Goal: Task Accomplishment & Management: Manage account settings

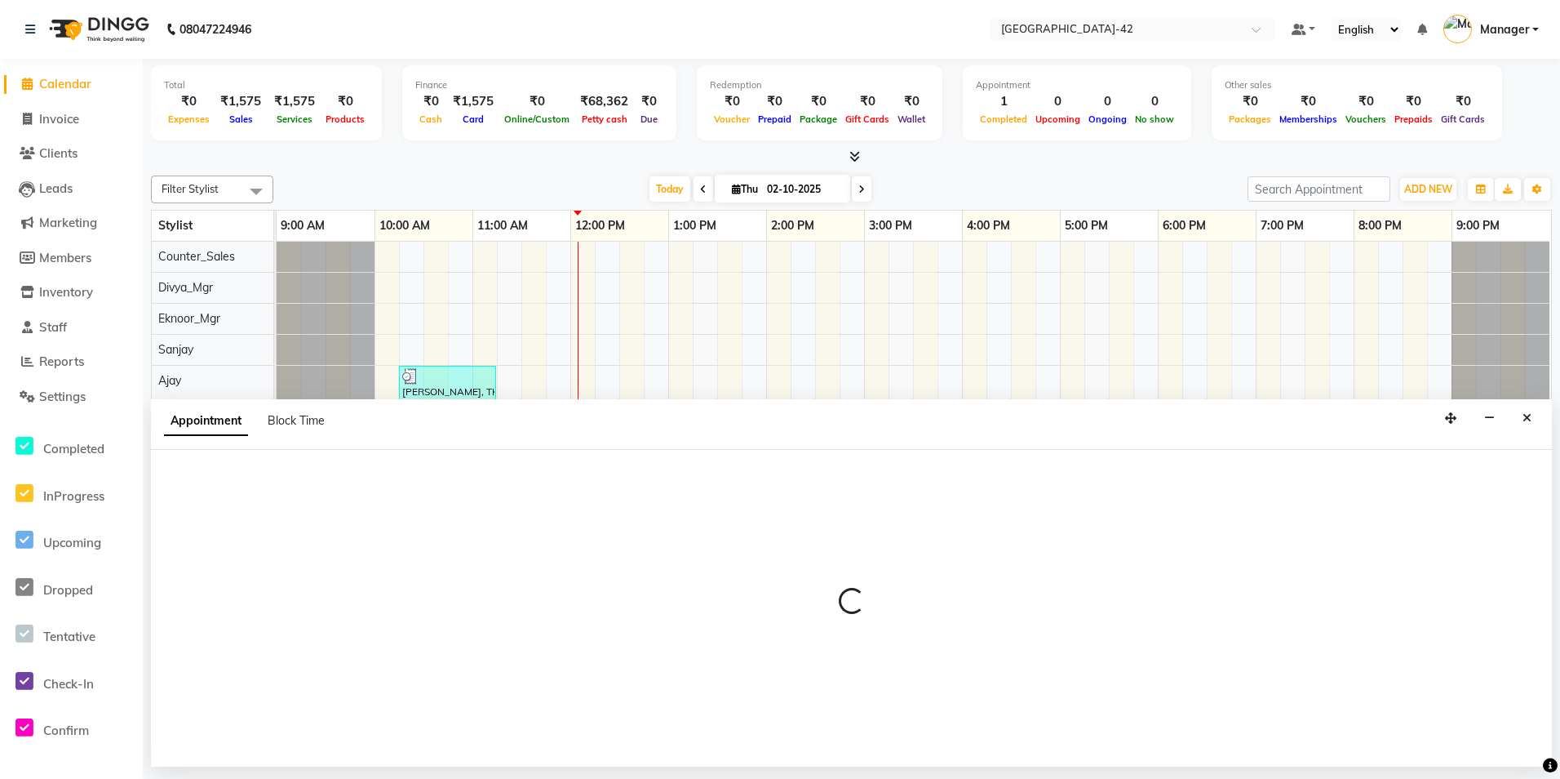
scroll to position [0, 11]
click at [1516, 411] on button "Close" at bounding box center [1527, 418] width 24 height 25
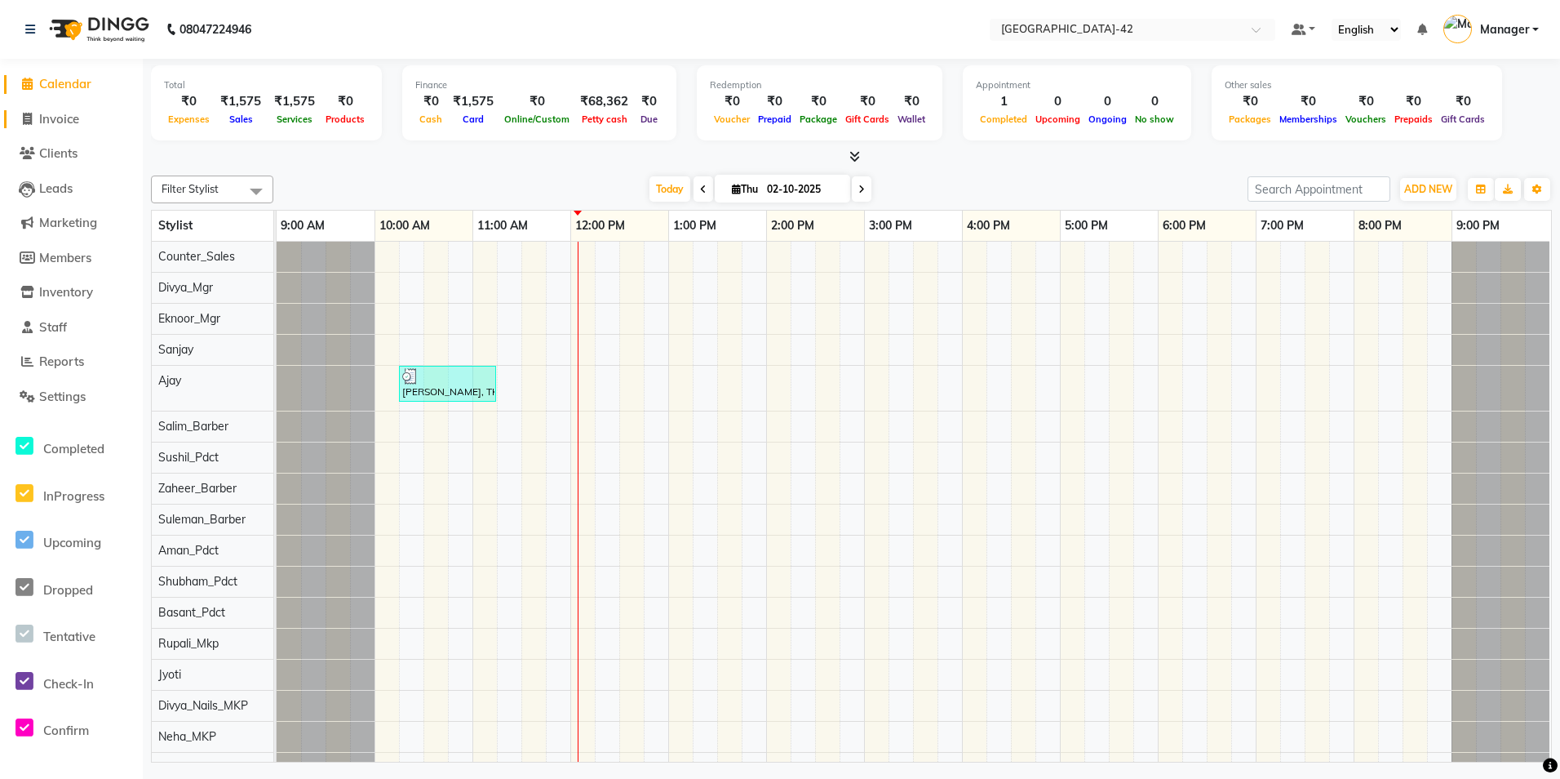
click at [85, 120] on link "Invoice" at bounding box center [71, 119] width 135 height 19
select select "service"
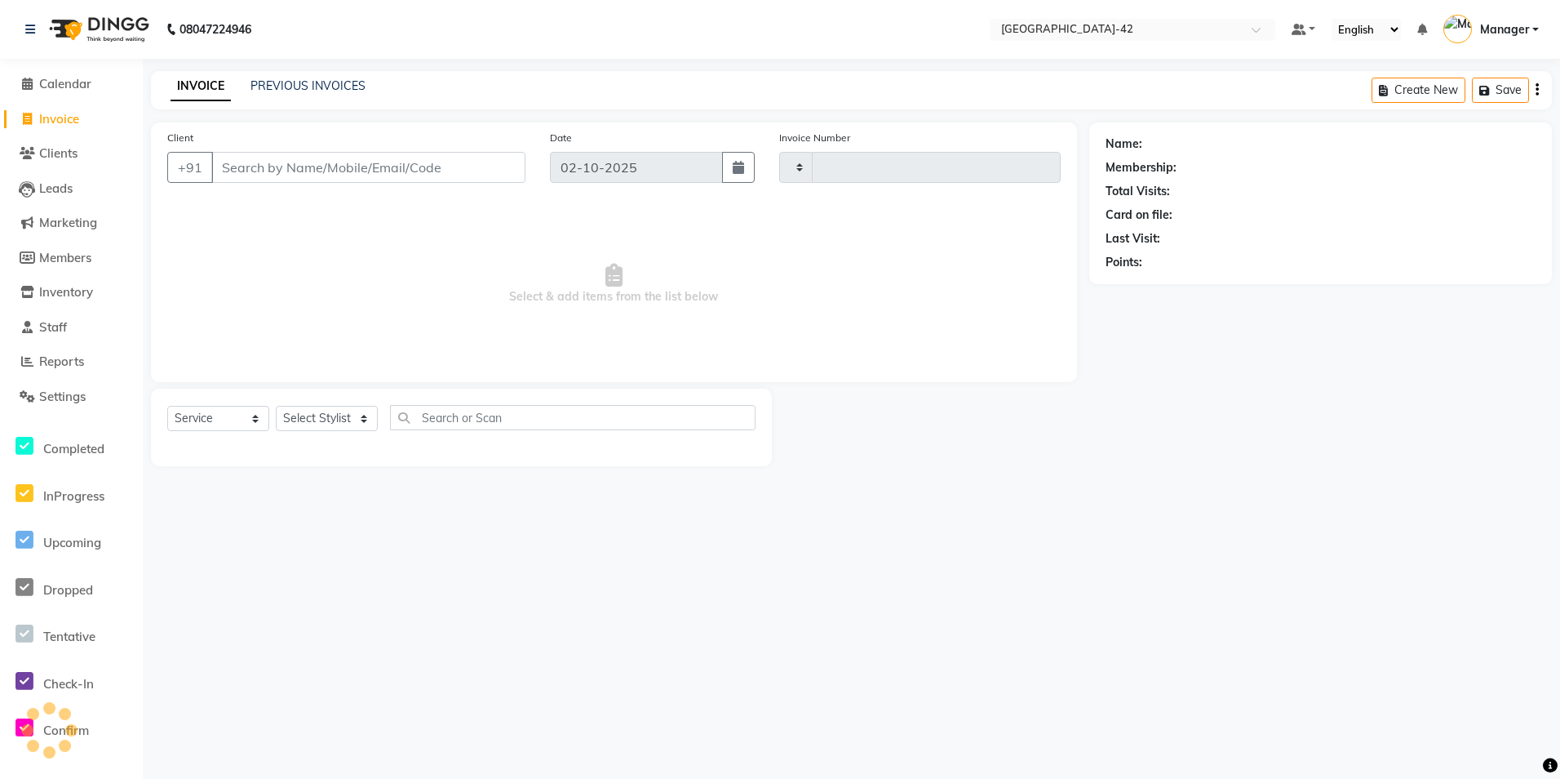
type input "0840"
select select "8692"
click at [379, 175] on input "Client" at bounding box center [368, 167] width 314 height 31
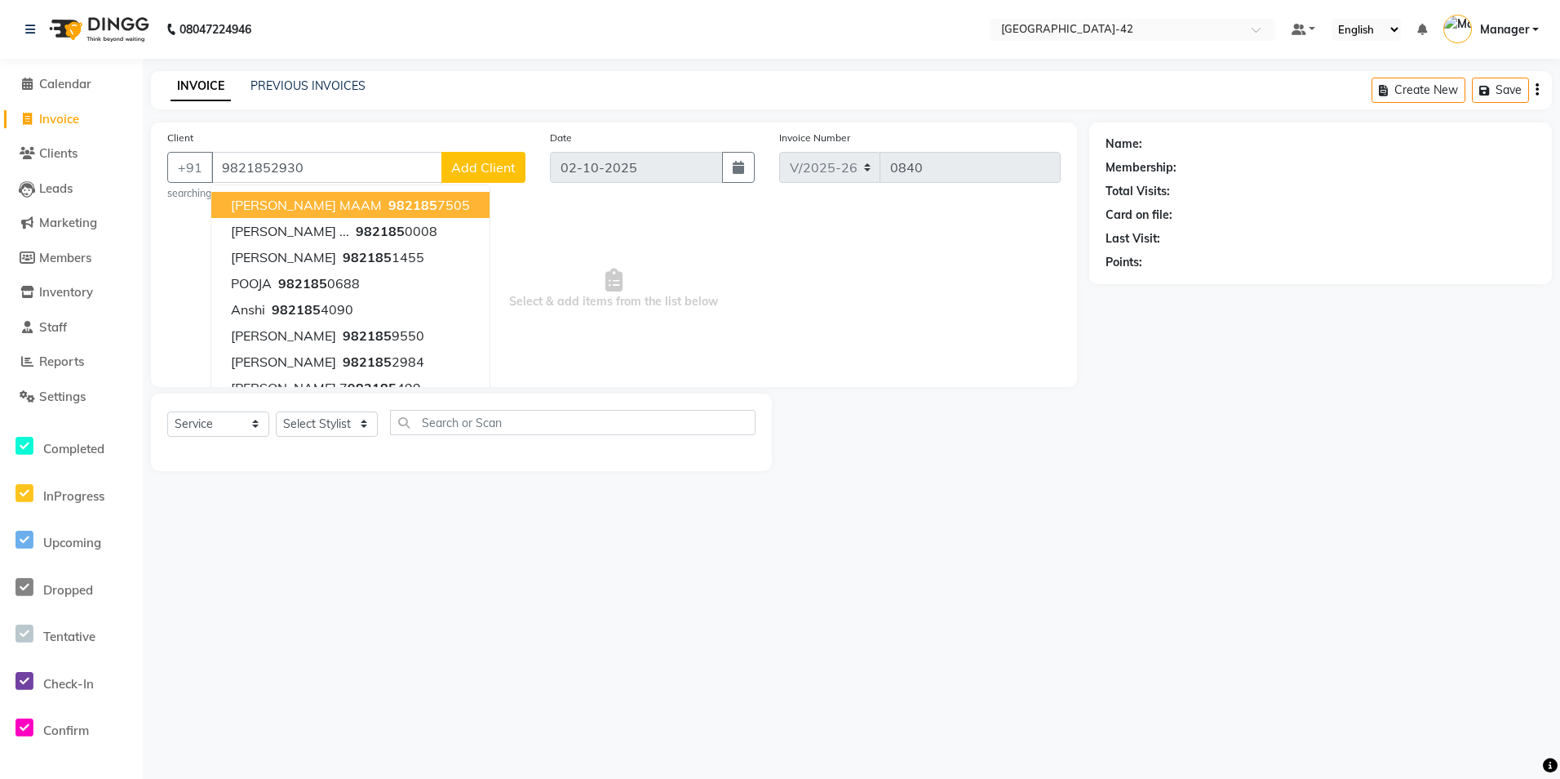
type input "9821852930"
click at [572, 266] on span "Select & add items from the list below" at bounding box center [614, 288] width 894 height 163
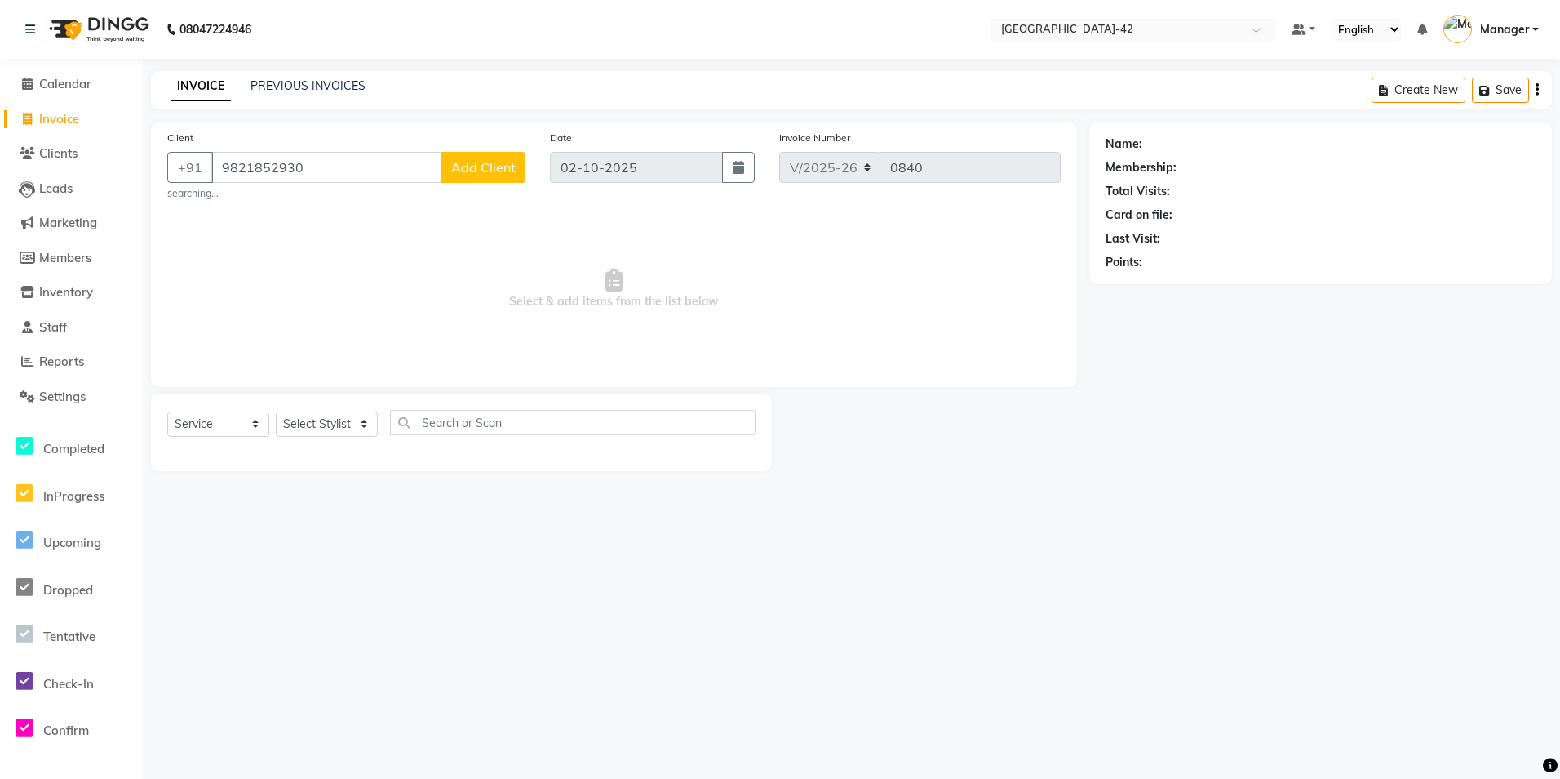
click at [501, 184] on div "Client [PHONE_NUMBER] Add Client searching..." at bounding box center [346, 165] width 383 height 72
click at [502, 173] on span "Add Client" at bounding box center [483, 167] width 64 height 16
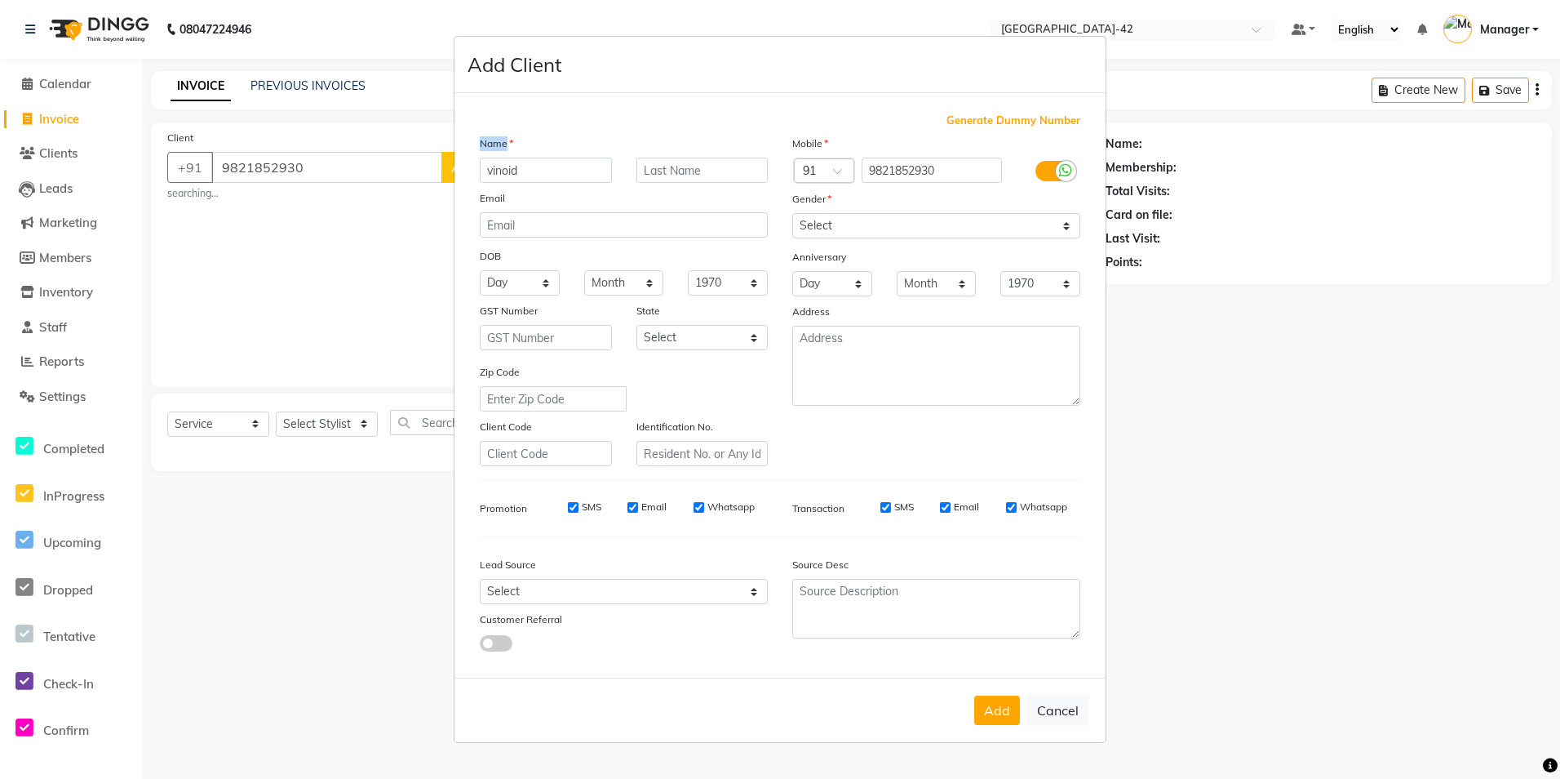
drag, startPoint x: 527, startPoint y: 150, endPoint x: 454, endPoint y: 147, distance: 73.5
click at [454, 147] on div "Add Client Generate Dummy Number Name vinoid Email DOB Day 01 02 03 04 05 06 07…" at bounding box center [780, 390] width 653 height 708
drag, startPoint x: 454, startPoint y: 147, endPoint x: 539, endPoint y: 183, distance: 92.2
click at [539, 184] on div "Name vinoid Email DOB Day 01 02 03 04 05 06 07 08 09 10 11 12 13 14 15 16 17 18…" at bounding box center [624, 300] width 313 height 331
drag, startPoint x: 530, startPoint y: 170, endPoint x: 469, endPoint y: 161, distance: 61.1
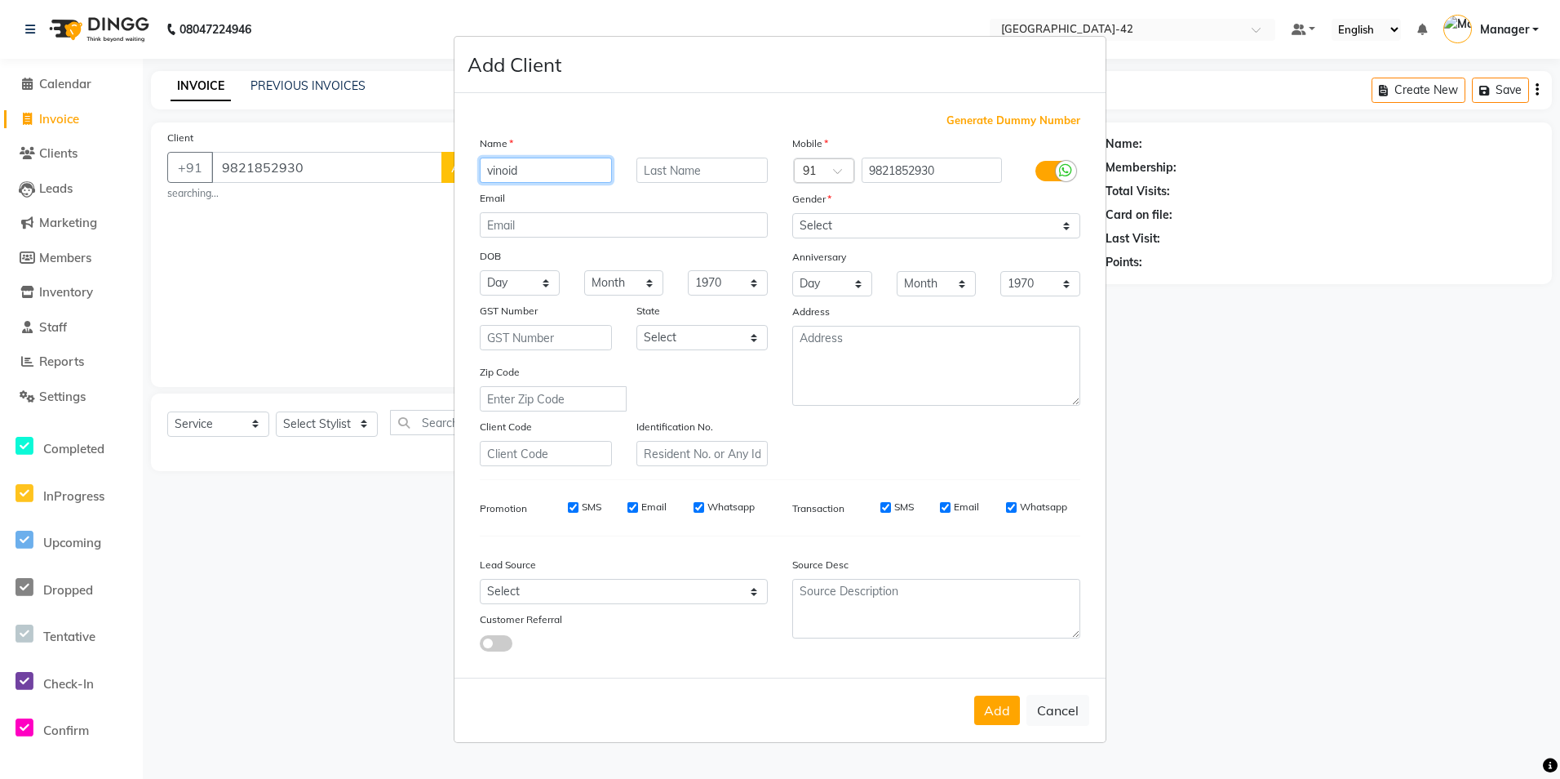
click at [469, 161] on div "vinoid" at bounding box center [546, 170] width 157 height 25
type input "vinod"
click at [656, 162] on input "text" at bounding box center [703, 170] width 132 height 25
type input "[PERSON_NAME]"
click at [823, 225] on select "Select [DEMOGRAPHIC_DATA] [DEMOGRAPHIC_DATA] Other Prefer Not To Say" at bounding box center [936, 225] width 288 height 25
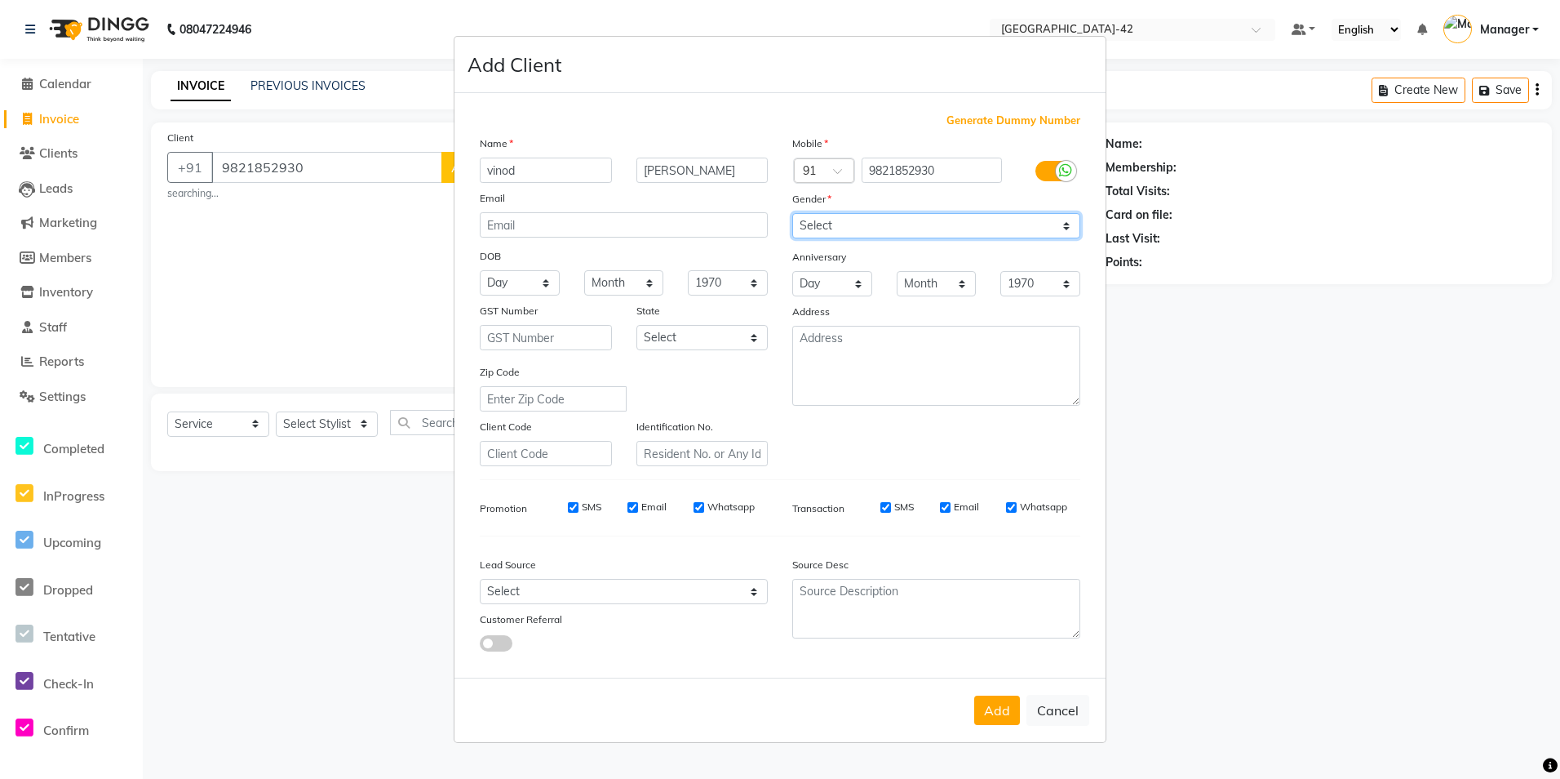
select select "[DEMOGRAPHIC_DATA]"
click at [792, 213] on select "Select [DEMOGRAPHIC_DATA] [DEMOGRAPHIC_DATA] Other Prefer Not To Say" at bounding box center [936, 225] width 288 height 25
click at [1012, 710] on button "Add" at bounding box center [997, 709] width 46 height 29
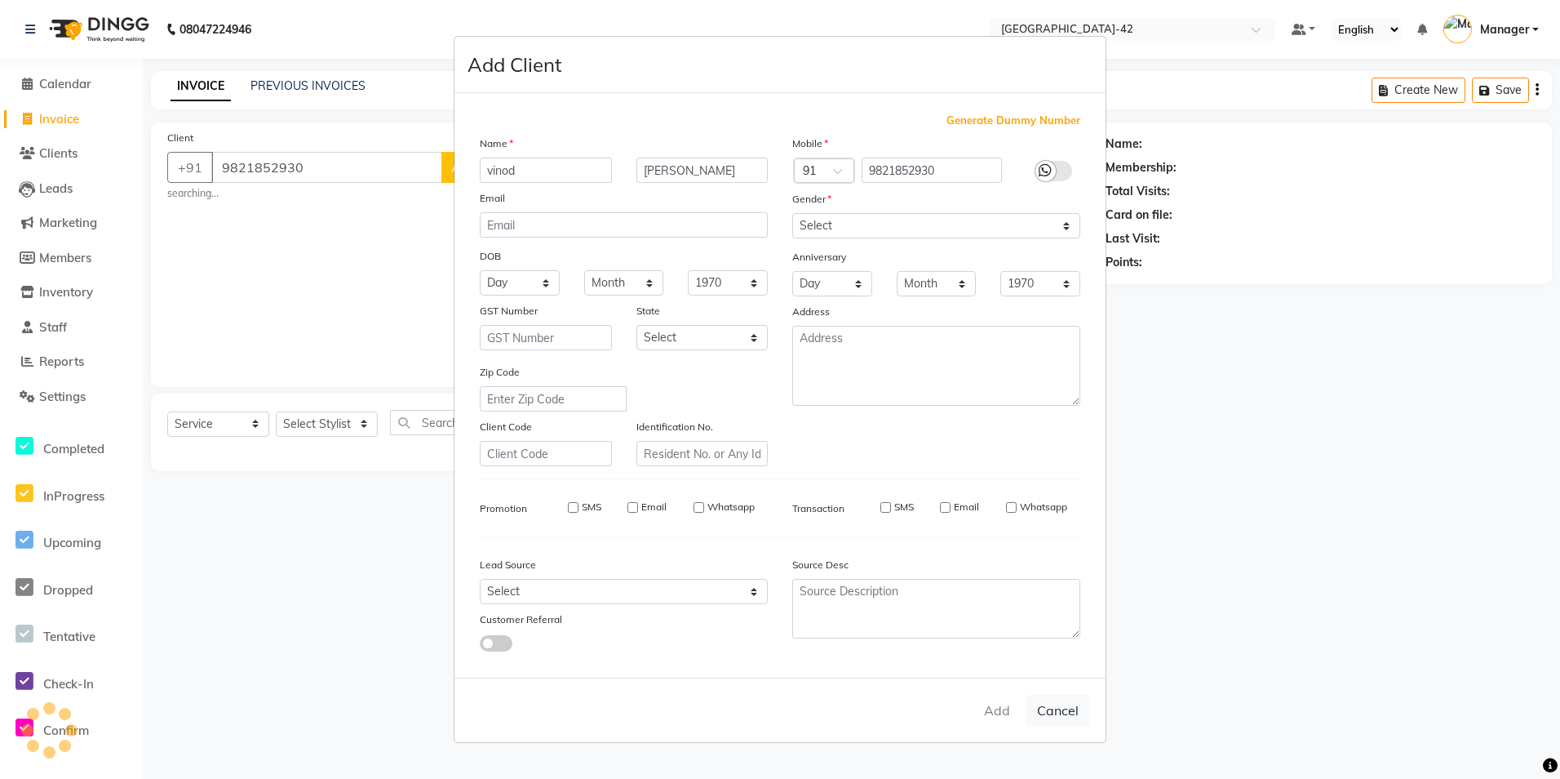
select select
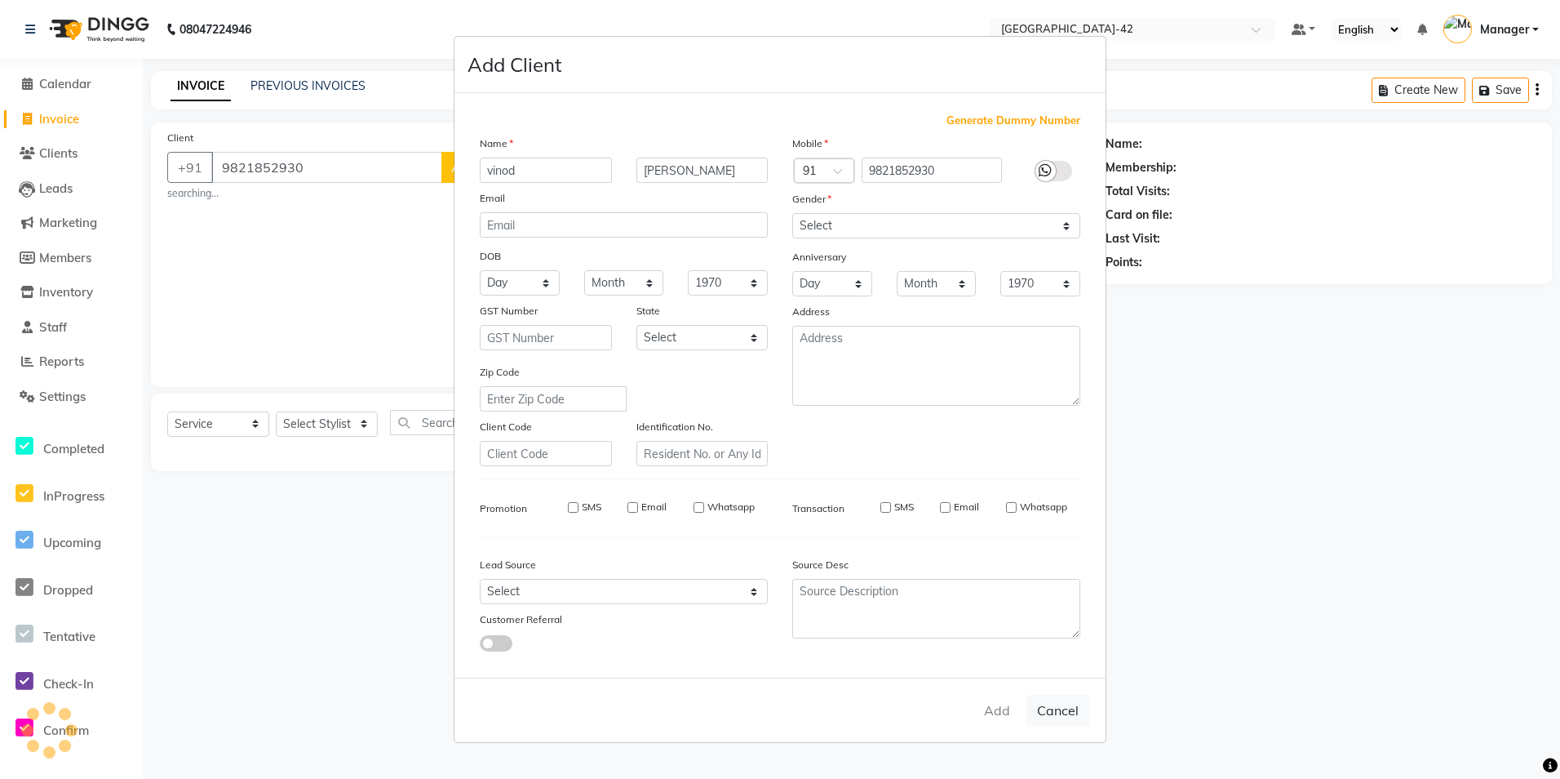
select select
checkbox input "false"
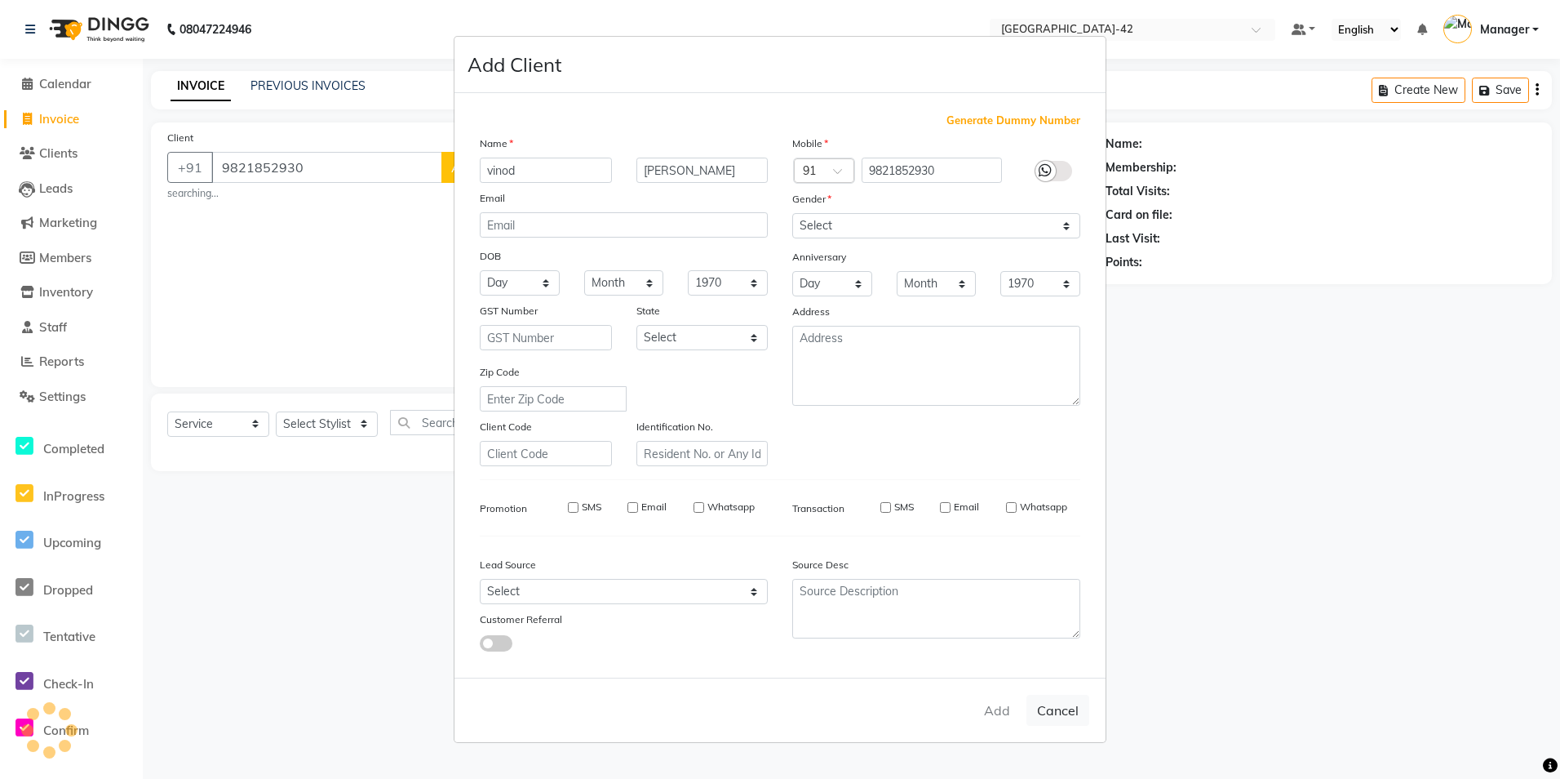
checkbox input "false"
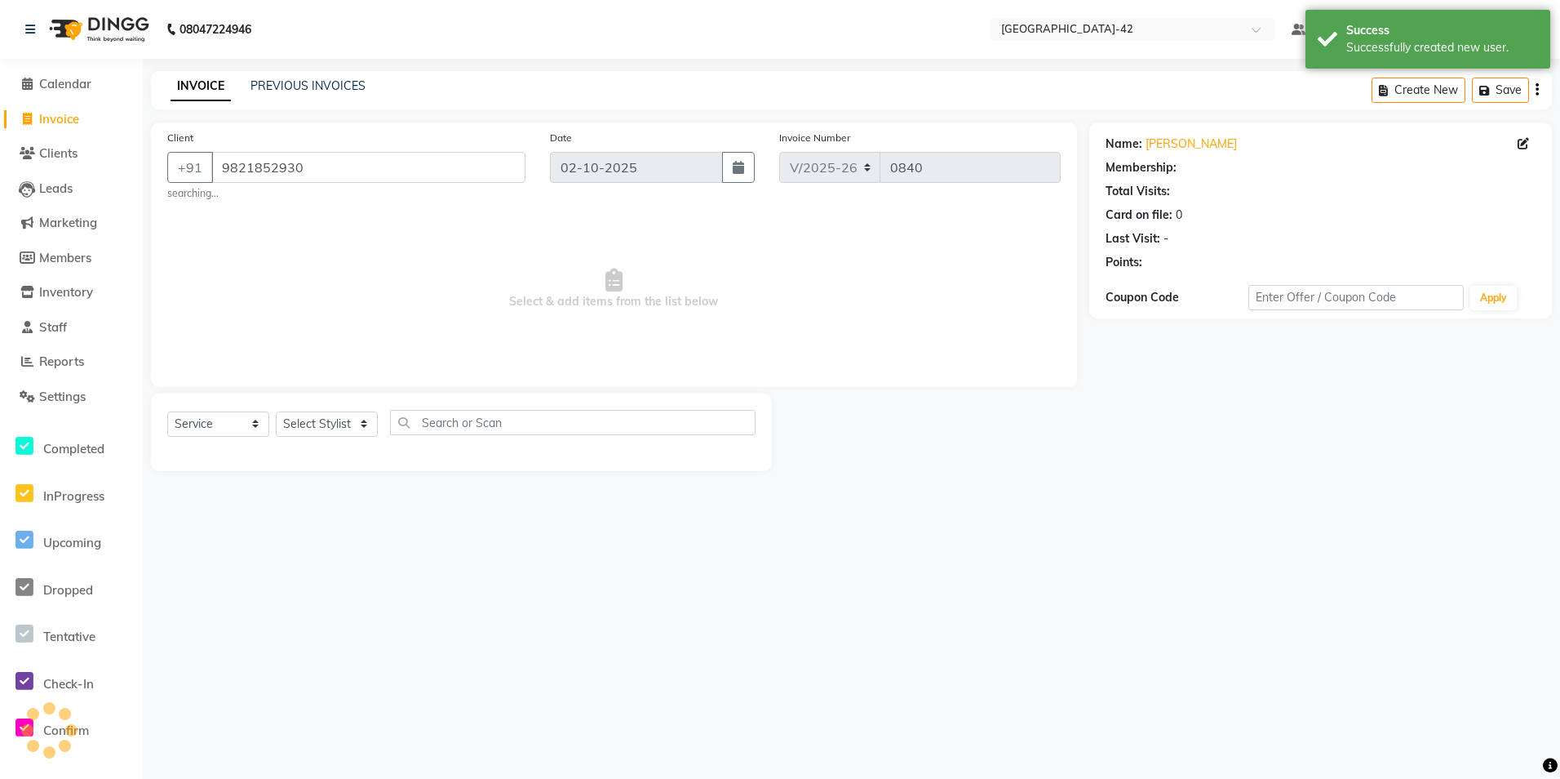
select select "1: Object"
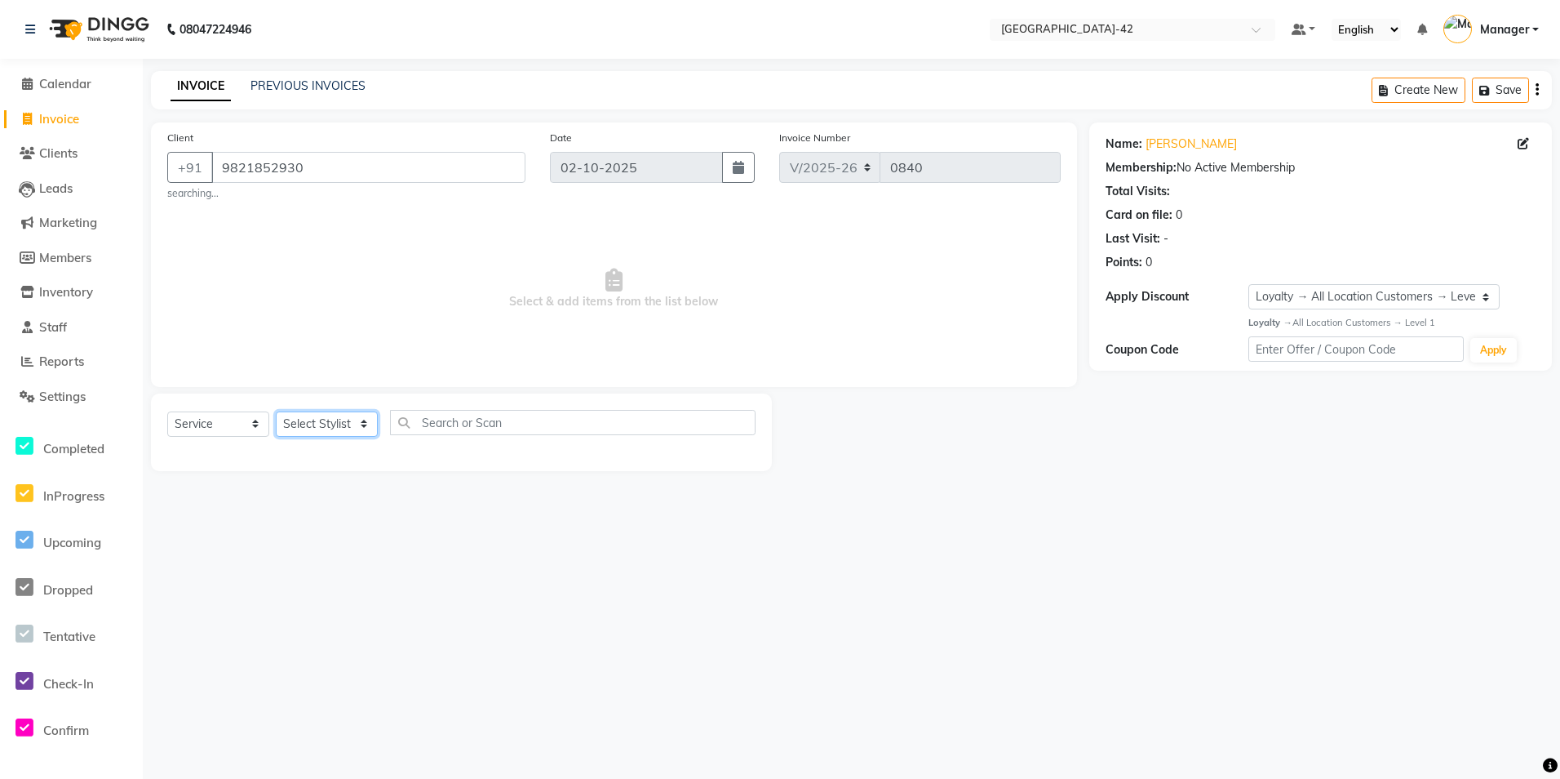
click at [372, 412] on select "Select Stylist Ajay Aman_Pdct Amjad_asst Ankit_asst Asif_BRB Basant_Pdct [PERSO…" at bounding box center [327, 423] width 102 height 25
select select "88511"
click at [276, 411] on select "Select Stylist Ajay Aman_Pdct Amjad_asst Ankit_asst Asif_BRB Basant_Pdct [PERSO…" at bounding box center [327, 423] width 102 height 25
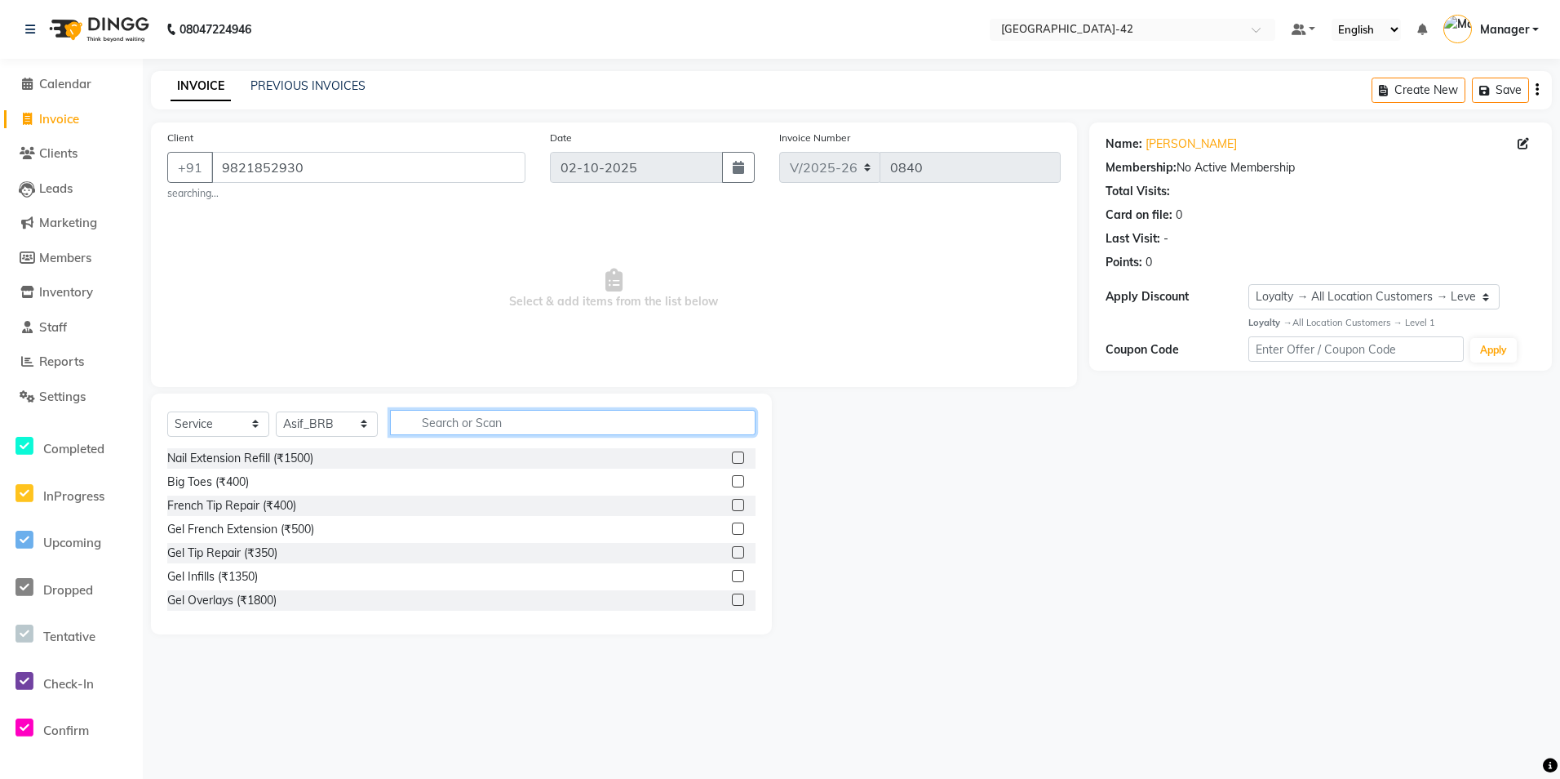
click at [512, 432] on input "text" at bounding box center [573, 422] width 366 height 25
type input "cut"
click at [183, 477] on div "Stylist Cut(M) (₹700)" at bounding box center [220, 481] width 107 height 17
checkbox input "false"
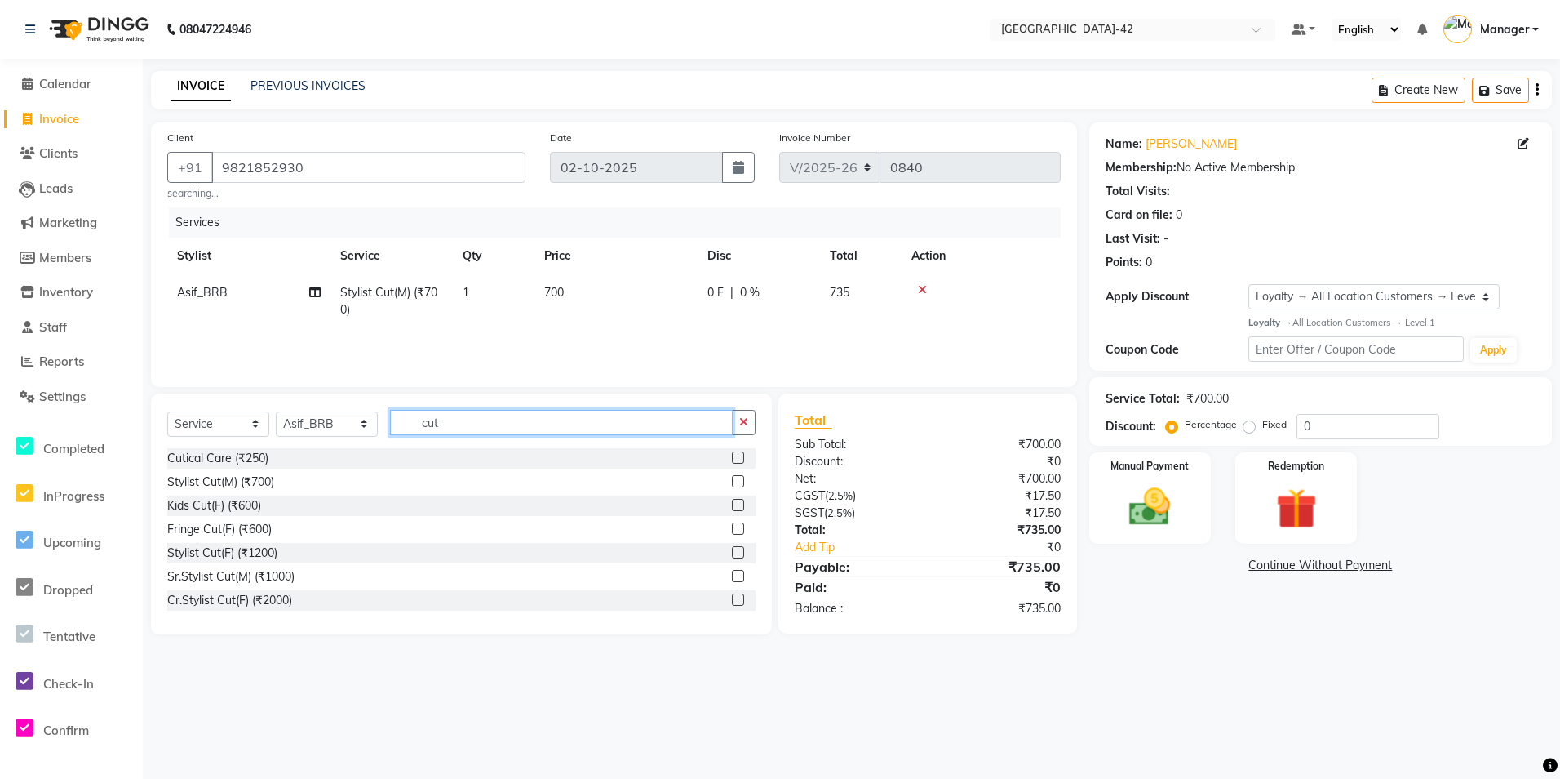
drag, startPoint x: 445, startPoint y: 428, endPoint x: 412, endPoint y: 432, distance: 32.8
click at [415, 430] on input "cut" at bounding box center [561, 422] width 343 height 25
type input "touch"
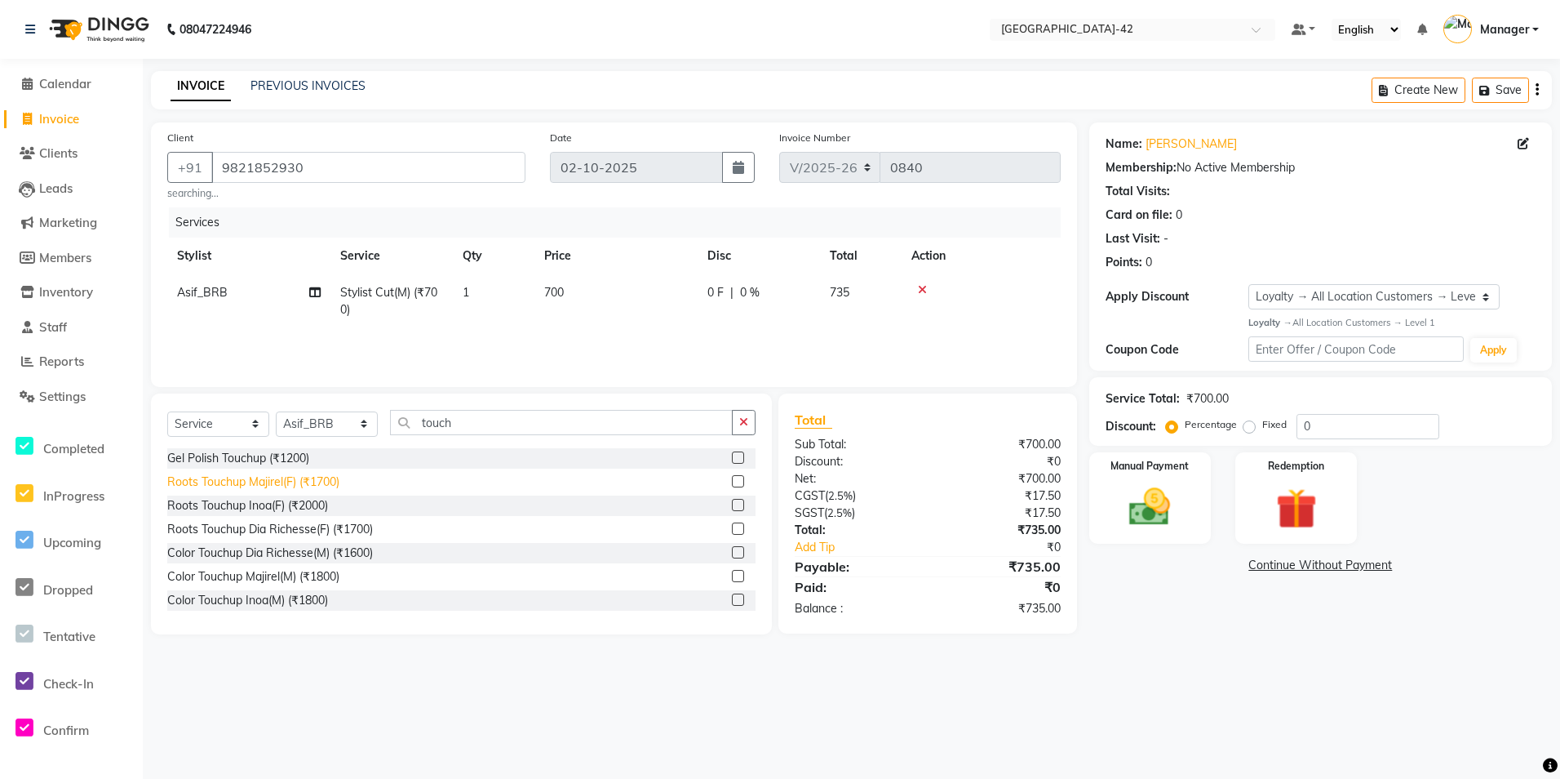
click at [277, 483] on div "Roots Touchup Majirel(F) (₹1700)" at bounding box center [253, 481] width 172 height 17
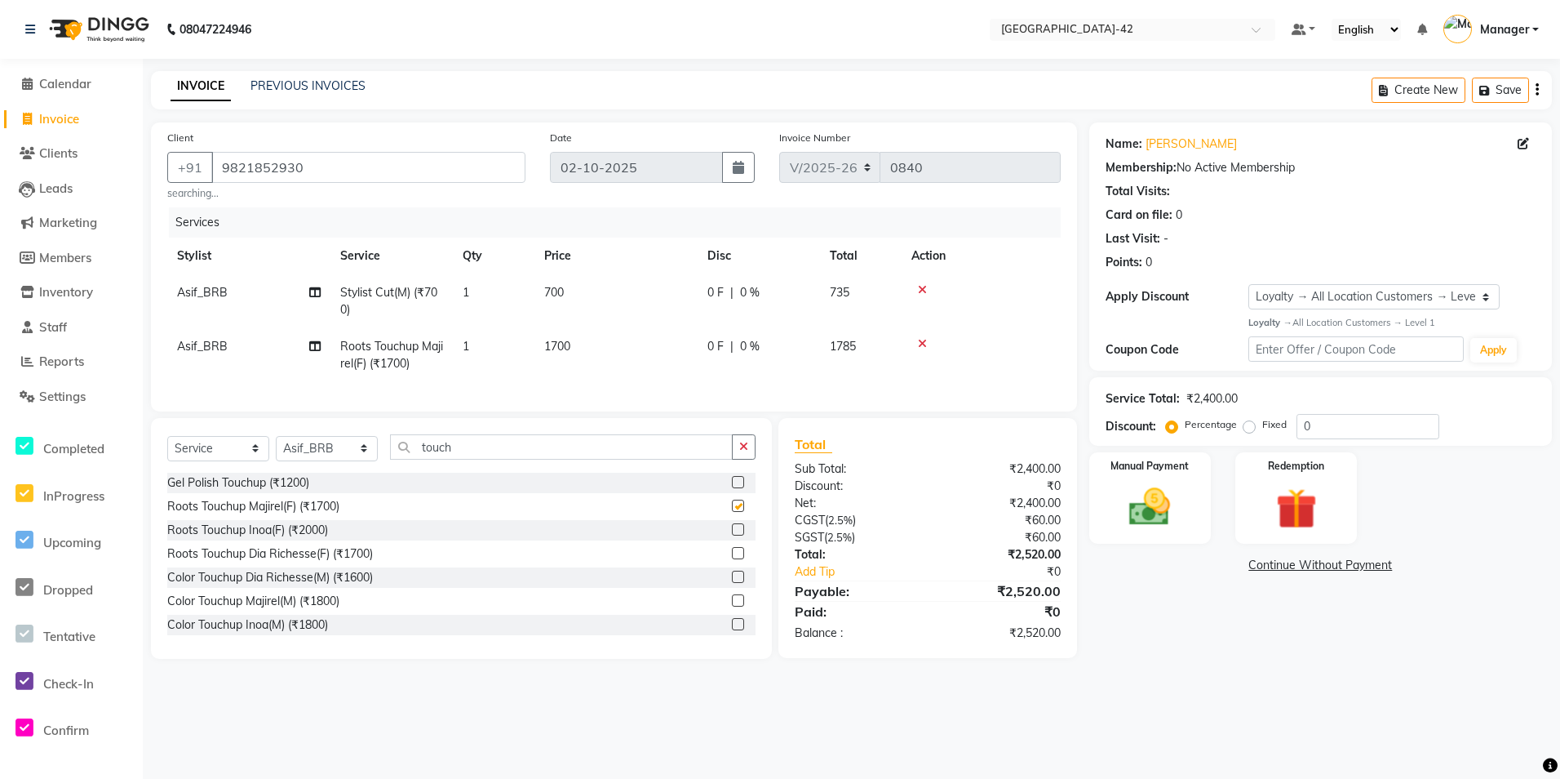
checkbox input "false"
click at [569, 347] on span "1700" at bounding box center [557, 346] width 26 height 15
select select "88511"
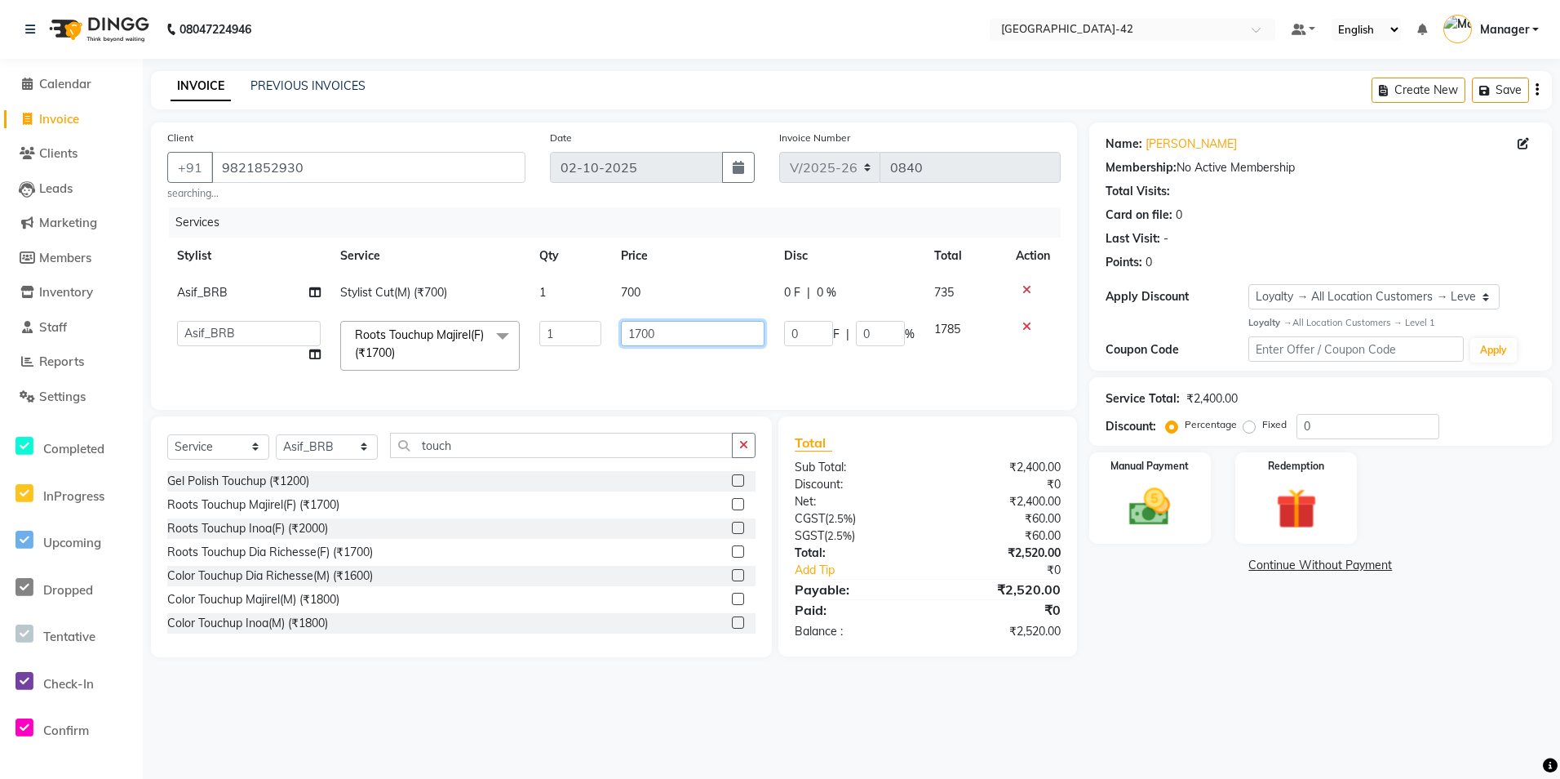
drag, startPoint x: 681, startPoint y: 332, endPoint x: 634, endPoint y: 343, distance: 48.5
click at [637, 342] on input "1700" at bounding box center [693, 333] width 144 height 25
type input "1800"
click at [717, 389] on div "Services Stylist Service Qty Price Disc Total Action Asif_BRB Stylist Cut(M) (₹…" at bounding box center [614, 300] width 894 height 186
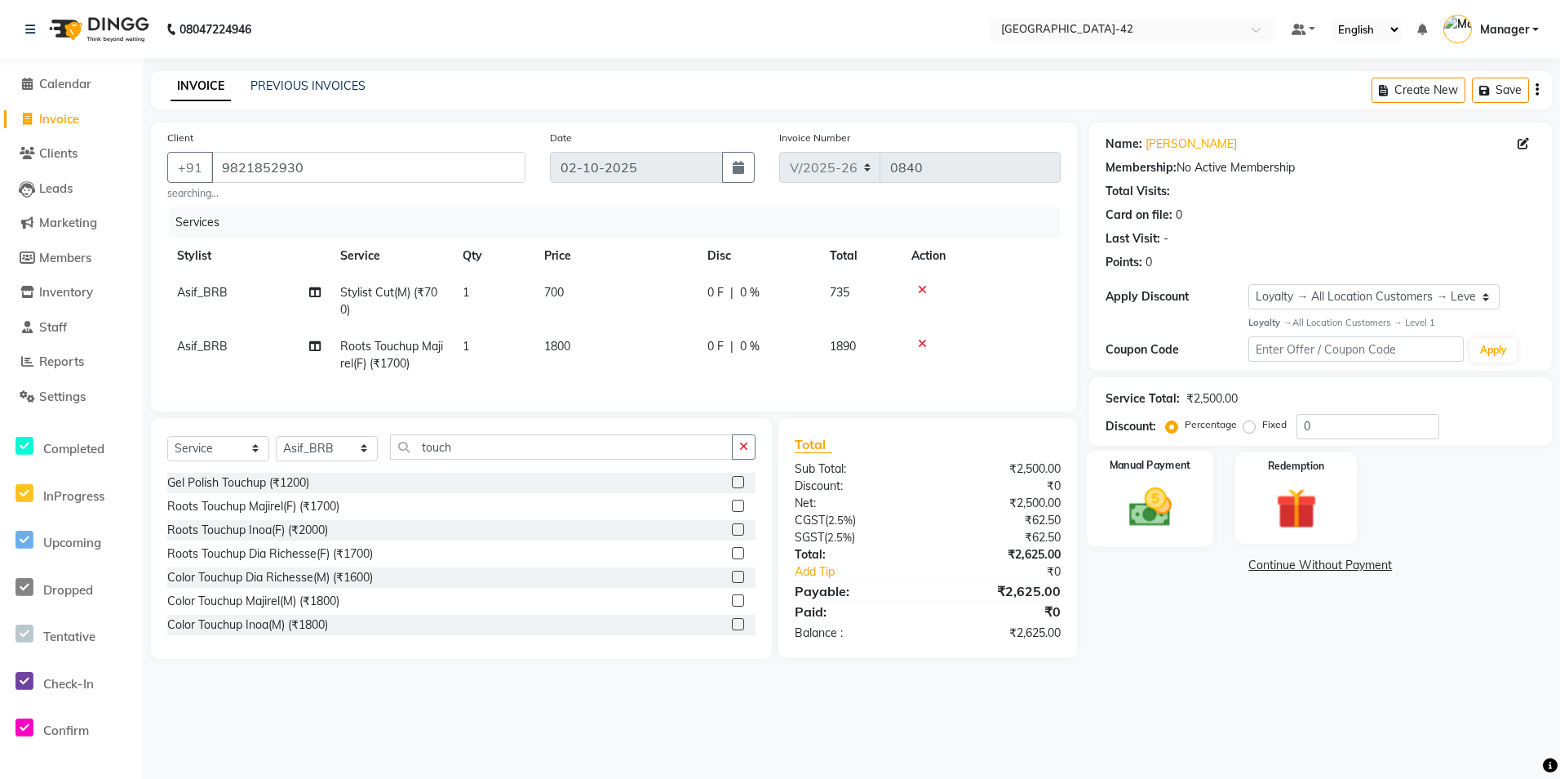
click at [1196, 526] on div "Manual Payment" at bounding box center [1150, 497] width 126 height 95
click at [1224, 569] on span "UPI" at bounding box center [1220, 566] width 25 height 19
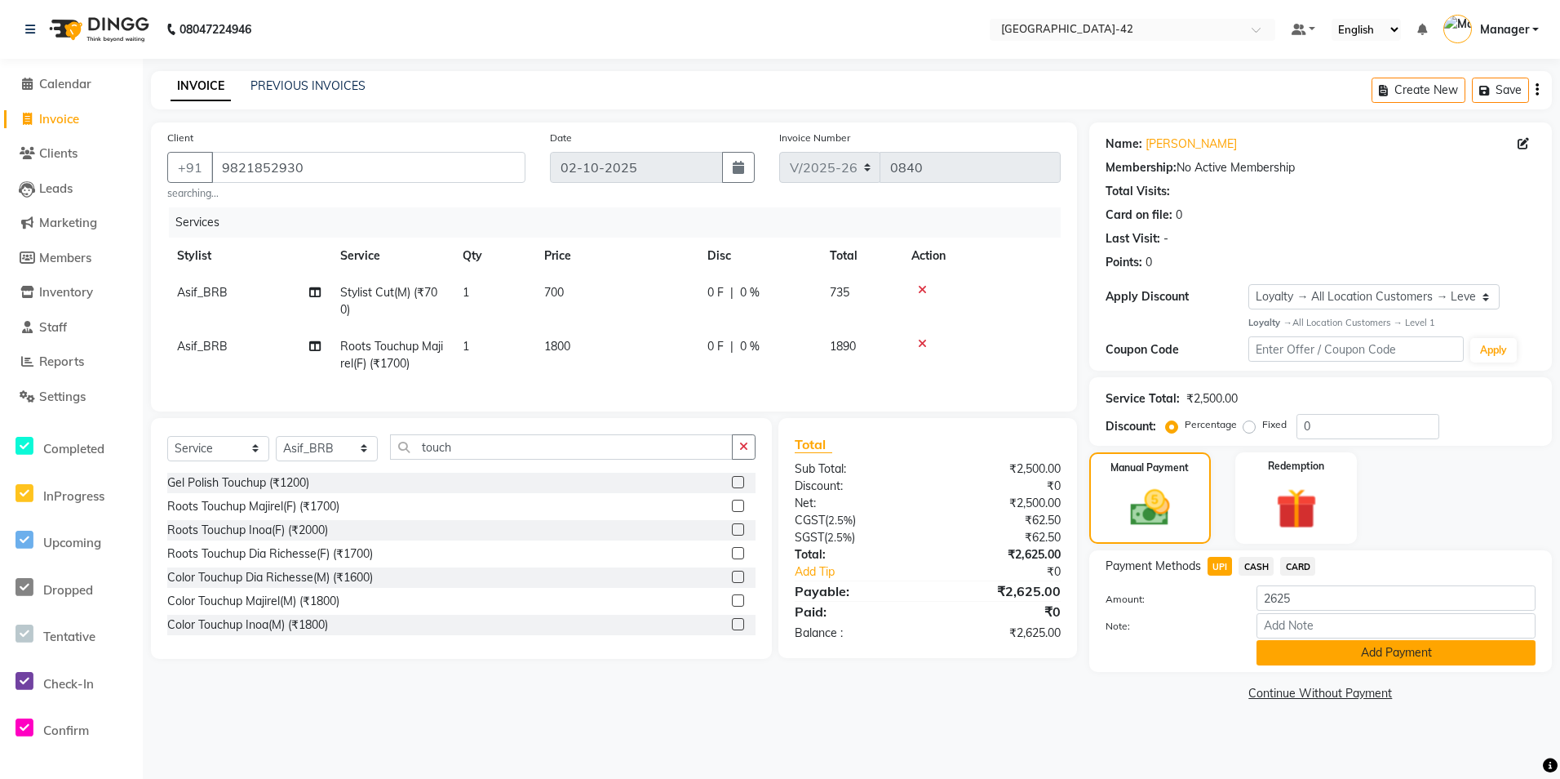
click at [1281, 654] on button "Add Payment" at bounding box center [1396, 652] width 279 height 25
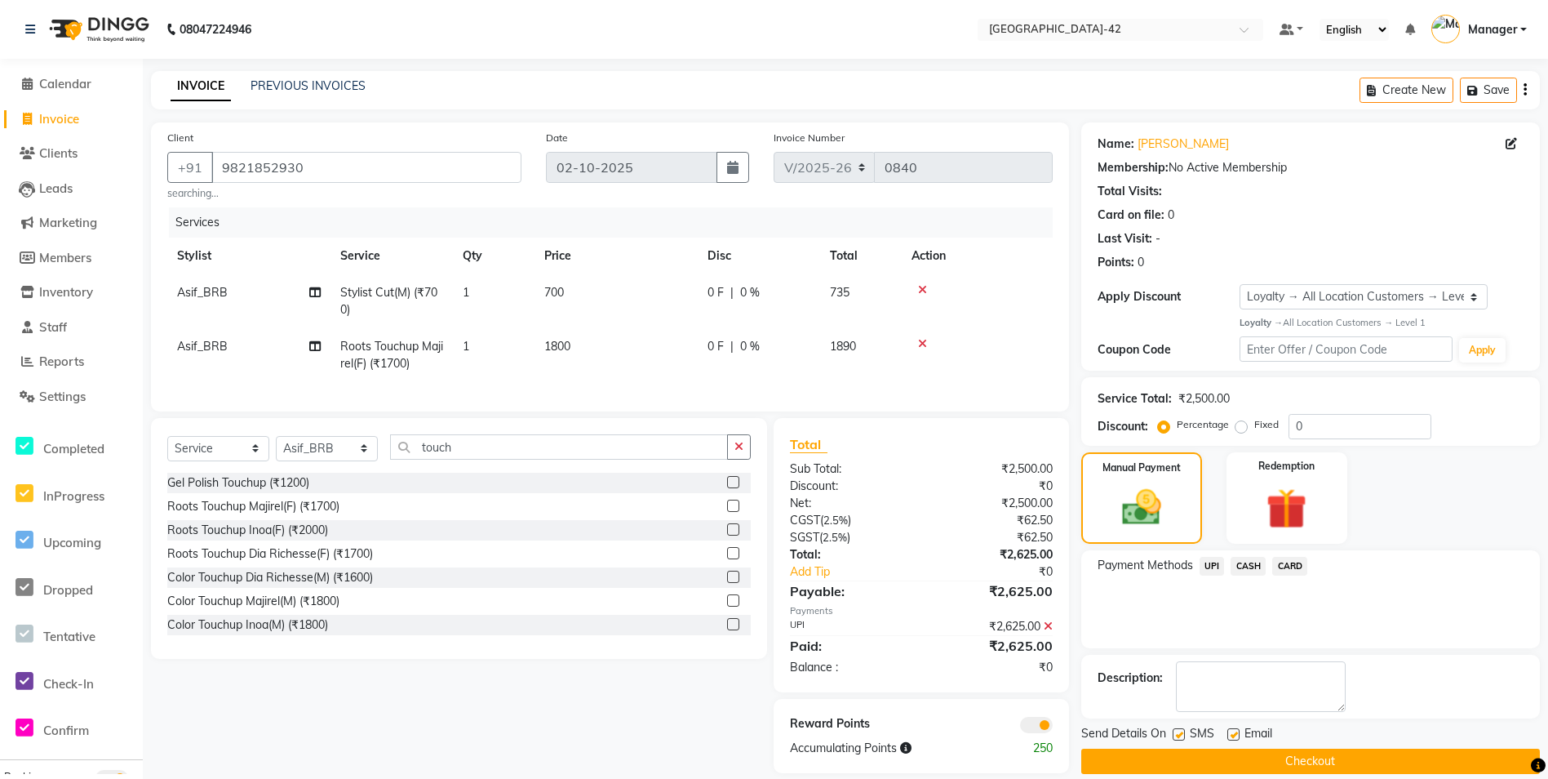
click at [1145, 761] on button "Checkout" at bounding box center [1310, 760] width 459 height 25
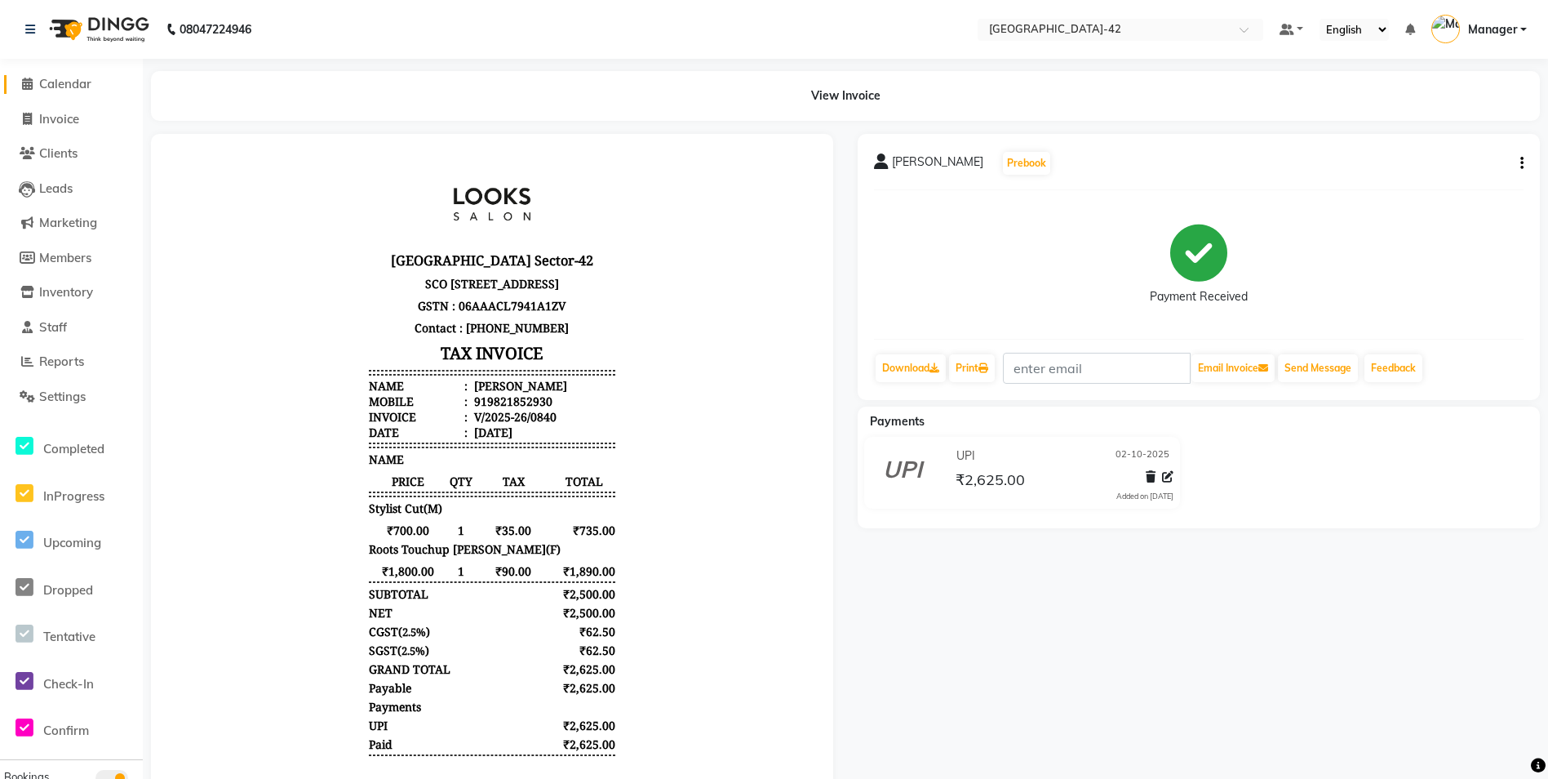
drag, startPoint x: 111, startPoint y: 92, endPoint x: 97, endPoint y: 87, distance: 14.7
click at [111, 92] on link "Calendar" at bounding box center [71, 84] width 135 height 19
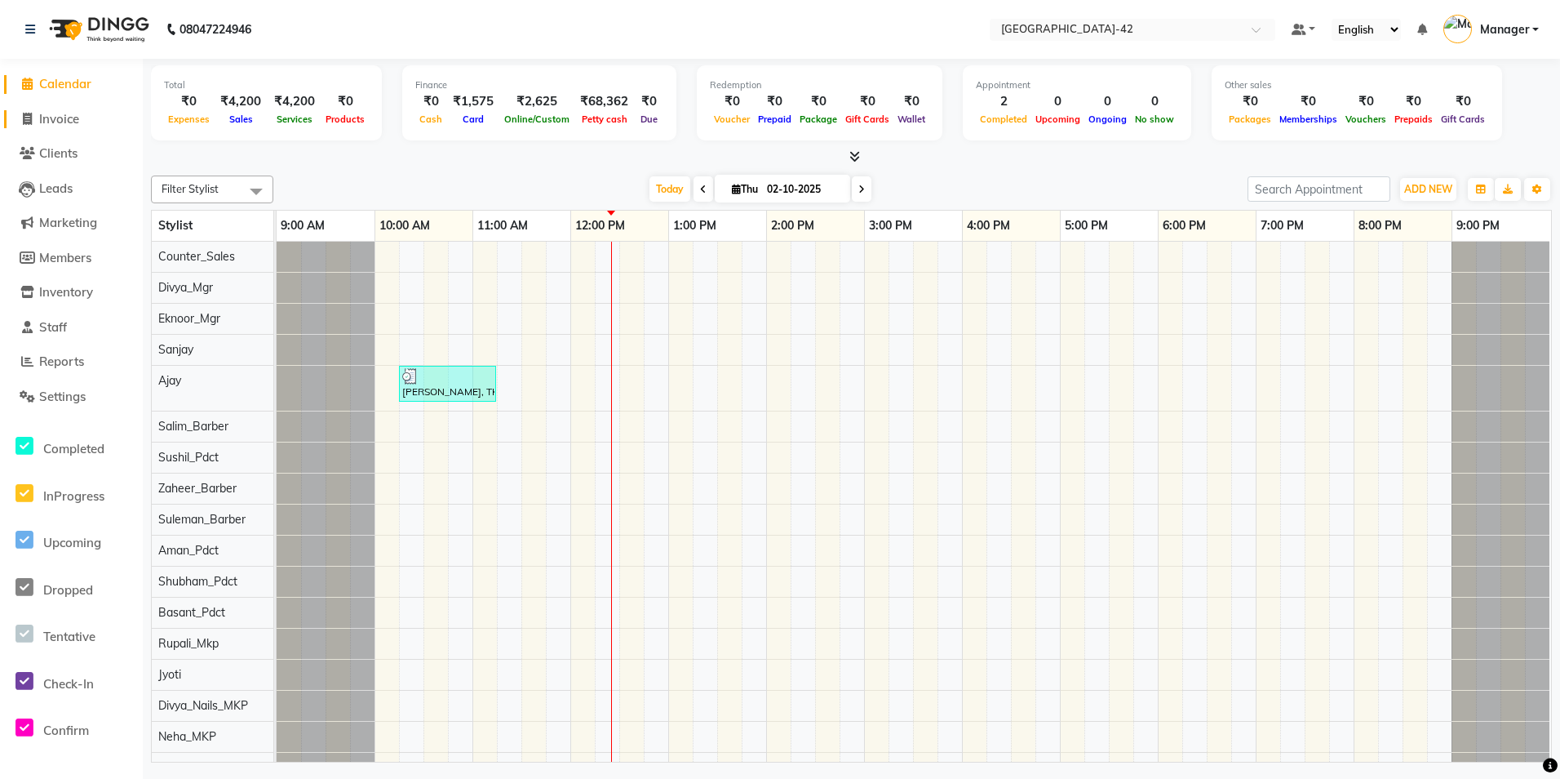
click at [58, 120] on span "Invoice" at bounding box center [59, 119] width 40 height 16
select select "service"
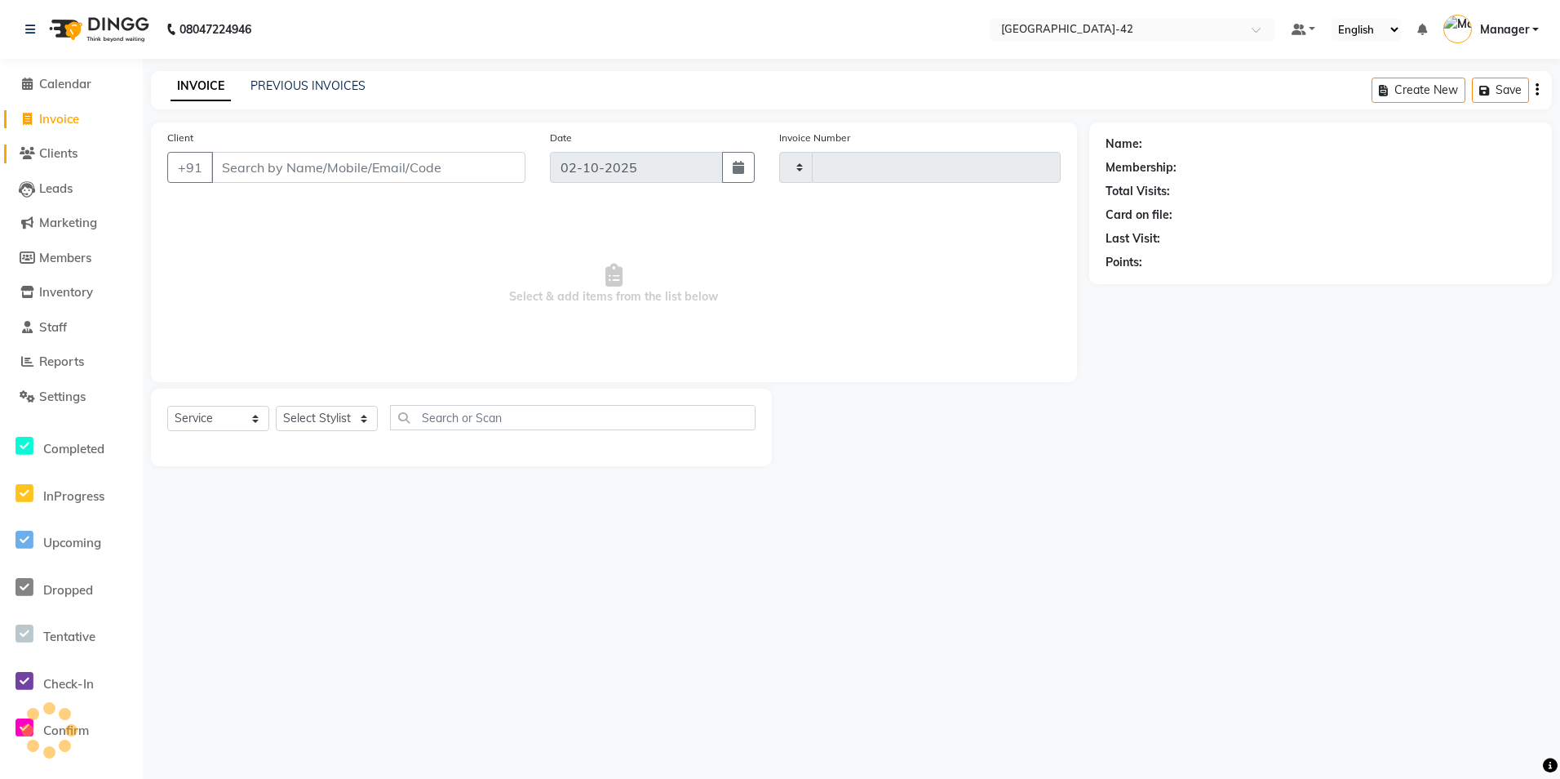
type input "0841"
select select "8692"
click at [340, 168] on input "Client" at bounding box center [368, 167] width 314 height 31
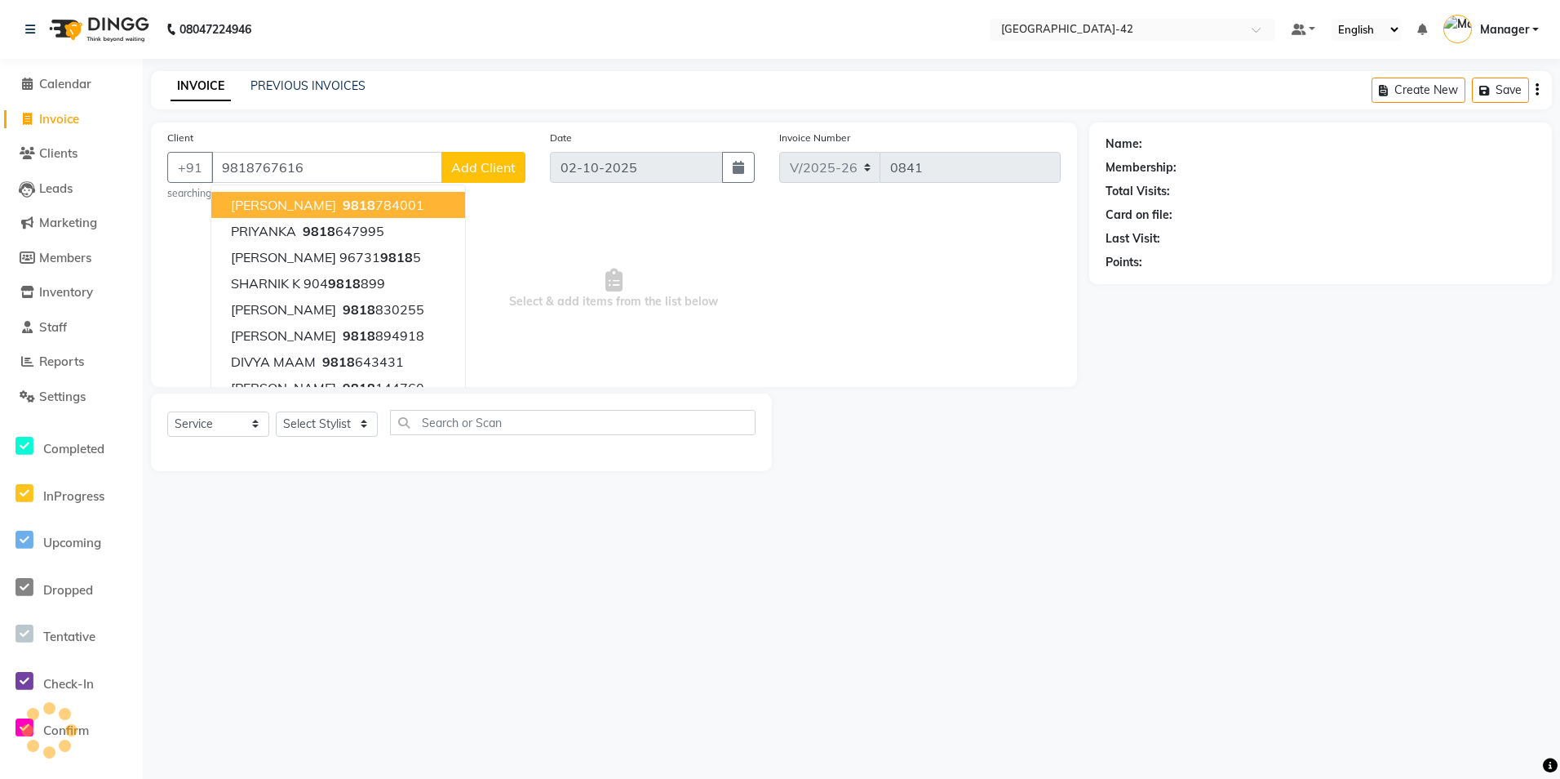
type input "9818767616"
select select "1: Object"
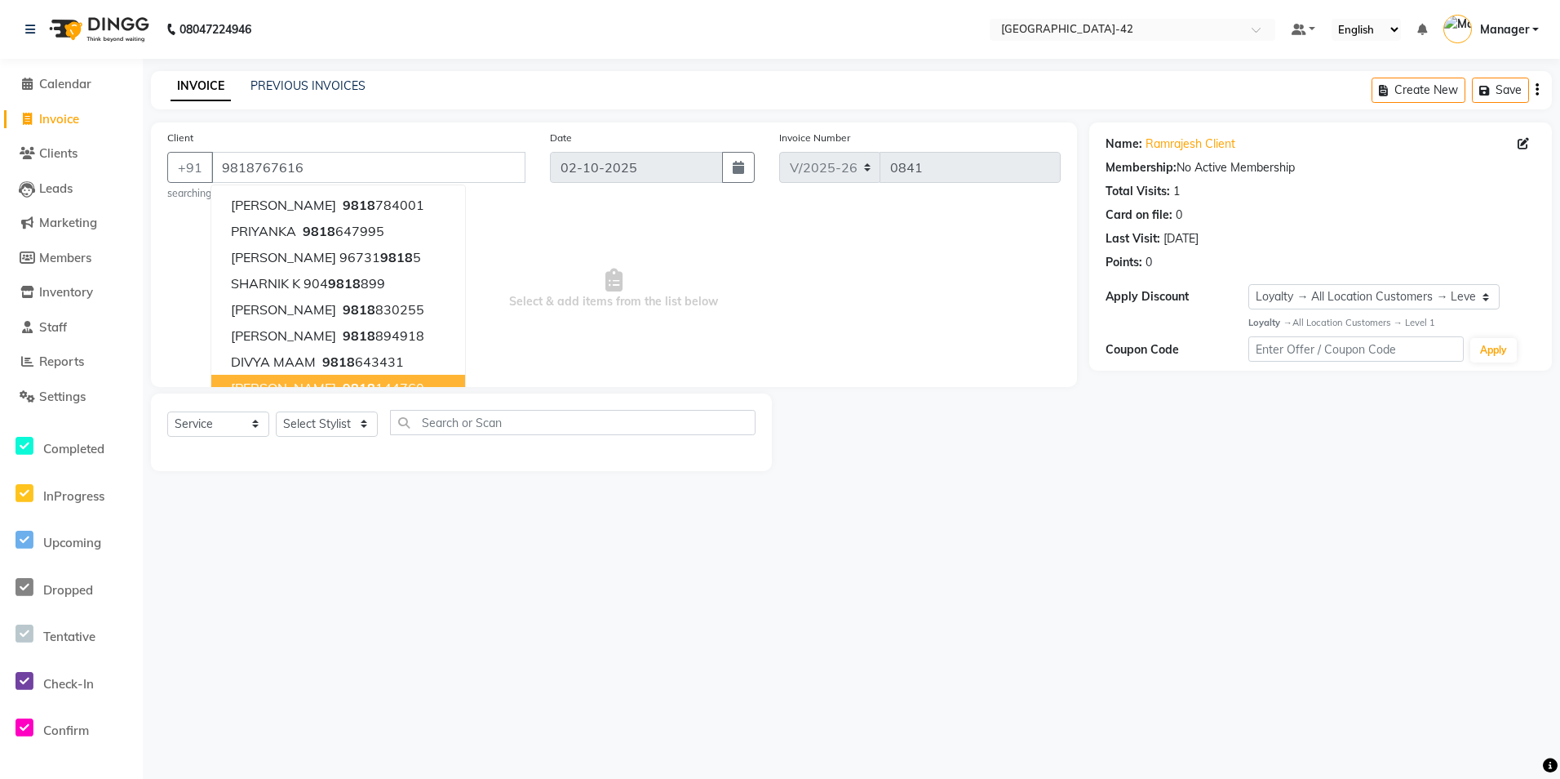
click at [1002, 509] on div "08047224946 Select Location × [GEOGRAPHIC_DATA] Sector-42 Default Panel My Pane…" at bounding box center [780, 389] width 1560 height 779
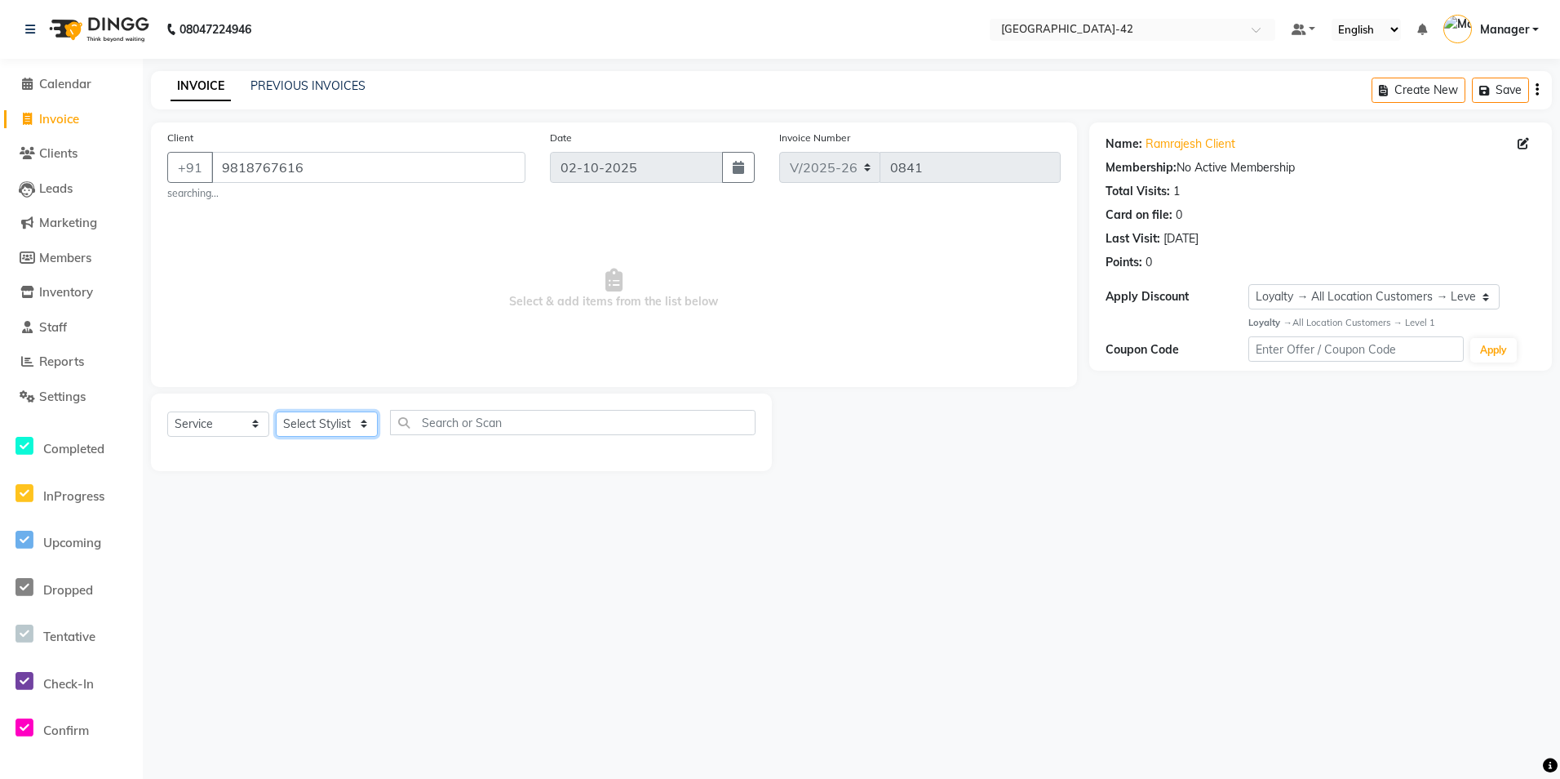
click at [332, 428] on select "Select Stylist Ajay Aman_Pdct Amjad_asst Ankit_asst Asif_BRB Basant_Pdct [PERSO…" at bounding box center [327, 423] width 102 height 25
select select "88511"
click at [276, 411] on select "Select Stylist Ajay Aman_Pdct Amjad_asst Ankit_asst Asif_BRB Basant_Pdct [PERSO…" at bounding box center [327, 423] width 102 height 25
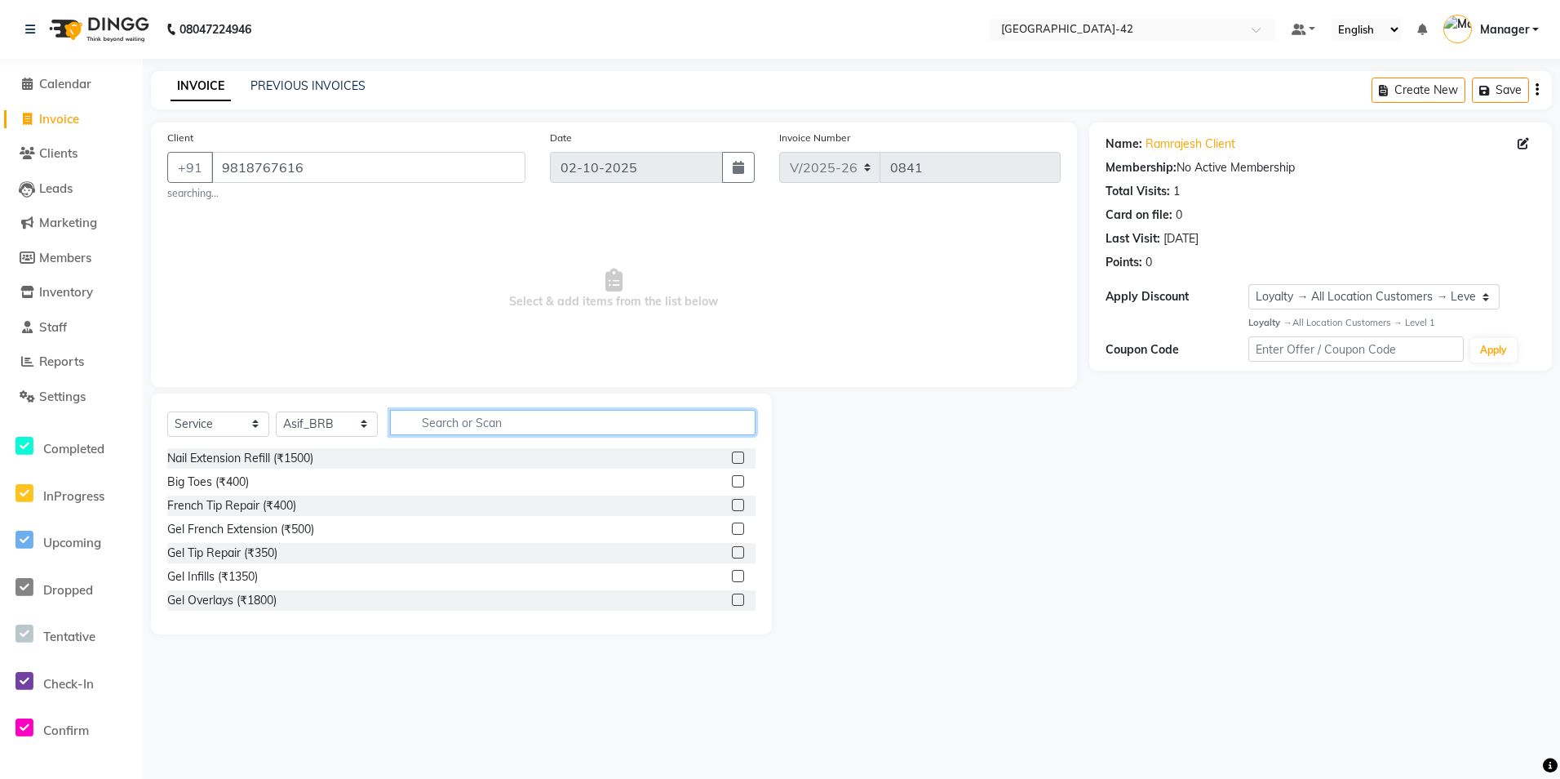
click at [504, 417] on input "text" at bounding box center [573, 422] width 366 height 25
type input "cu"
click at [269, 483] on div "Stylist Cut(M) (₹700)" at bounding box center [220, 481] width 107 height 17
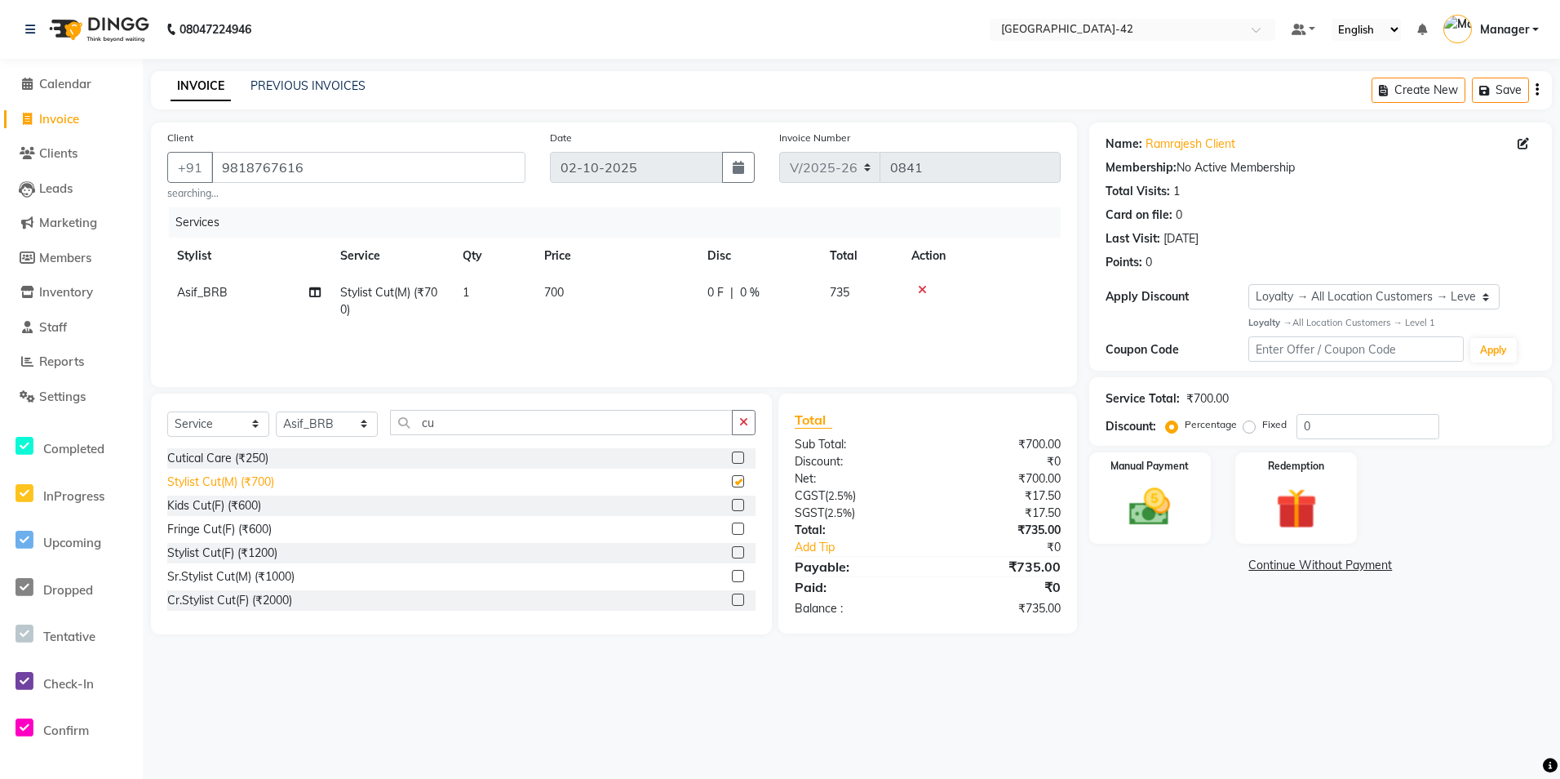
checkbox input "false"
click at [643, 712] on div "08047224946 Select Location × [GEOGRAPHIC_DATA] Sector-42 Default Panel My Pane…" at bounding box center [780, 389] width 1560 height 779
click at [1138, 539] on div "Manual Payment" at bounding box center [1150, 497] width 126 height 95
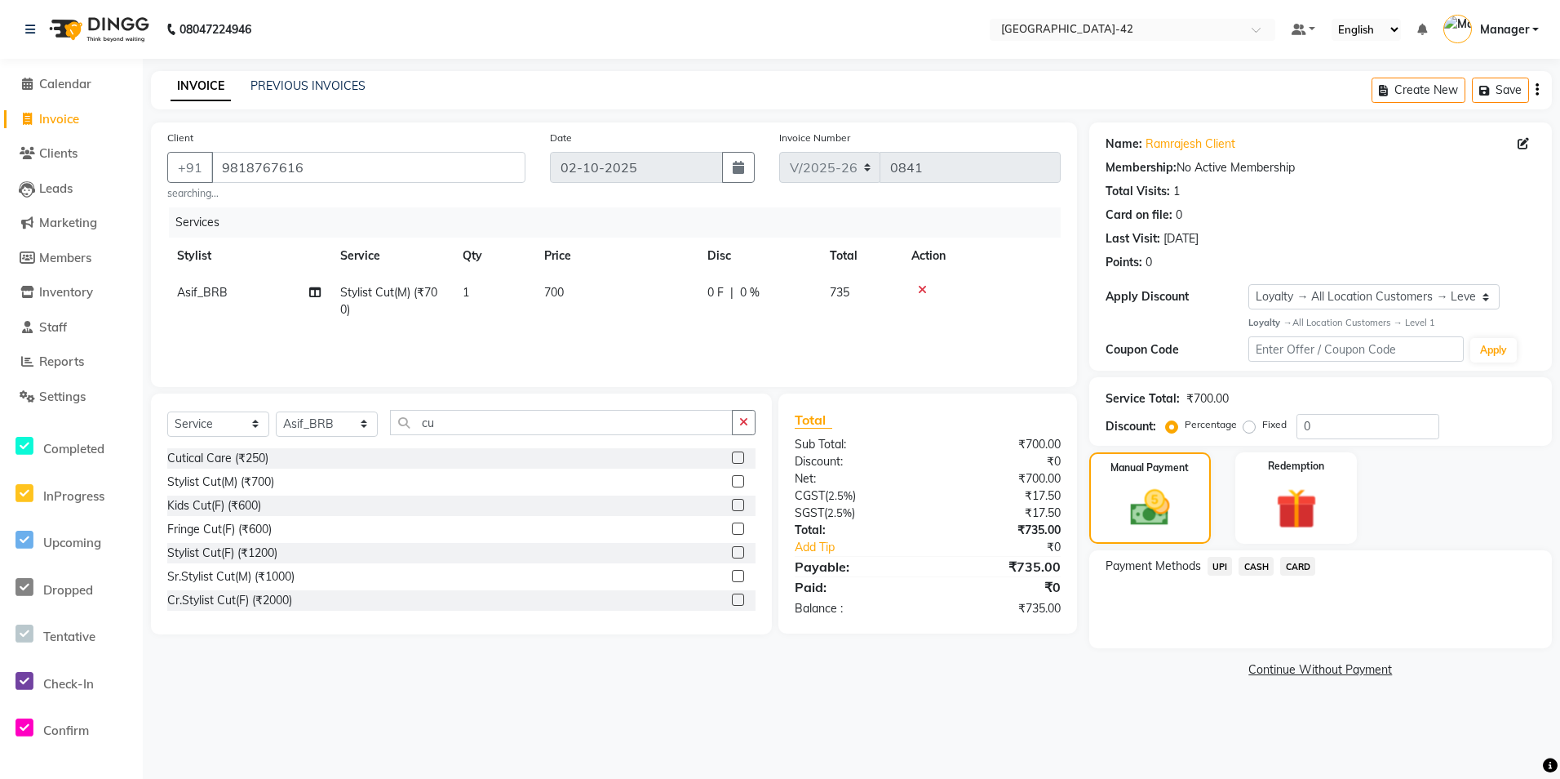
click at [1218, 570] on span "UPI" at bounding box center [1220, 566] width 25 height 19
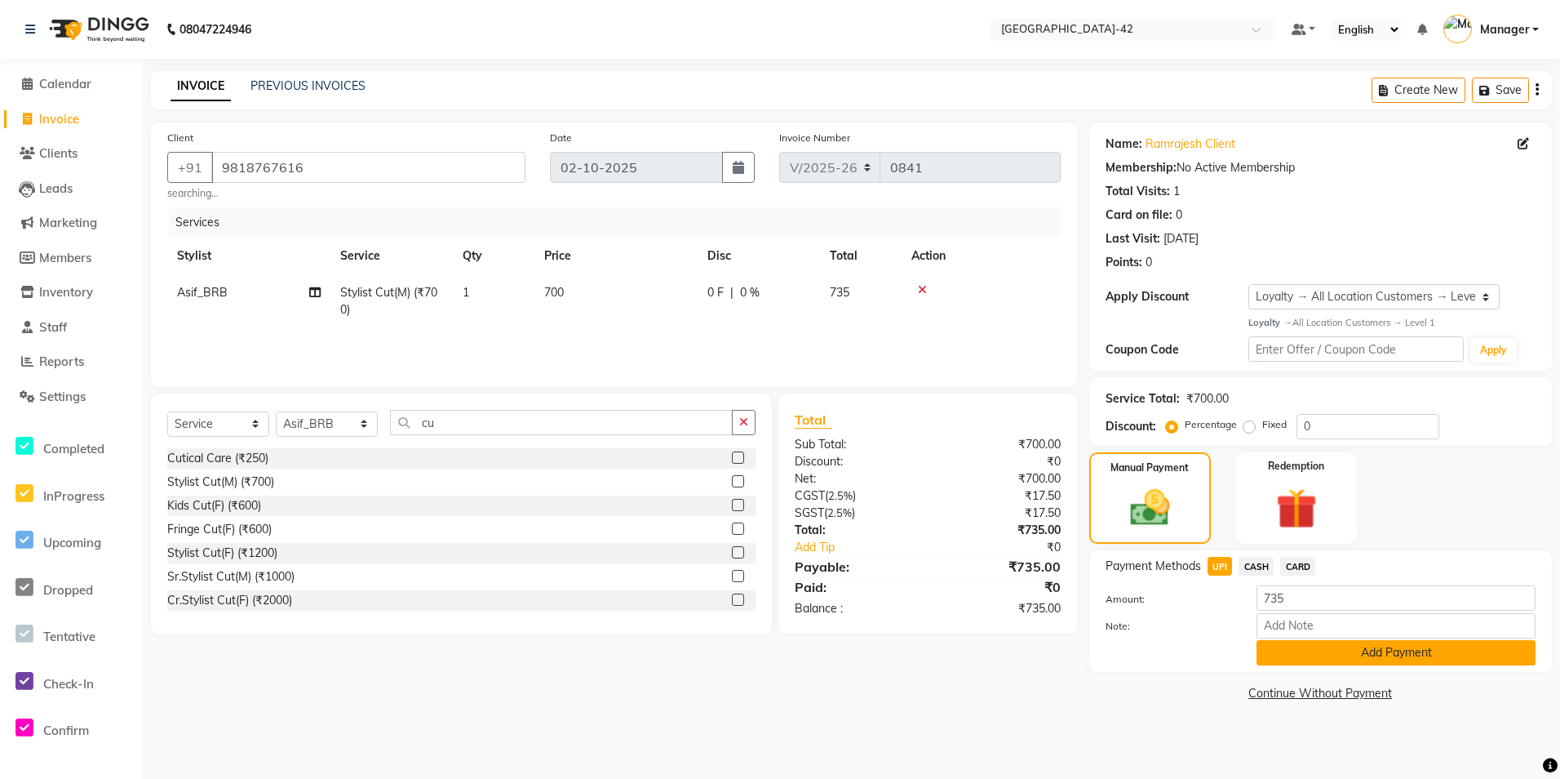
click at [1269, 662] on button "Add Payment" at bounding box center [1396, 652] width 279 height 25
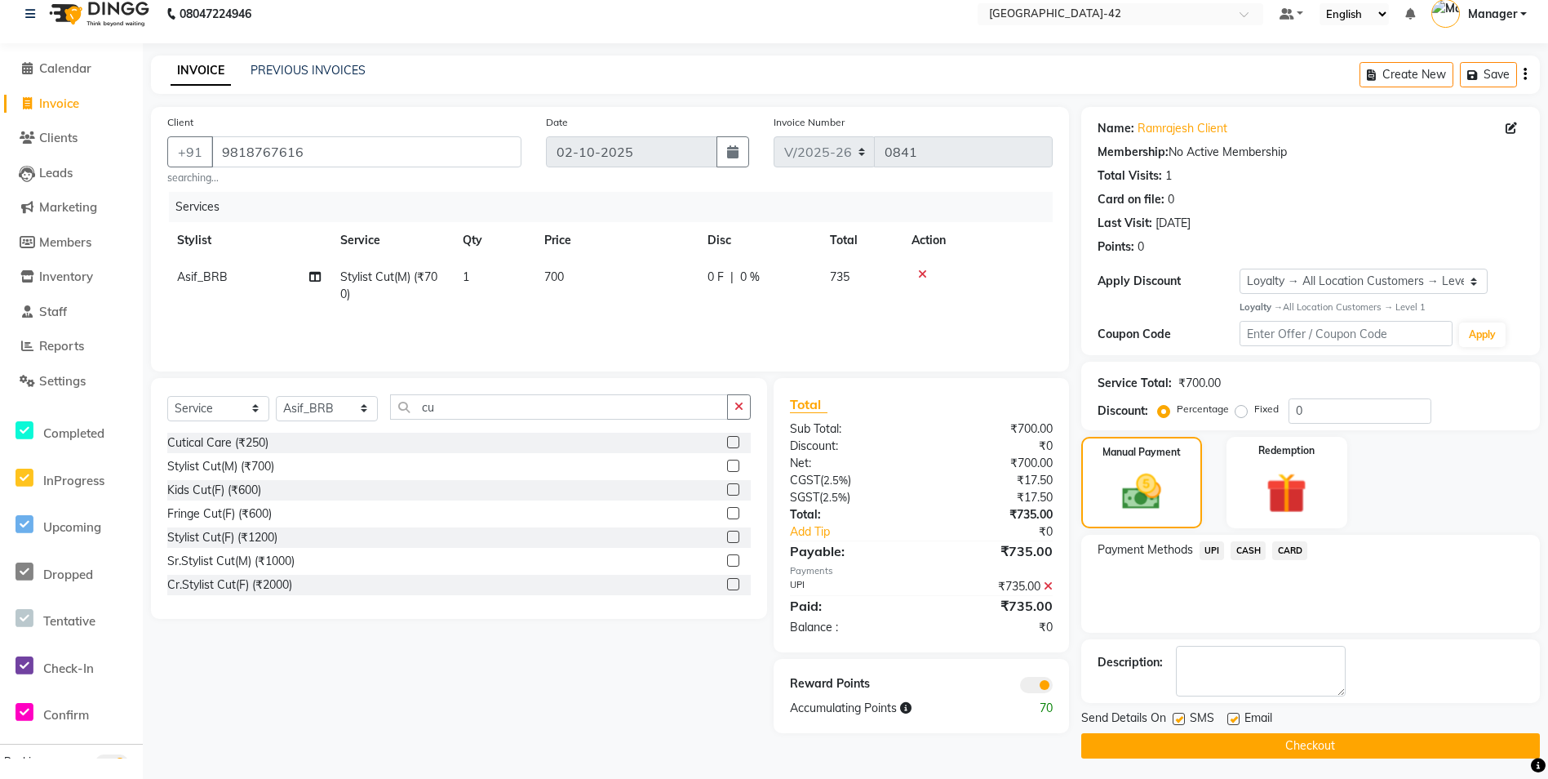
scroll to position [20, 0]
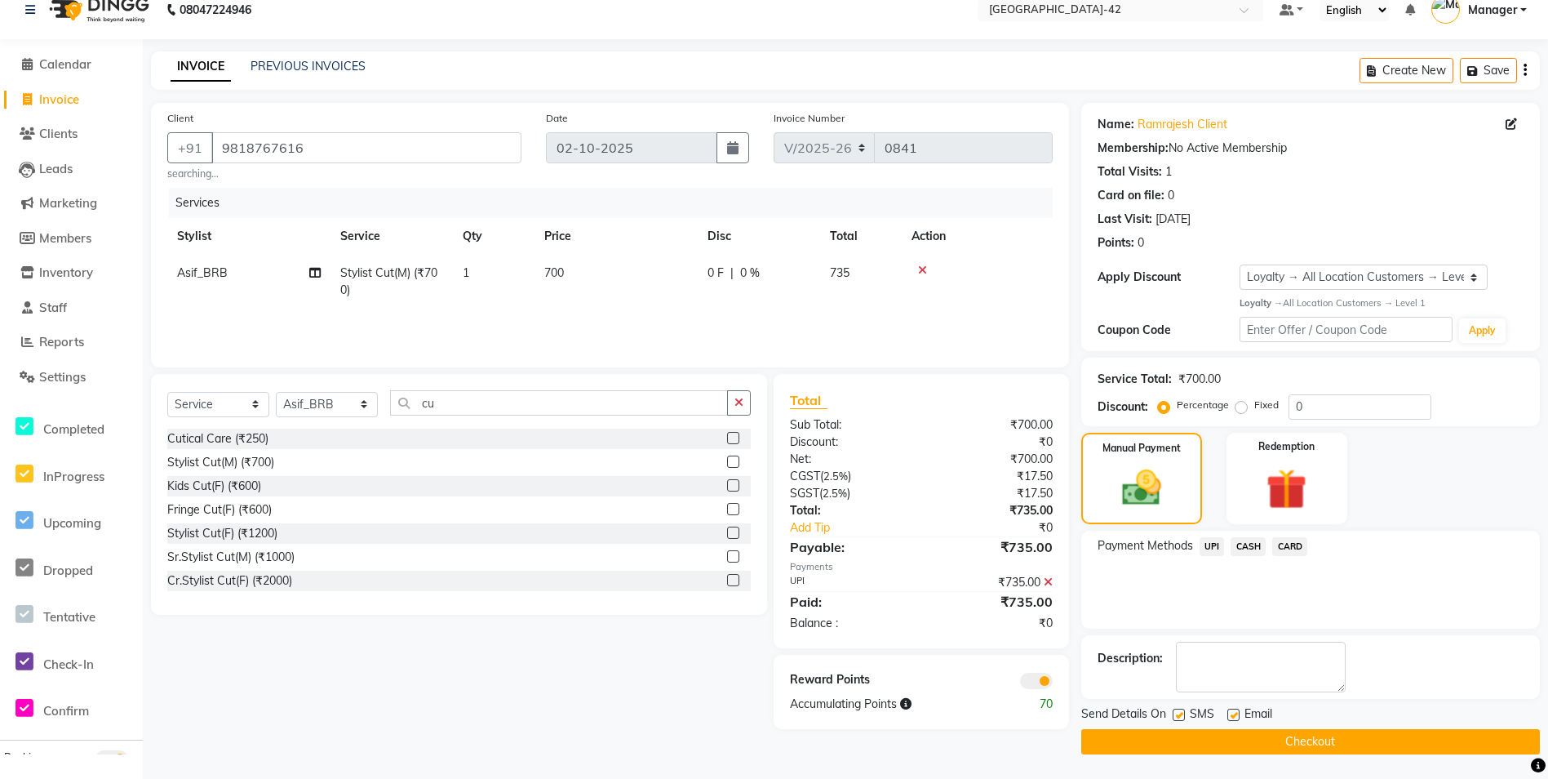
click at [1214, 752] on button "Checkout" at bounding box center [1310, 741] width 459 height 25
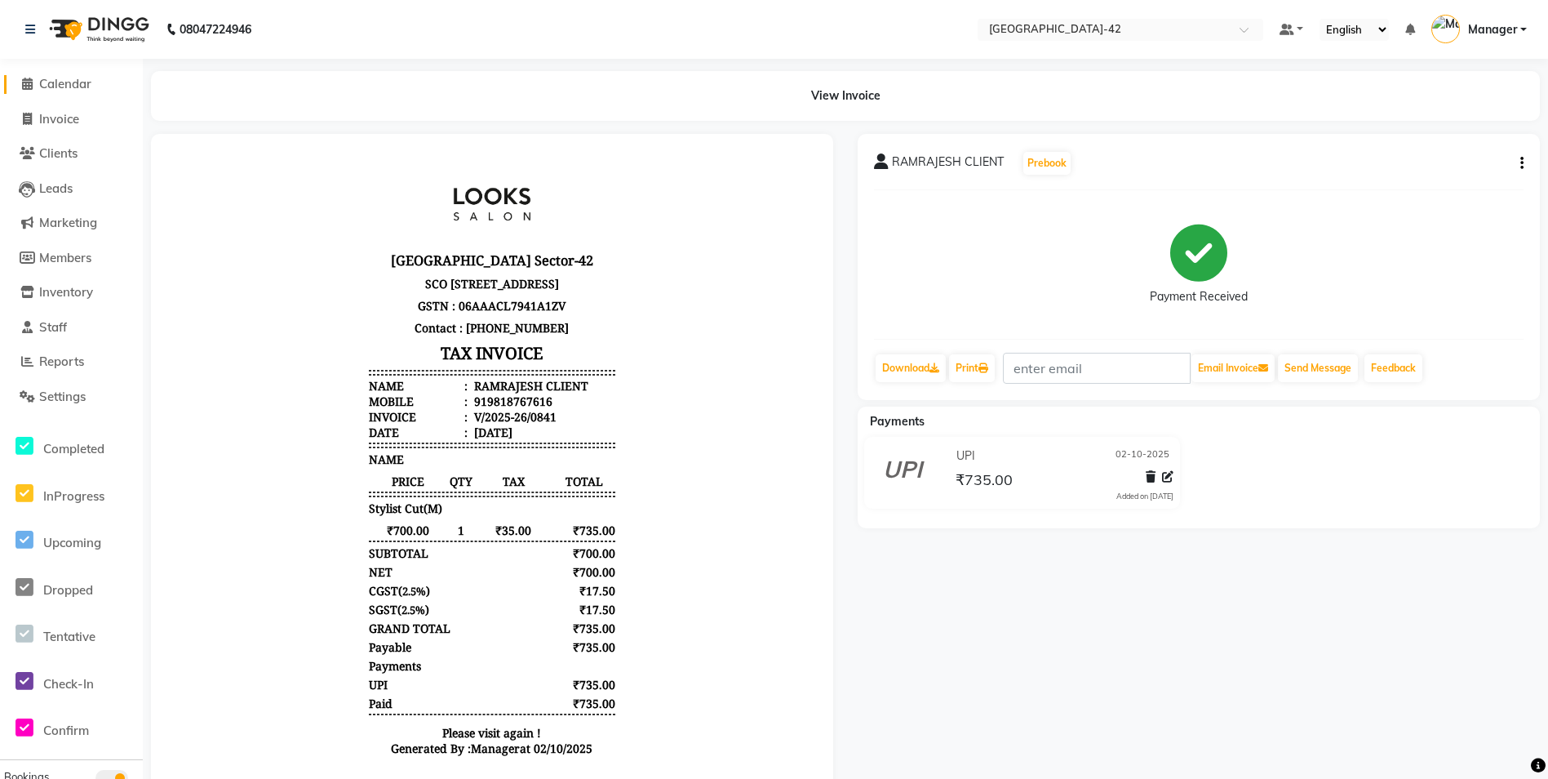
click at [81, 81] on span "Calendar" at bounding box center [65, 84] width 52 height 16
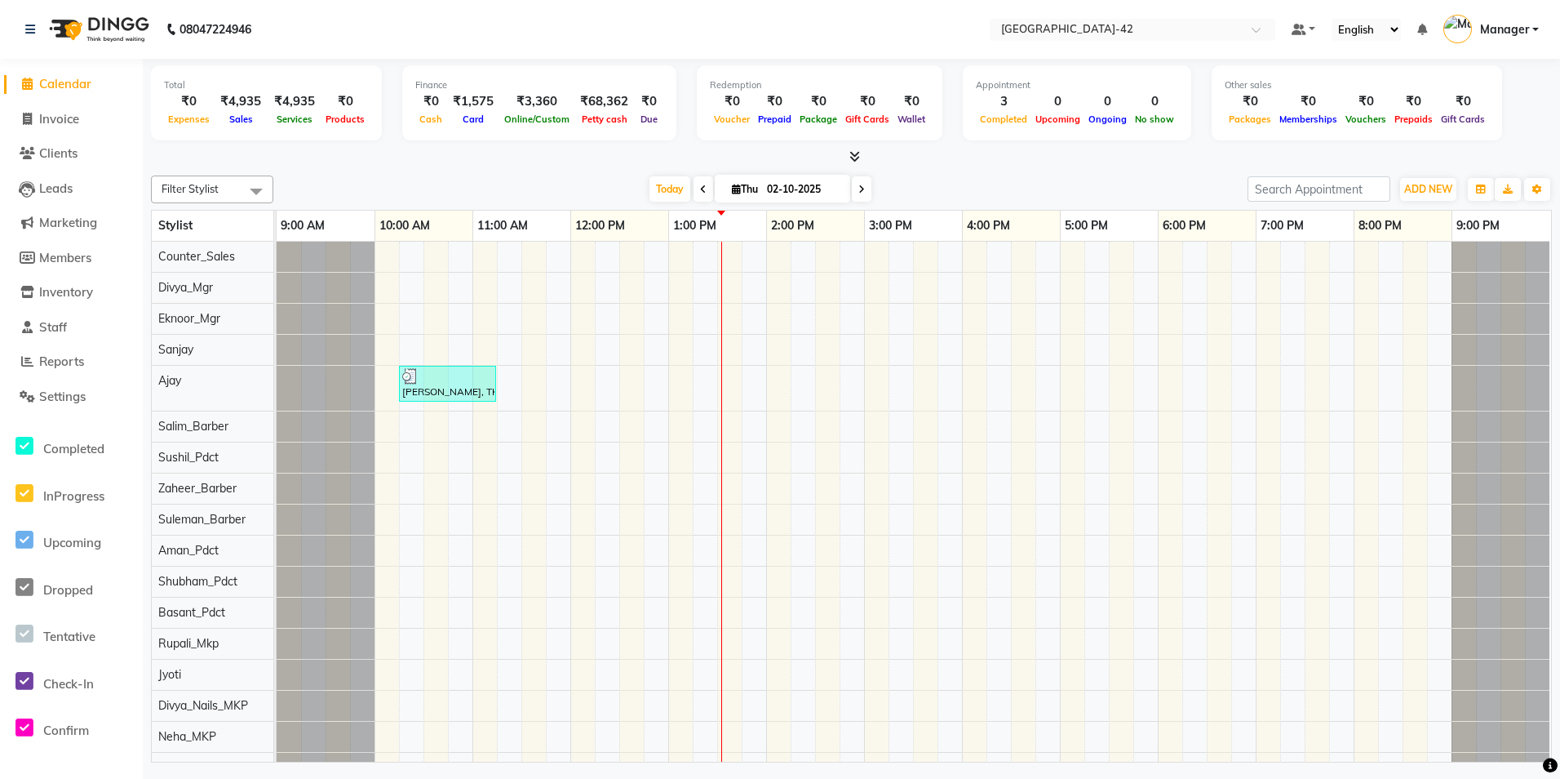
click at [72, 108] on li "Invoice" at bounding box center [71, 119] width 143 height 35
click at [65, 118] on span "Invoice" at bounding box center [59, 119] width 40 height 16
select select "service"
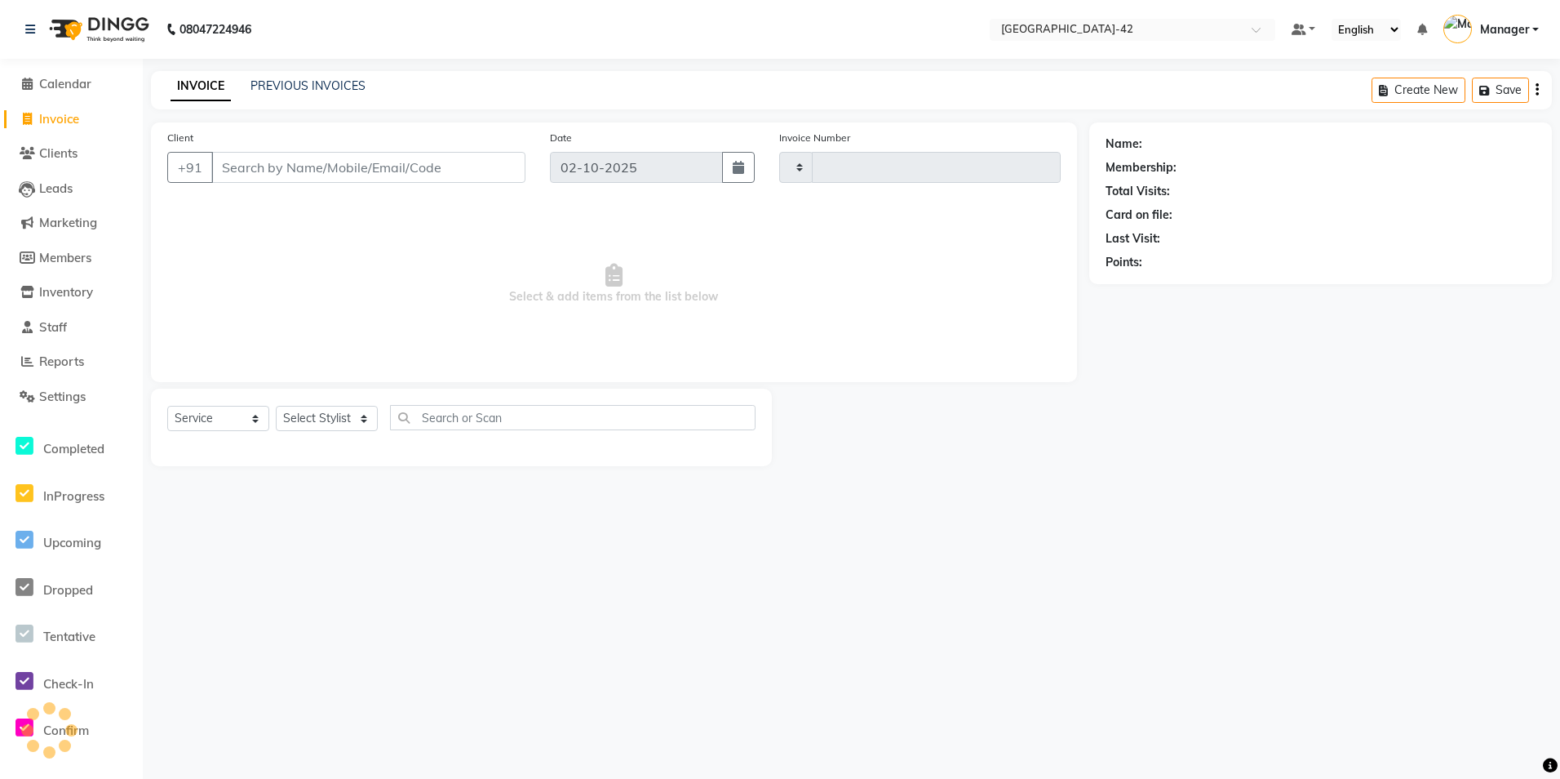
type input "0842"
select select "8692"
click at [239, 171] on input "Client" at bounding box center [368, 167] width 314 height 31
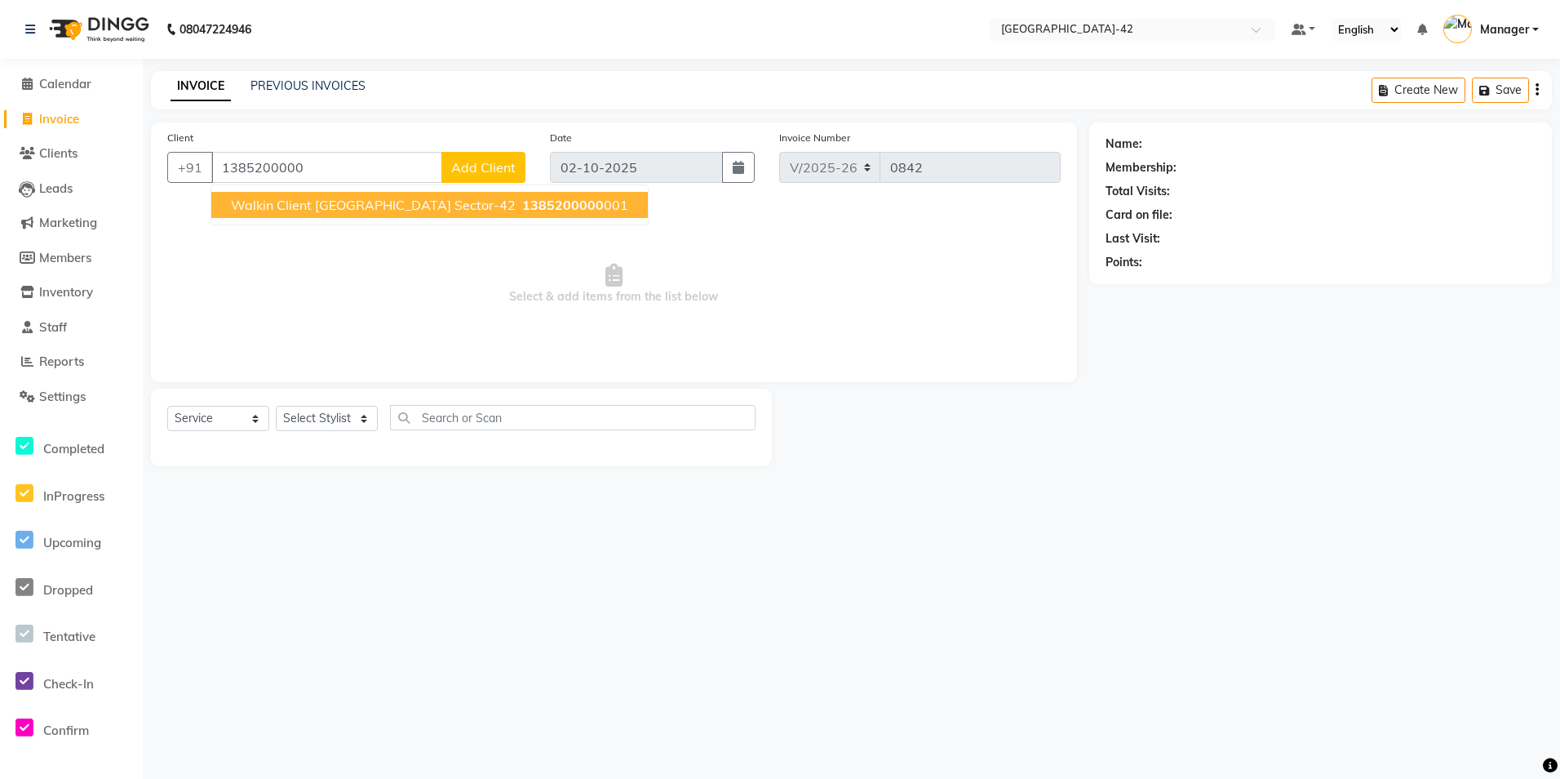
click at [522, 201] on span "1385200000" at bounding box center [563, 205] width 82 height 16
type input "1385200000001"
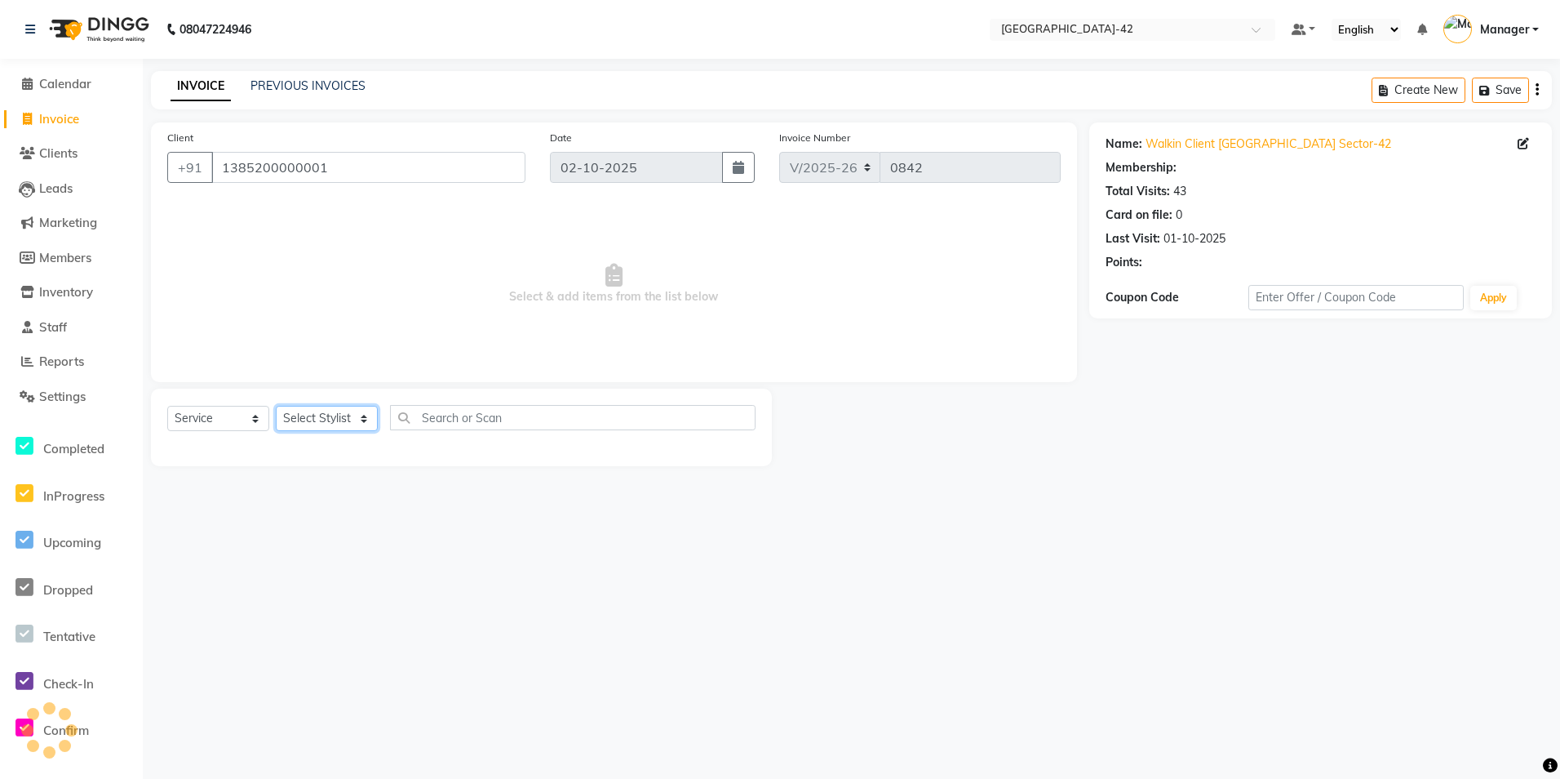
click at [357, 429] on select "Select Stylist Ajay Aman_Pdct Amjad_asst Ankit_asst Asif_BRB Basant_Pdct [PERSO…" at bounding box center [327, 418] width 102 height 25
select select "1: Object"
select select "87962"
click at [397, 513] on div "08047224946 Select Location × [GEOGRAPHIC_DATA] Sector-42 Default Panel My Pane…" at bounding box center [780, 389] width 1560 height 779
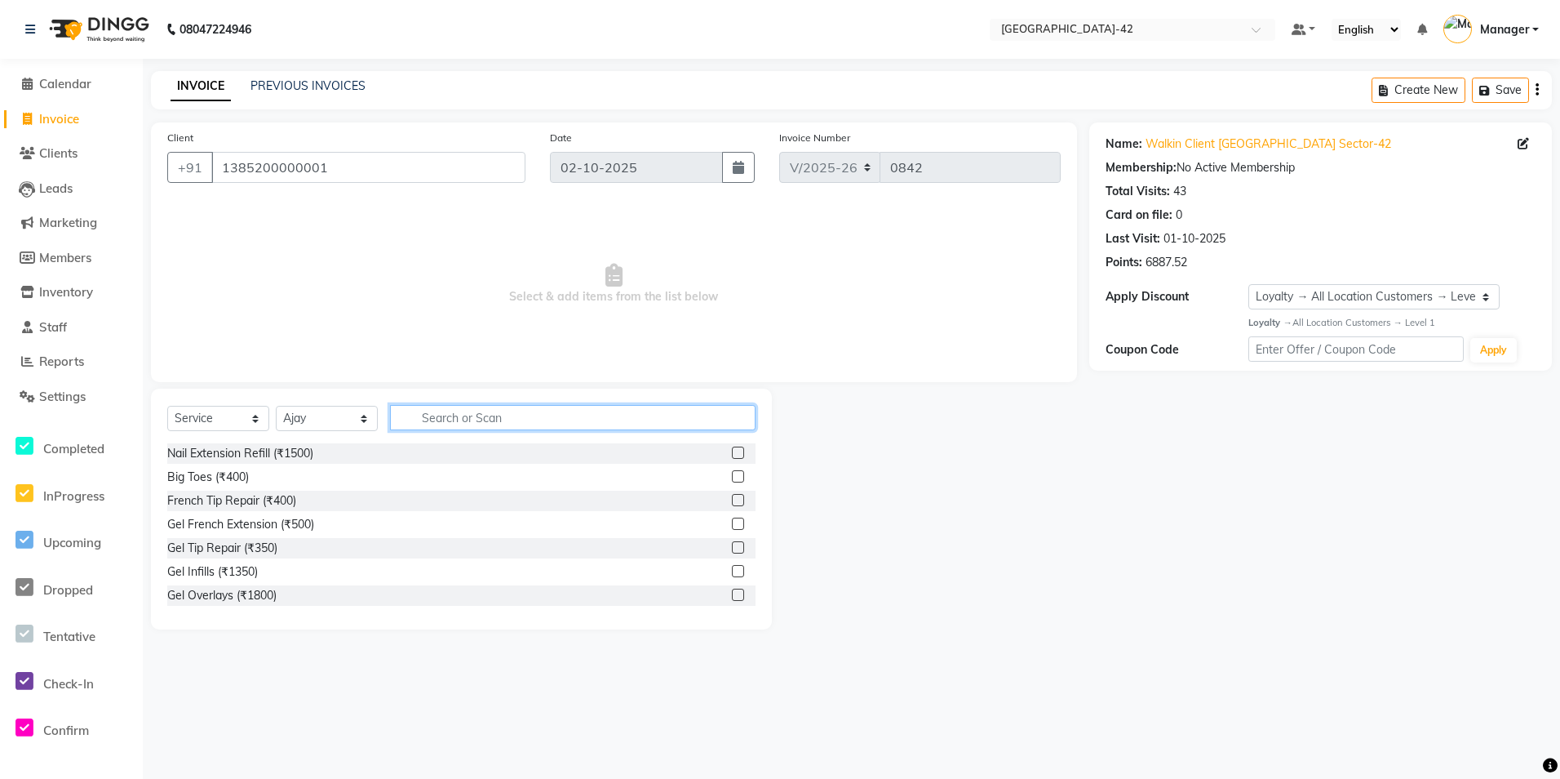
click at [464, 419] on input "text" at bounding box center [573, 417] width 366 height 25
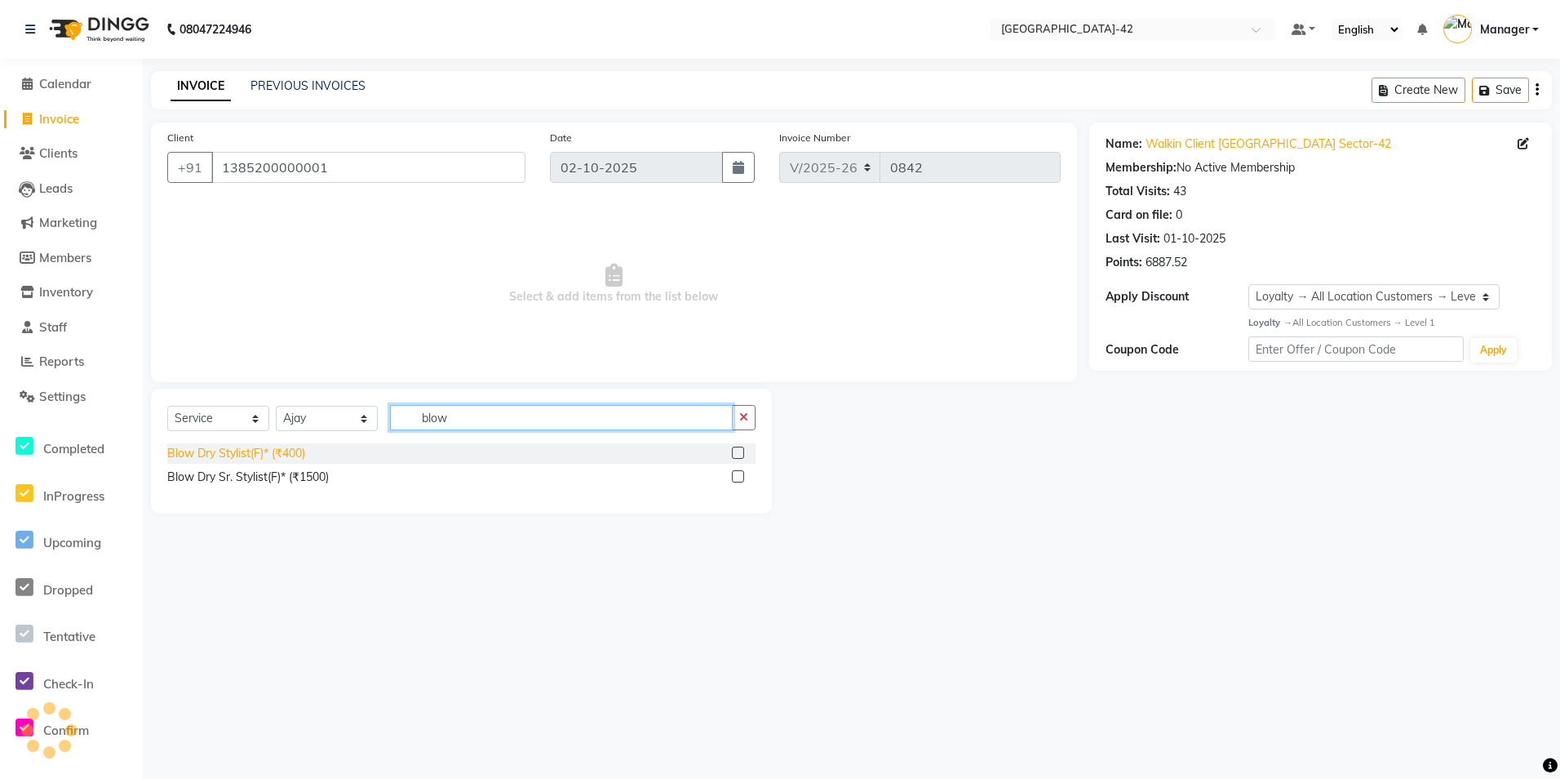
type input "blow"
click at [282, 454] on div "Blow Dry Stylist(F)* (₹400)" at bounding box center [236, 453] width 138 height 17
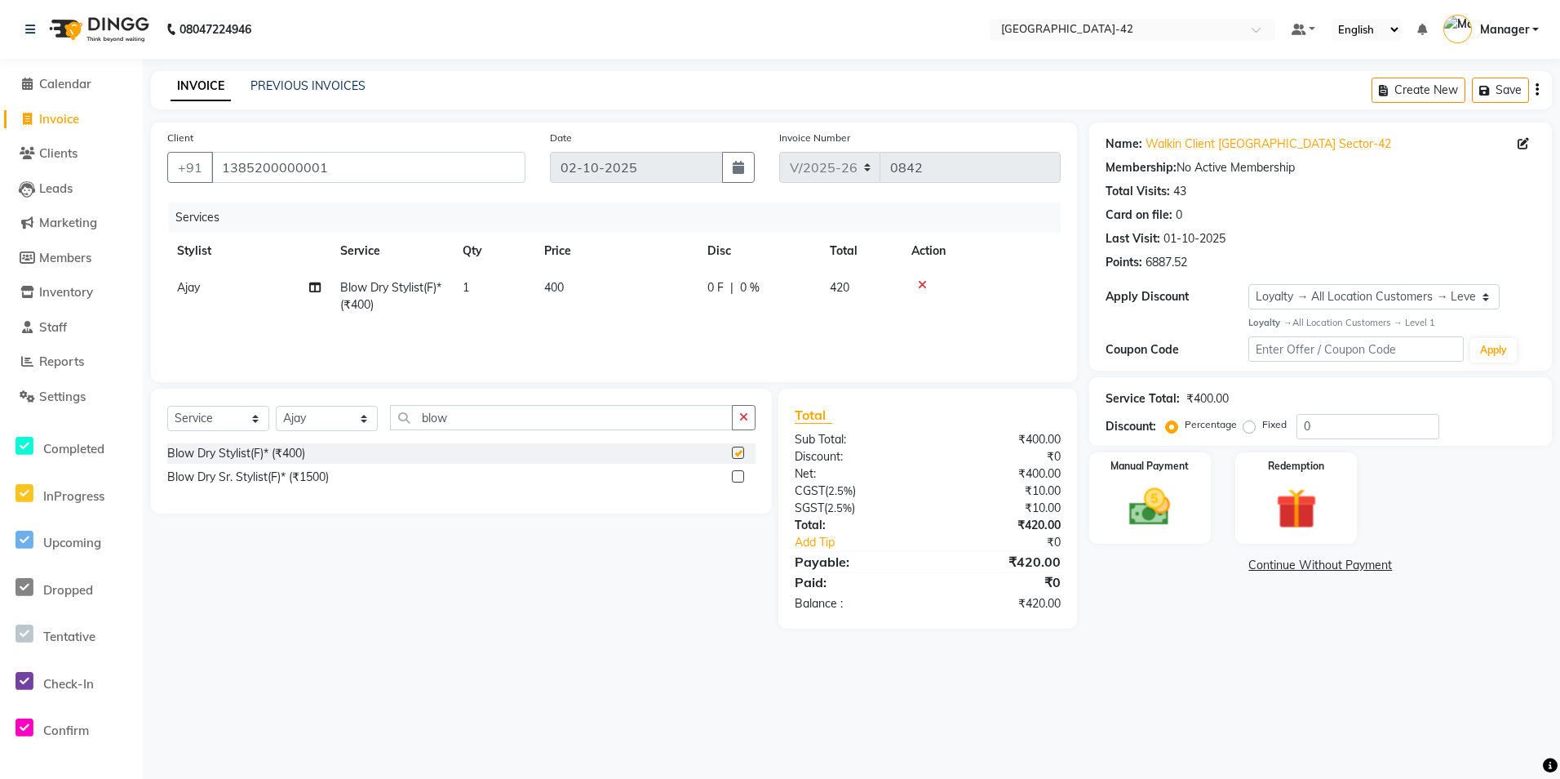
checkbox input "false"
click at [560, 295] on td "400" at bounding box center [616, 296] width 163 height 54
drag, startPoint x: 637, startPoint y: 279, endPoint x: 659, endPoint y: 286, distance: 22.2
click at [642, 283] on input "400" at bounding box center [693, 291] width 144 height 25
drag, startPoint x: 659, startPoint y: 286, endPoint x: 628, endPoint y: 291, distance: 30.7
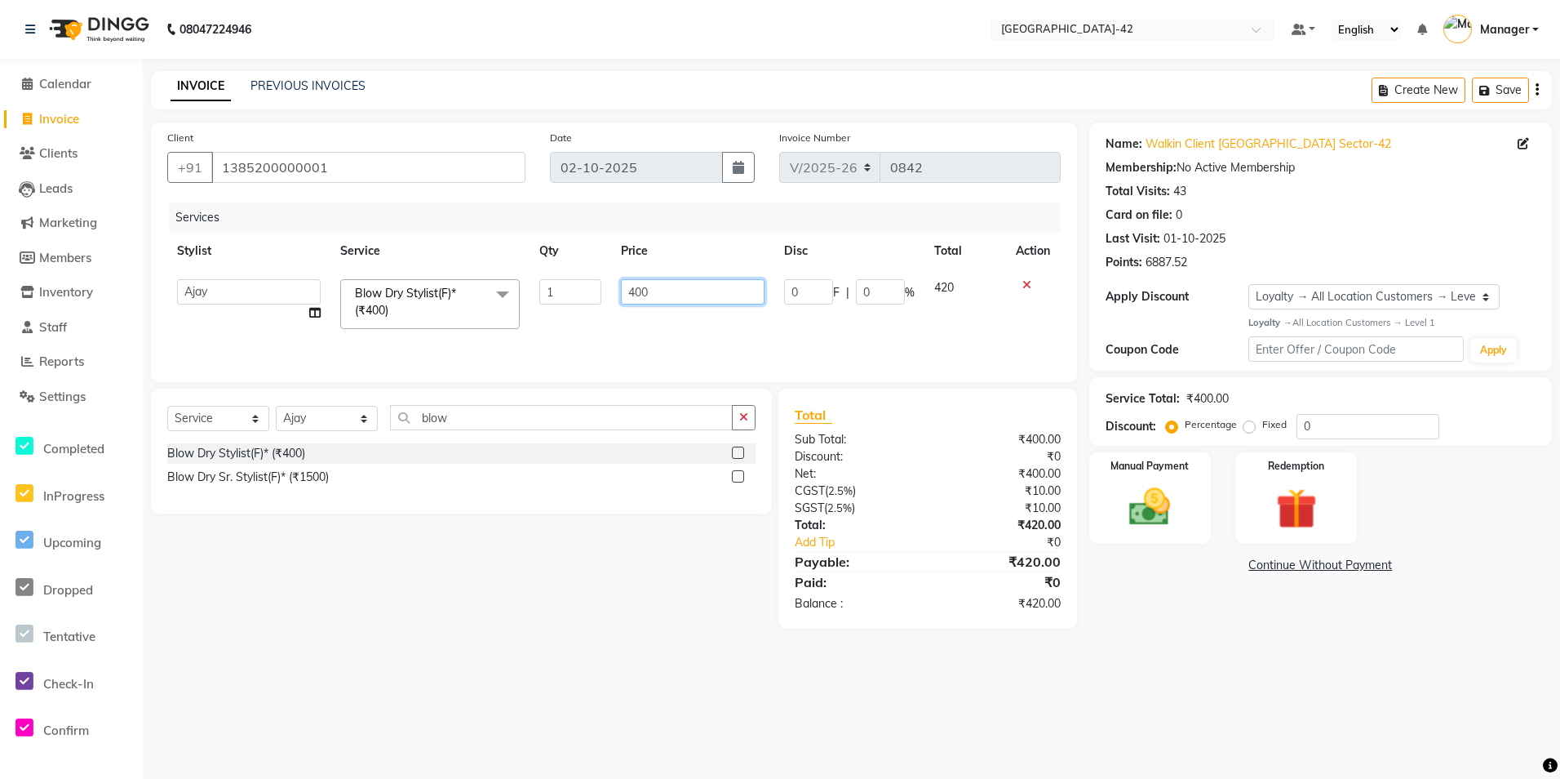
click at [628, 291] on input "400" at bounding box center [693, 291] width 144 height 25
type input "850"
click at [779, 712] on div "08047224946 Select Location × [GEOGRAPHIC_DATA] Sector-42 Default Panel My Pane…" at bounding box center [780, 389] width 1560 height 779
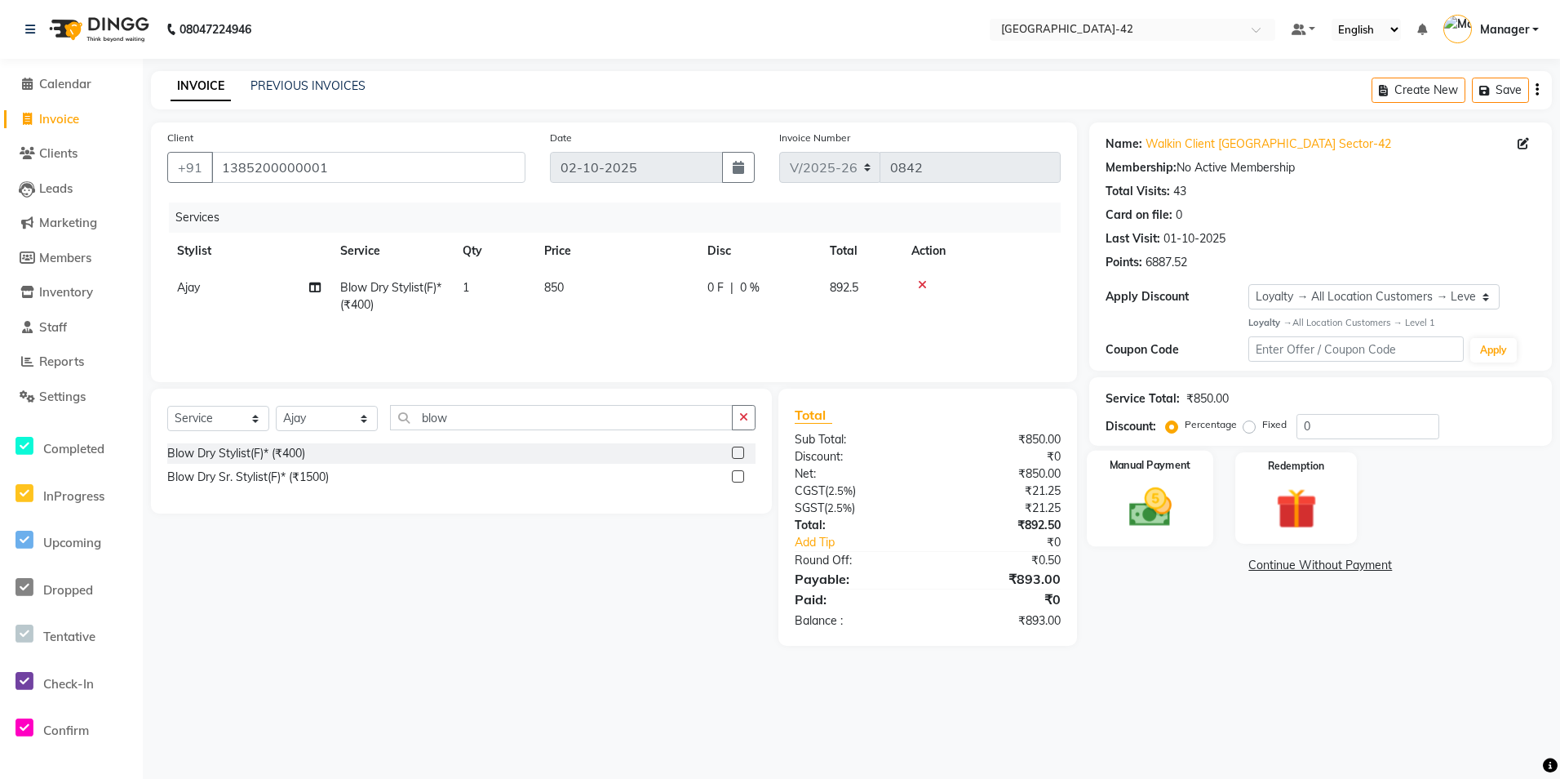
click at [1176, 508] on img at bounding box center [1150, 506] width 69 height 49
click at [1258, 569] on span "CASH" at bounding box center [1256, 566] width 35 height 19
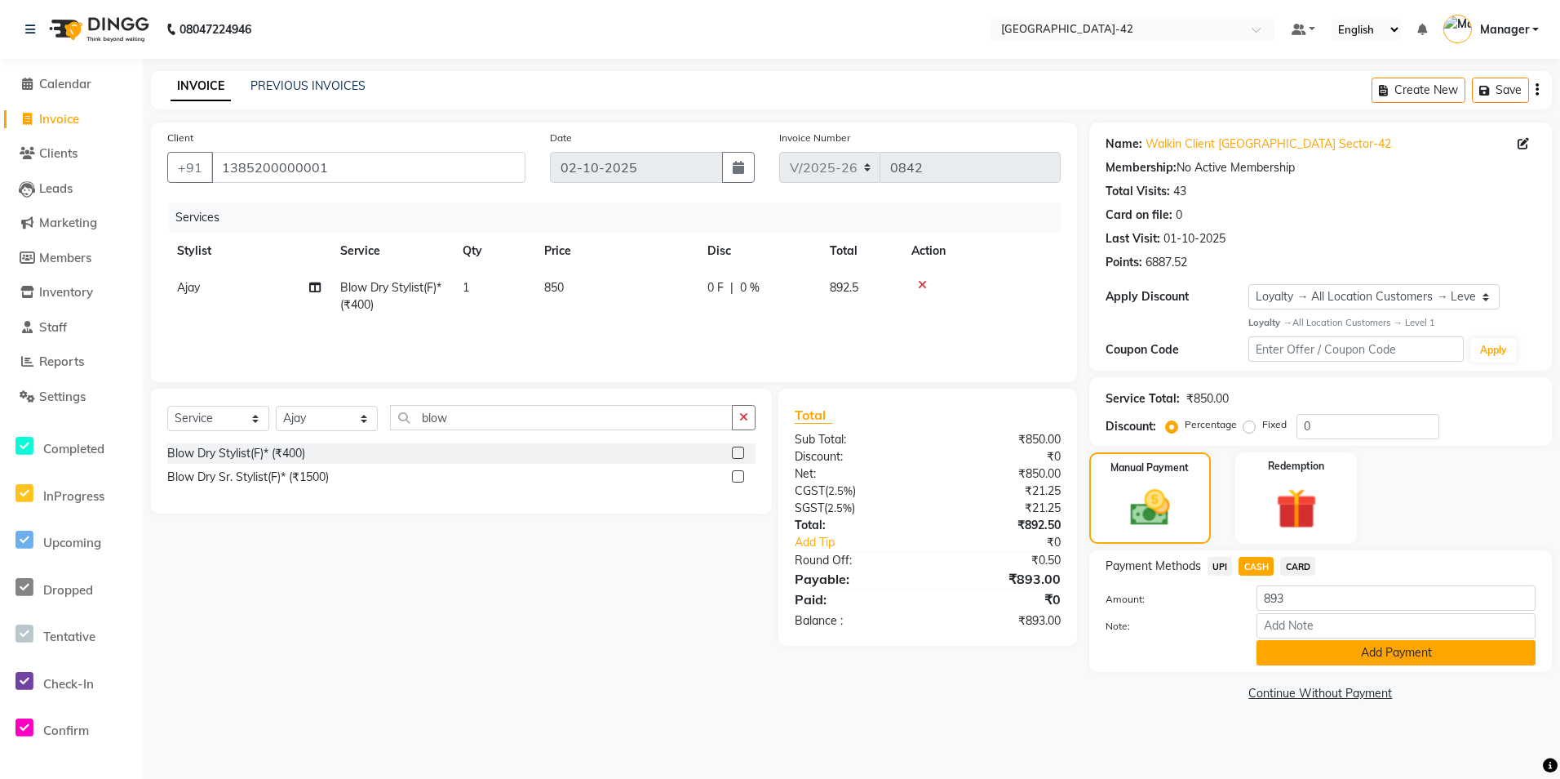
click at [1285, 659] on button "Add Payment" at bounding box center [1396, 652] width 279 height 25
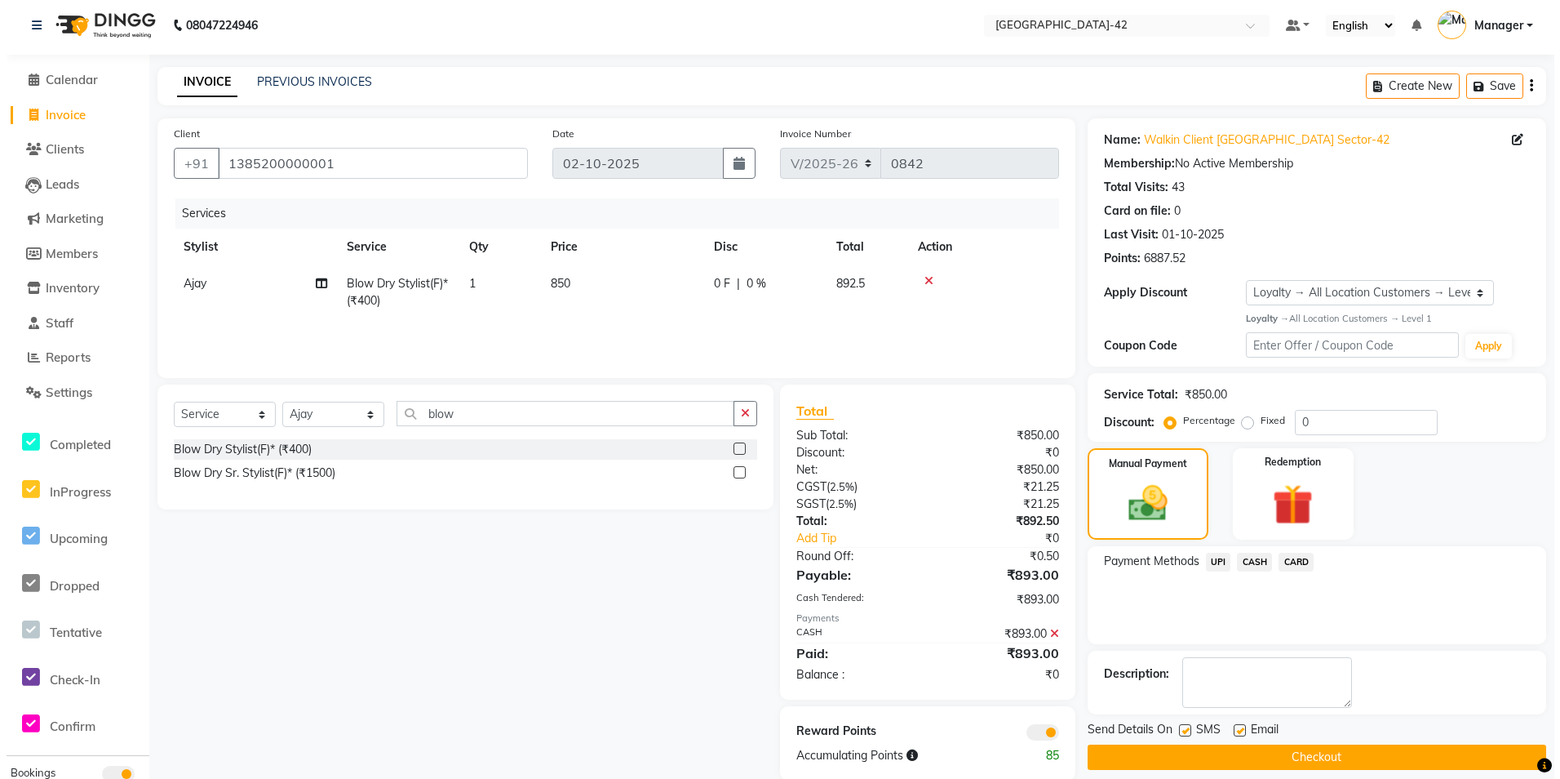
scroll to position [30, 0]
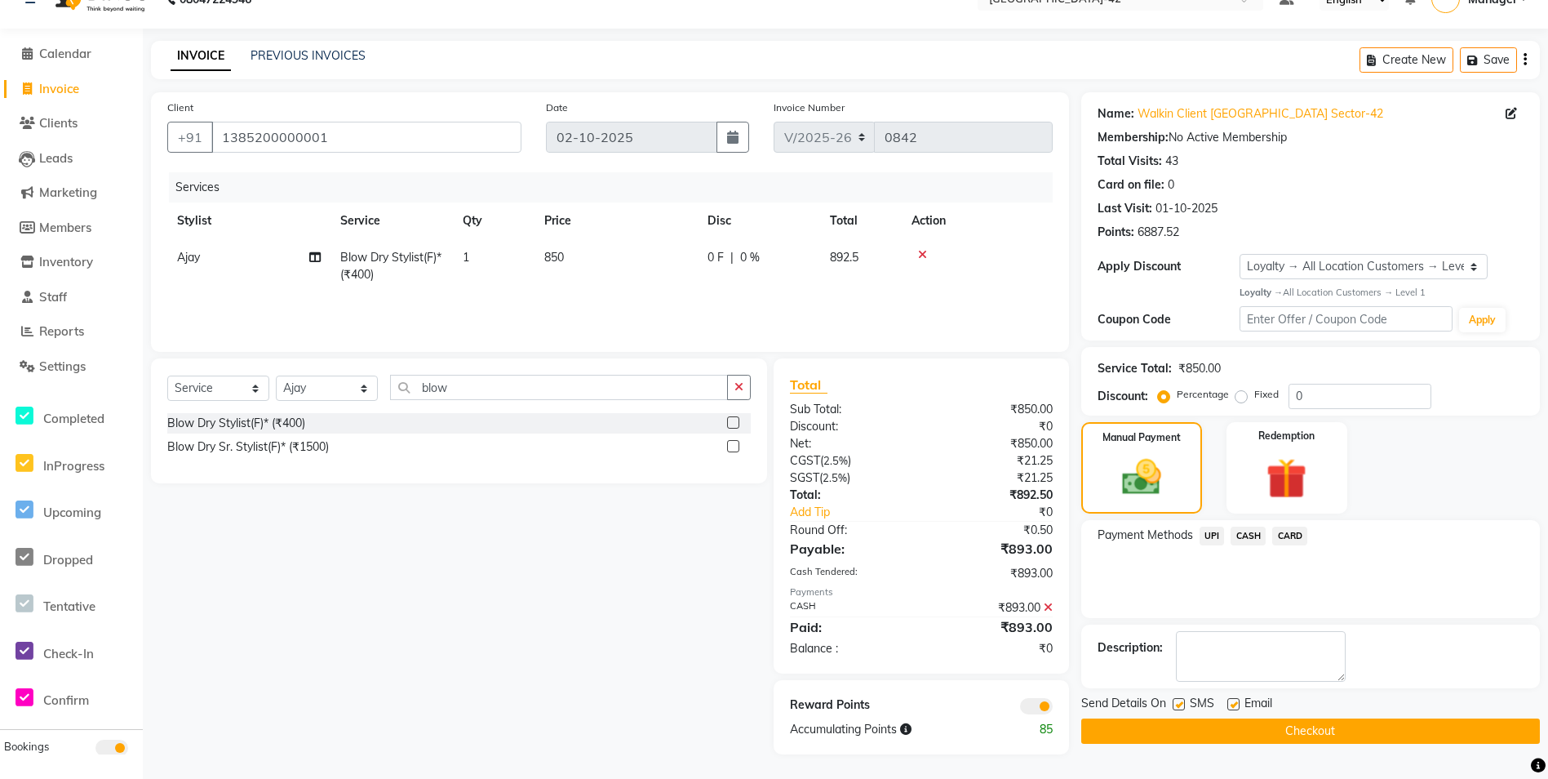
click at [1041, 711] on span at bounding box center [1036, 706] width 33 height 16
click at [1053, 708] on input "checkbox" at bounding box center [1053, 708] width 0 height 0
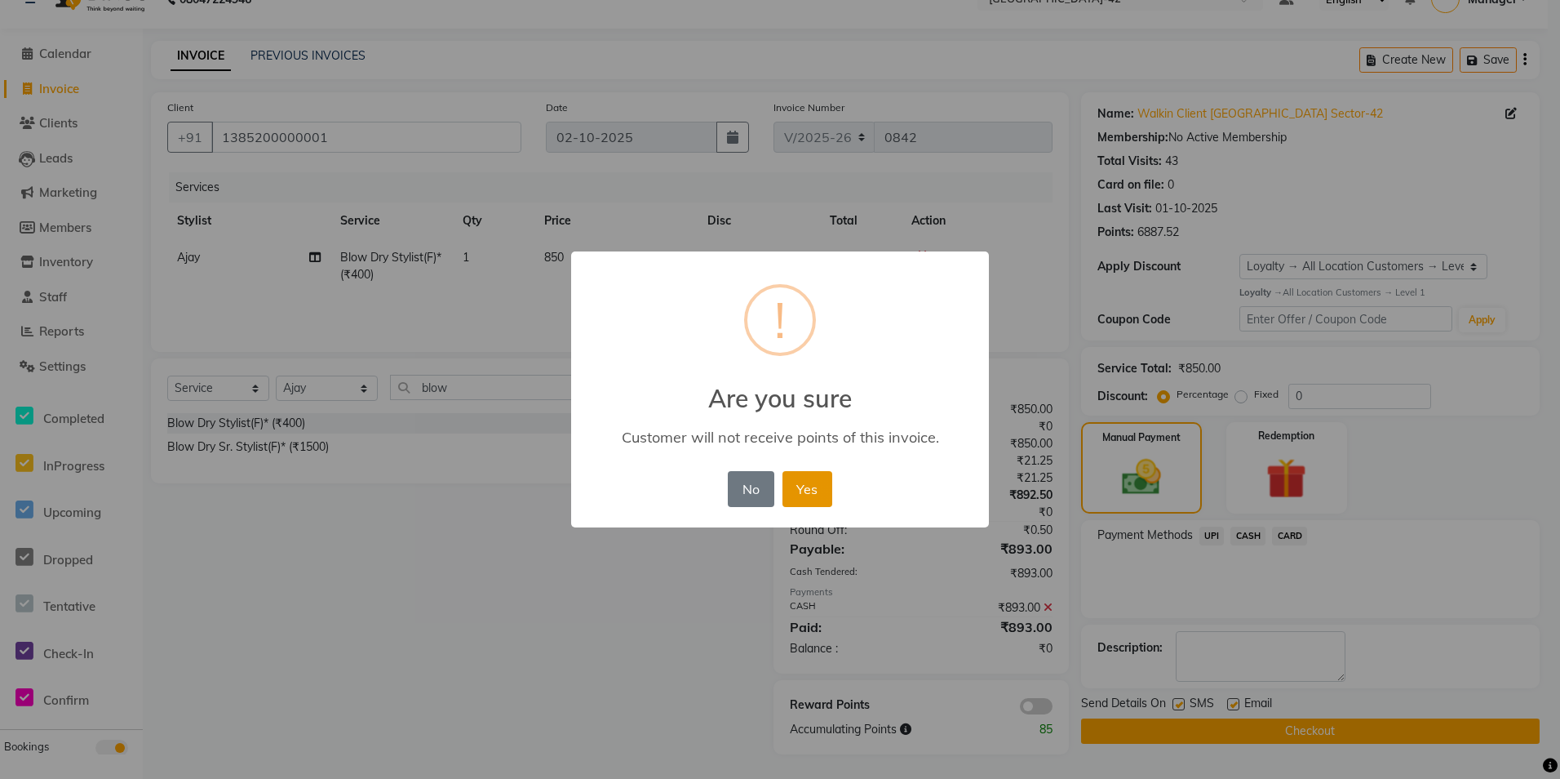
click at [805, 487] on button "Yes" at bounding box center [808, 489] width 50 height 36
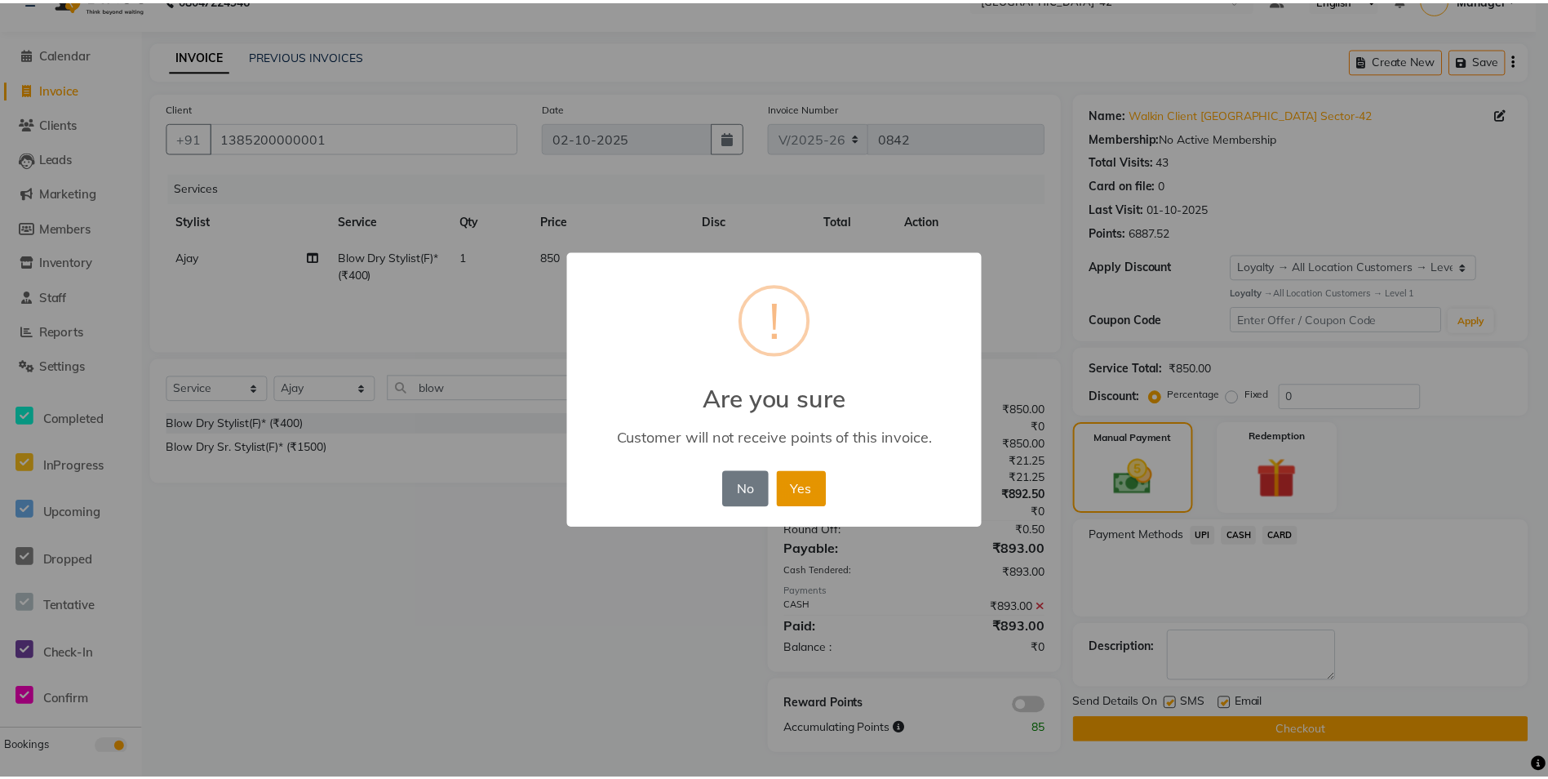
scroll to position [20, 0]
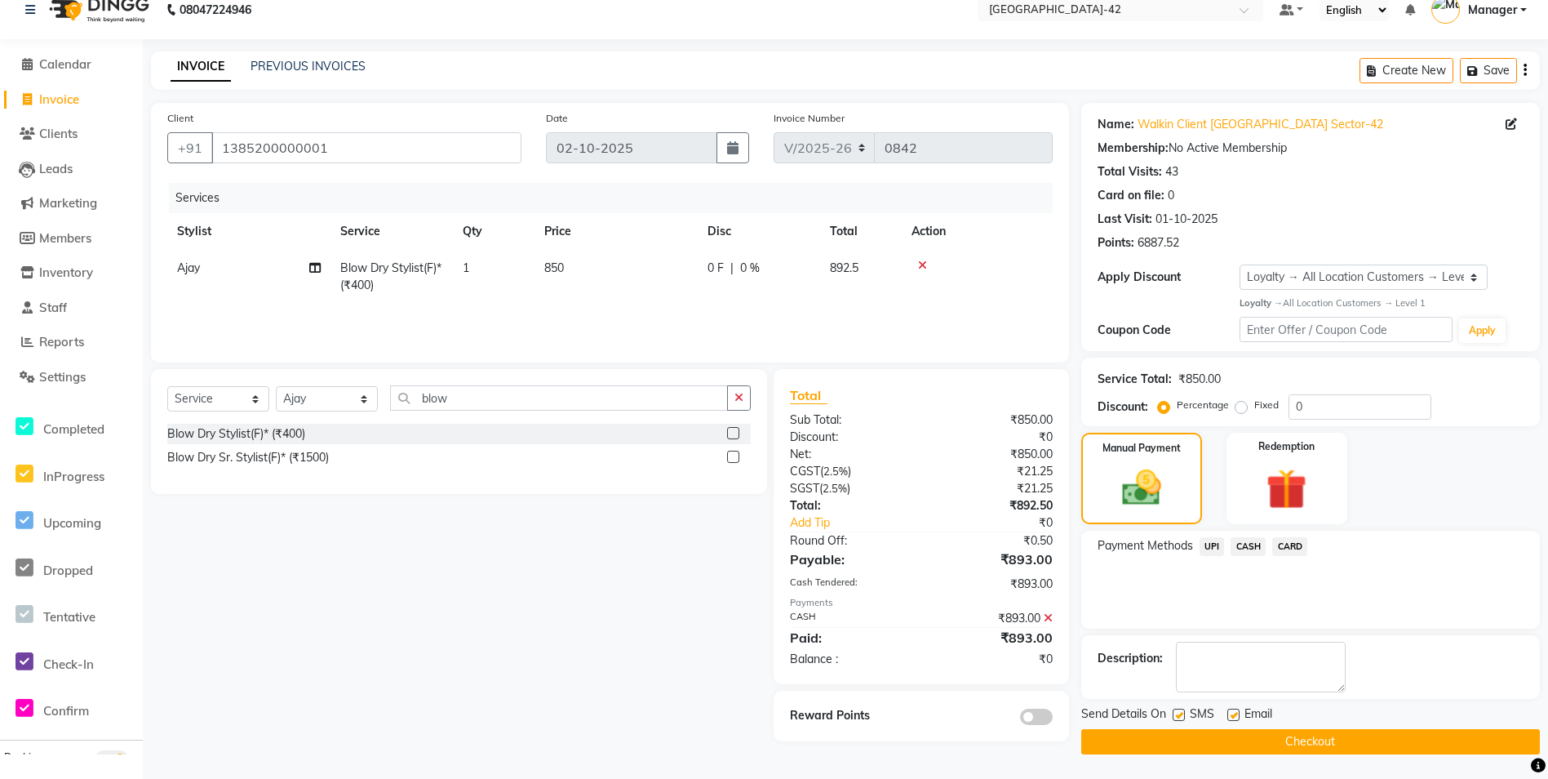
click at [1236, 744] on button "Checkout" at bounding box center [1310, 741] width 459 height 25
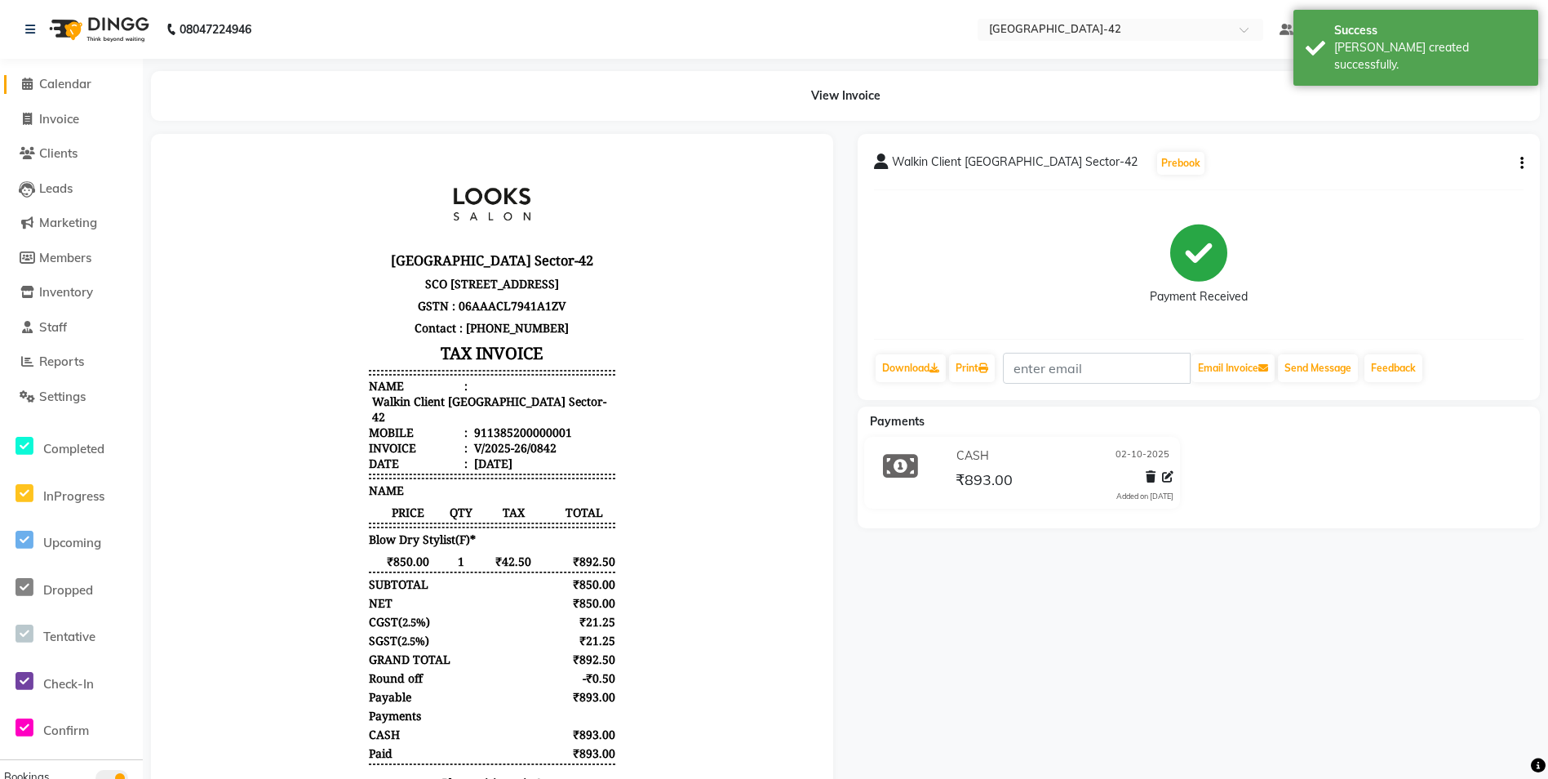
click at [69, 93] on link "Calendar" at bounding box center [71, 84] width 135 height 19
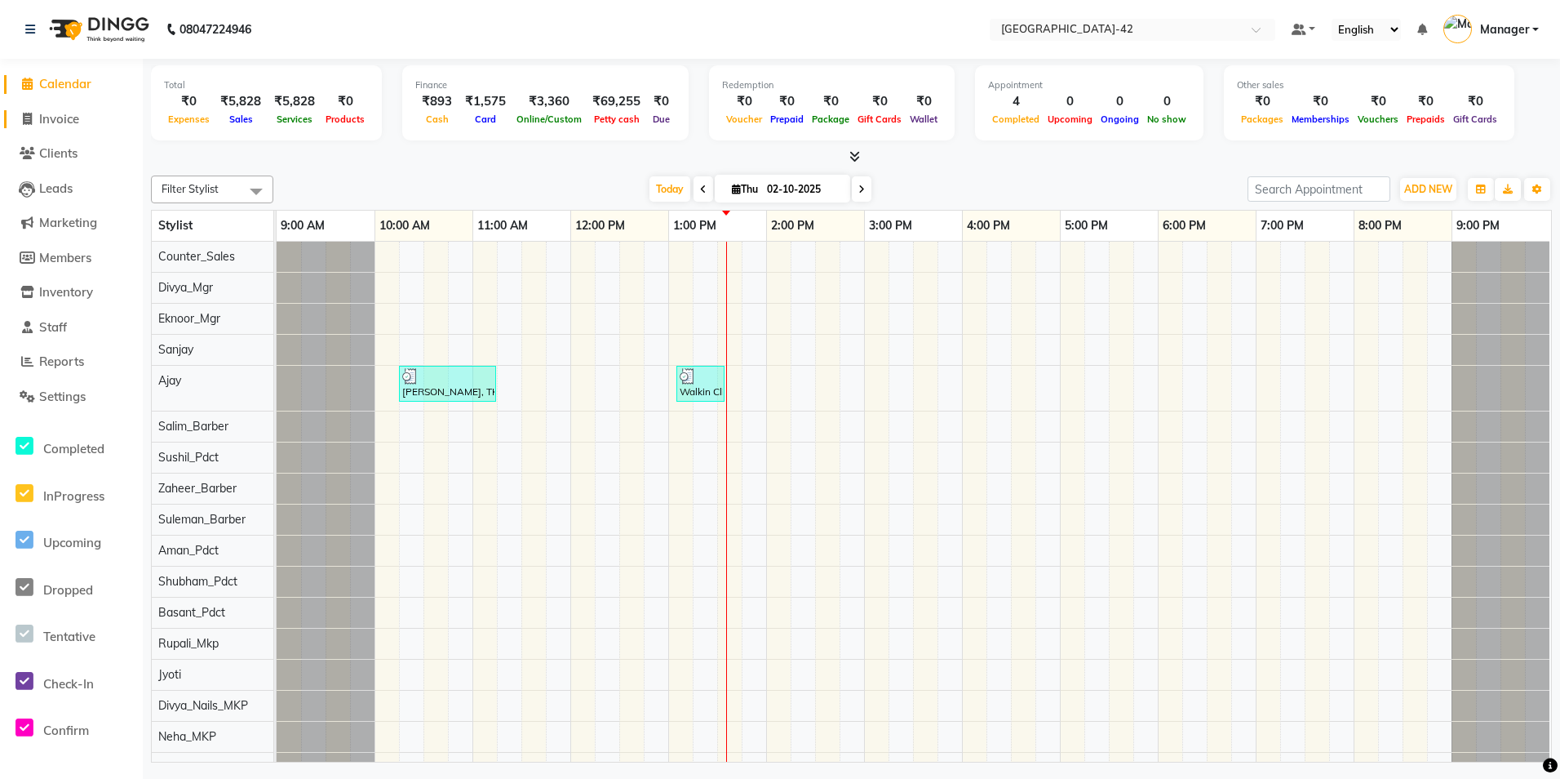
drag, startPoint x: 50, startPoint y: 116, endPoint x: 86, endPoint y: 127, distance: 37.7
click at [51, 117] on span "Invoice" at bounding box center [59, 119] width 40 height 16
select select "service"
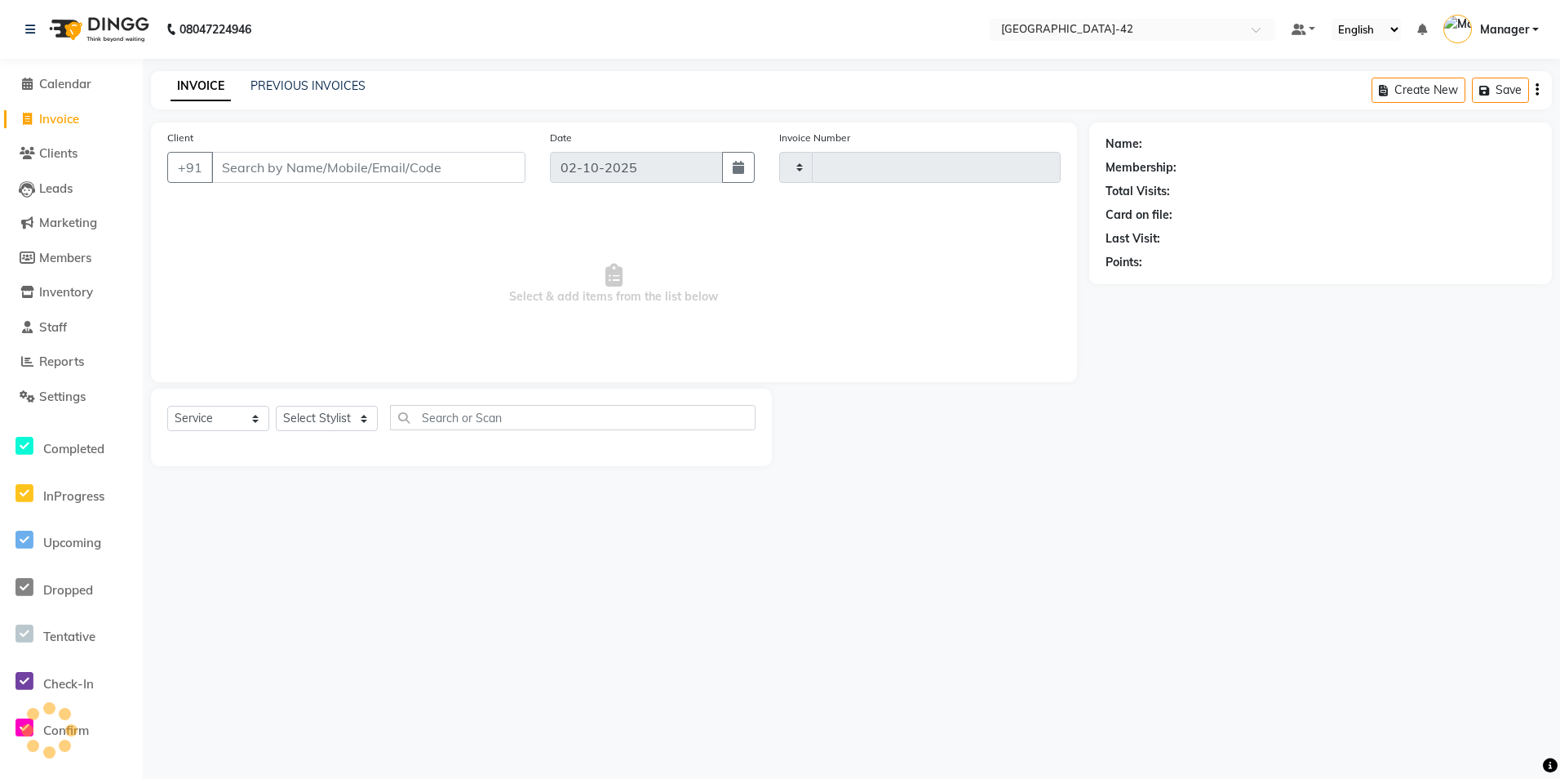
click at [354, 172] on input "Client" at bounding box center [368, 167] width 314 height 31
type input "99"
type input "0843"
select select "8692"
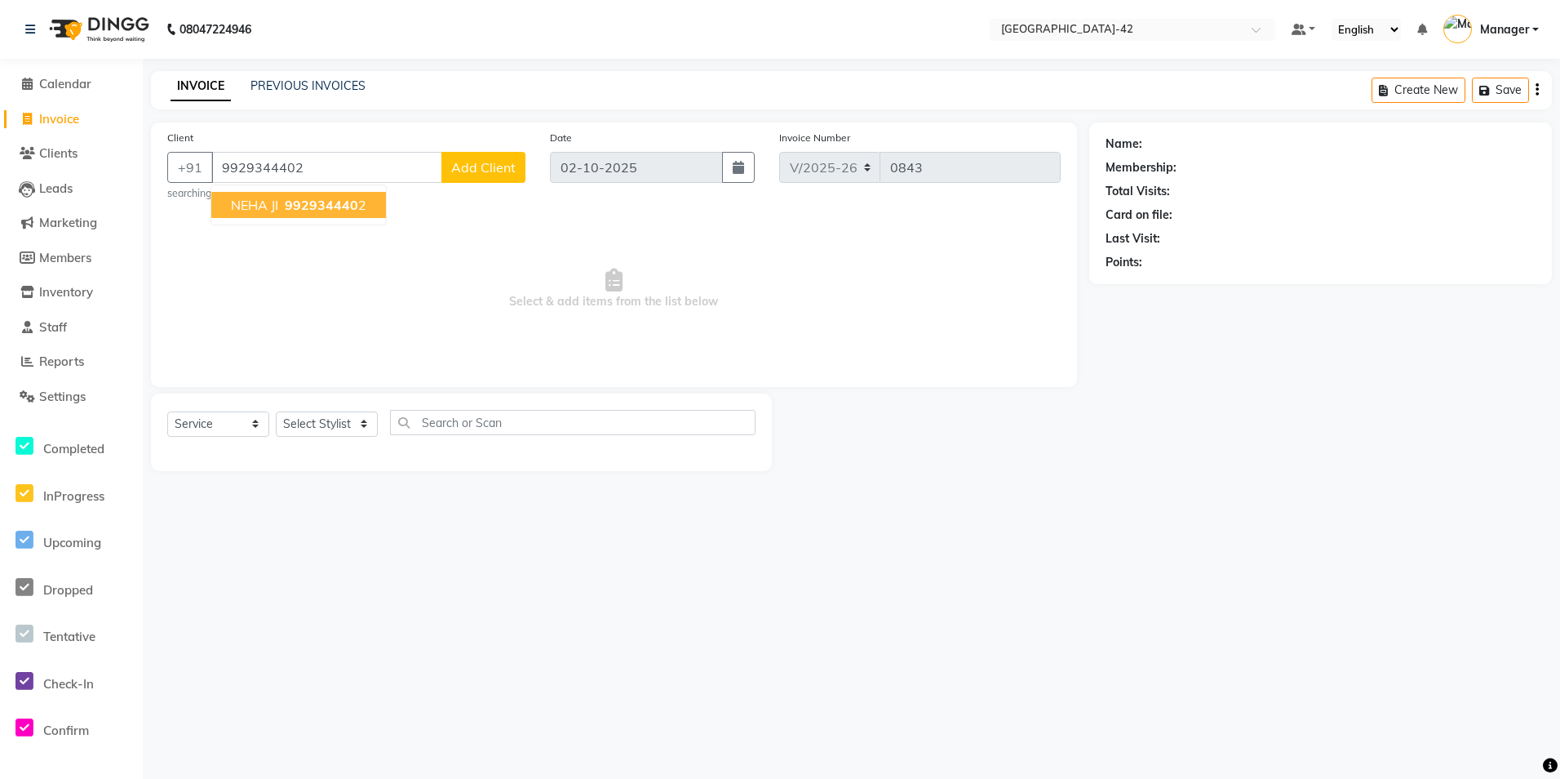
type input "9929344402"
select select "1: Object"
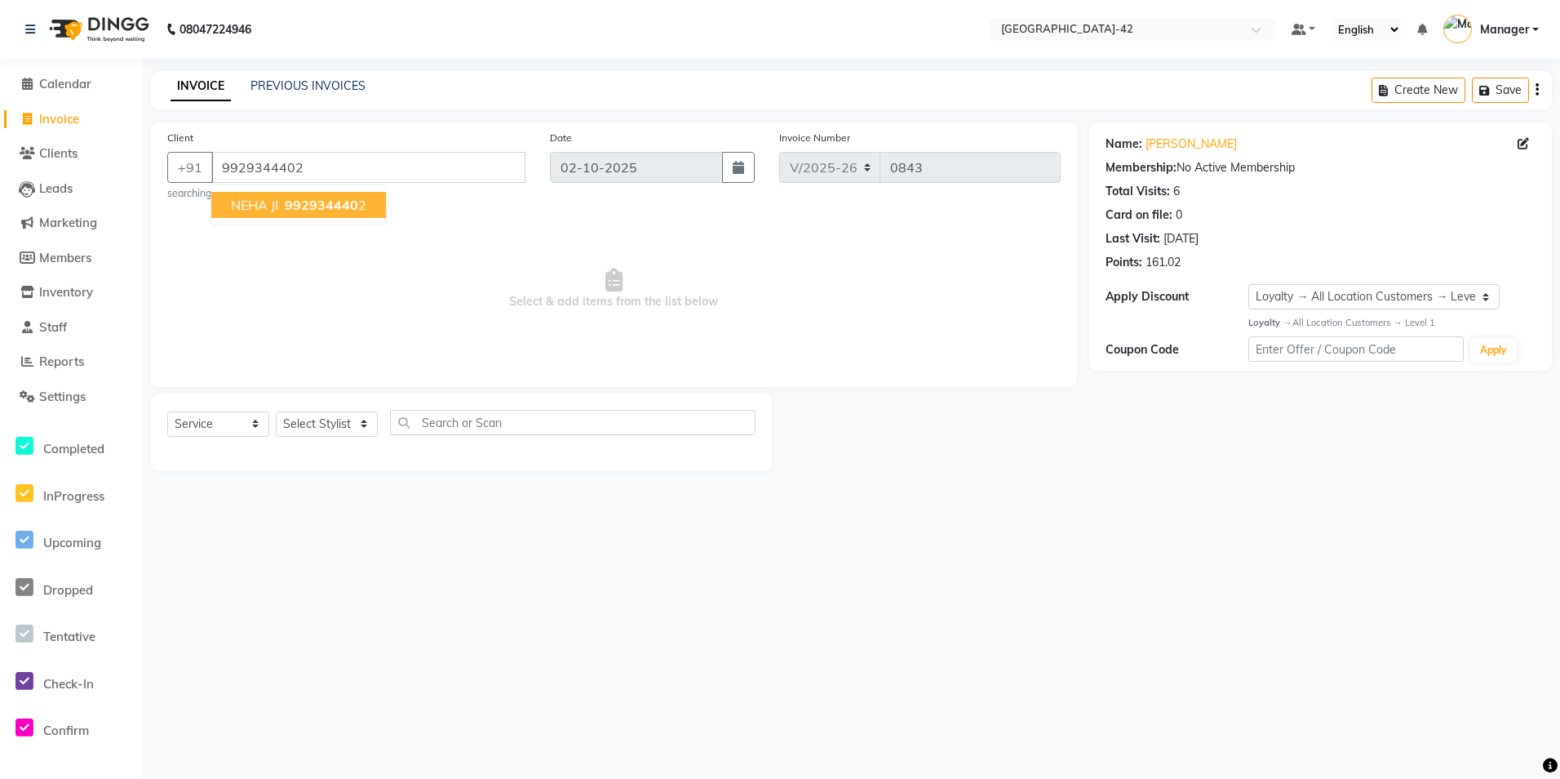
click at [269, 214] on button "NEHA JI 992934440 2" at bounding box center [298, 205] width 175 height 26
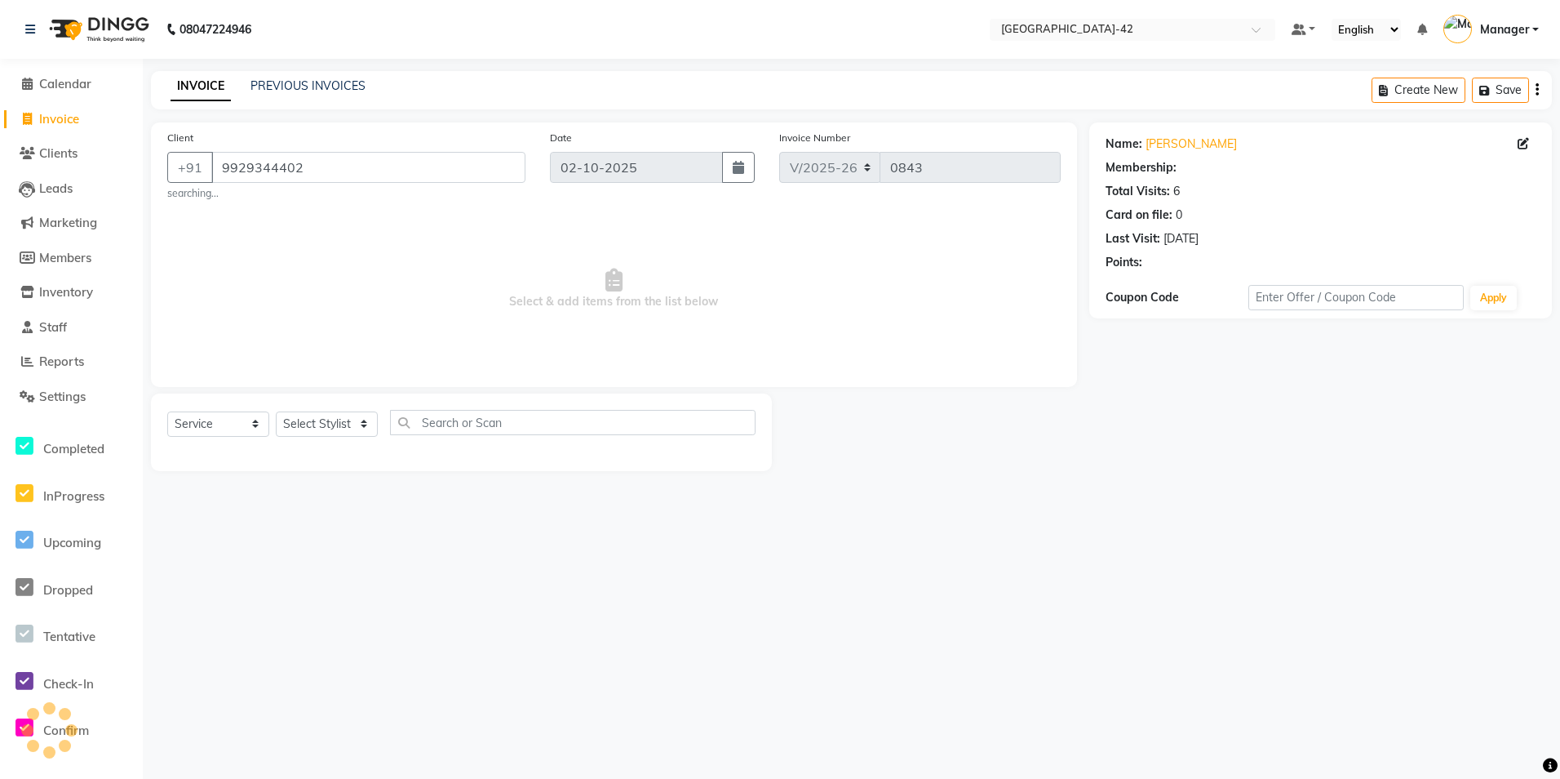
select select "1: Object"
click at [357, 424] on select "Select Stylist Ajay Aman_Pdct Amjad_asst Ankit_asst Asif_BRB Basant_Pdct [PERSO…" at bounding box center [327, 423] width 102 height 25
select select "87970"
click at [276, 411] on select "Select Stylist Ajay Aman_Pdct Amjad_asst Ankit_asst Asif_BRB Basant_Pdct [PERSO…" at bounding box center [327, 423] width 102 height 25
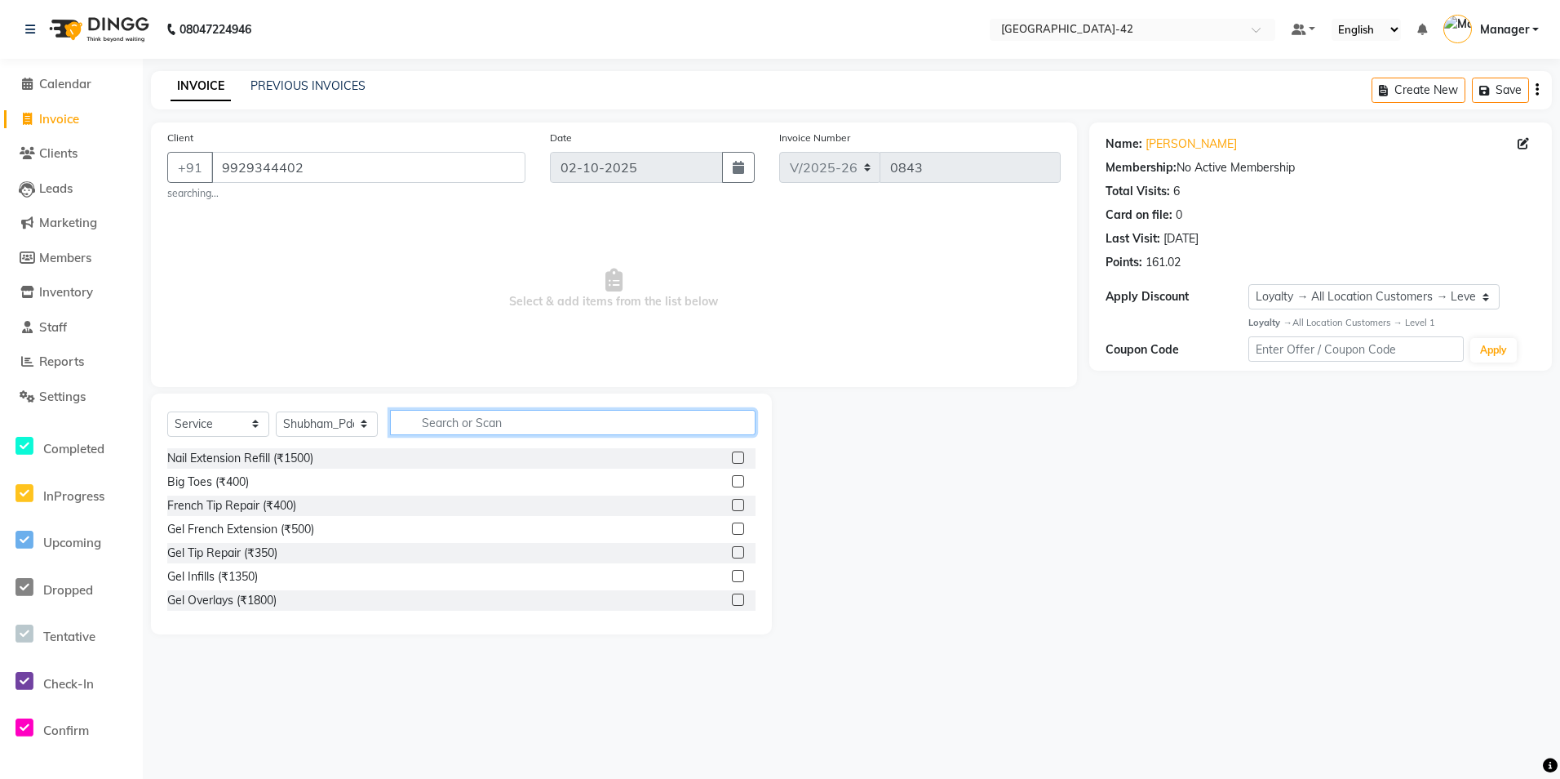
click at [503, 423] on input "text" at bounding box center [573, 422] width 366 height 25
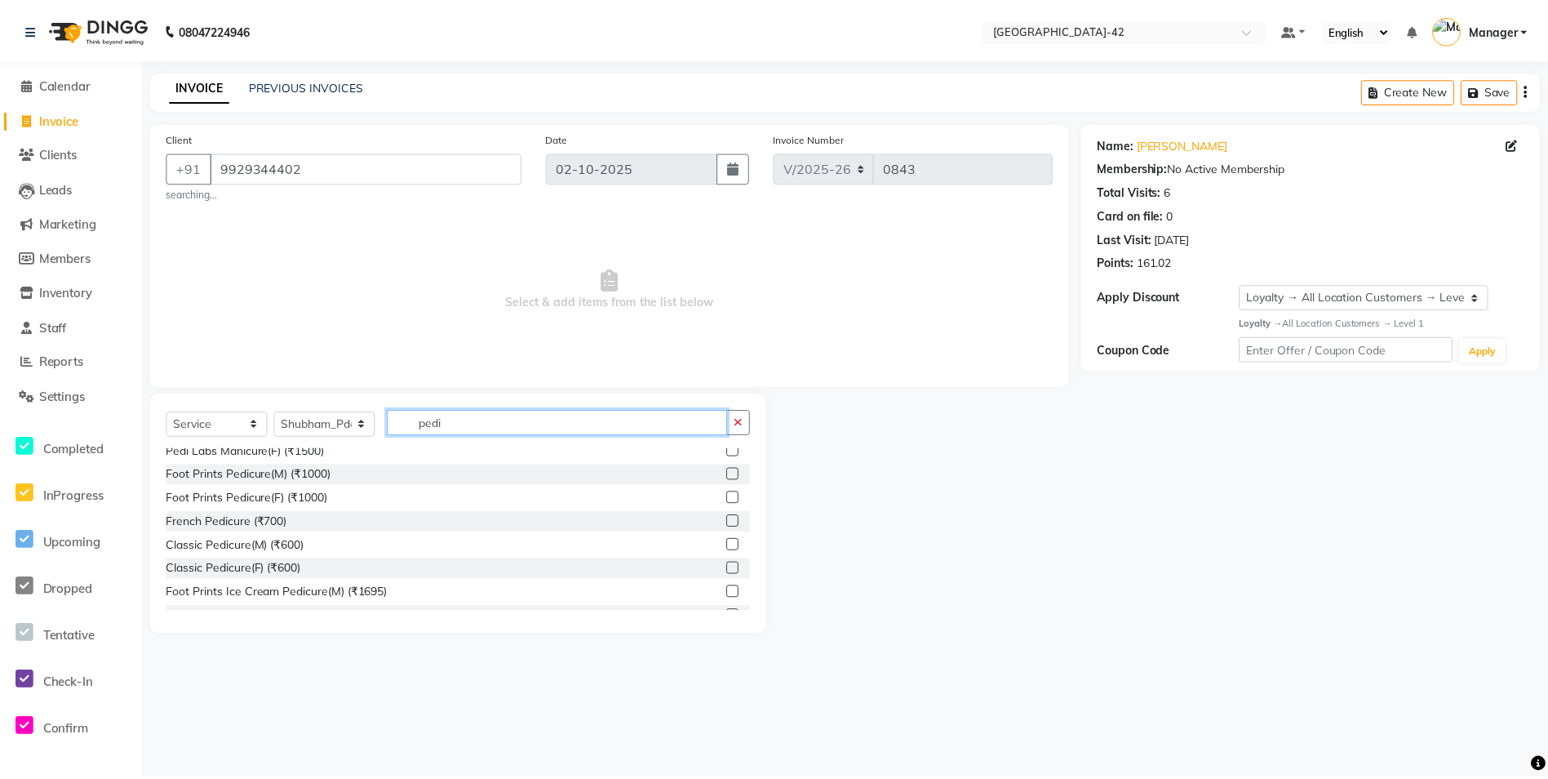
scroll to position [82, 0]
type input "pedi"
click at [315, 497] on div "Foot Prints Pedicure(F) (₹1000)" at bounding box center [248, 494] width 162 height 17
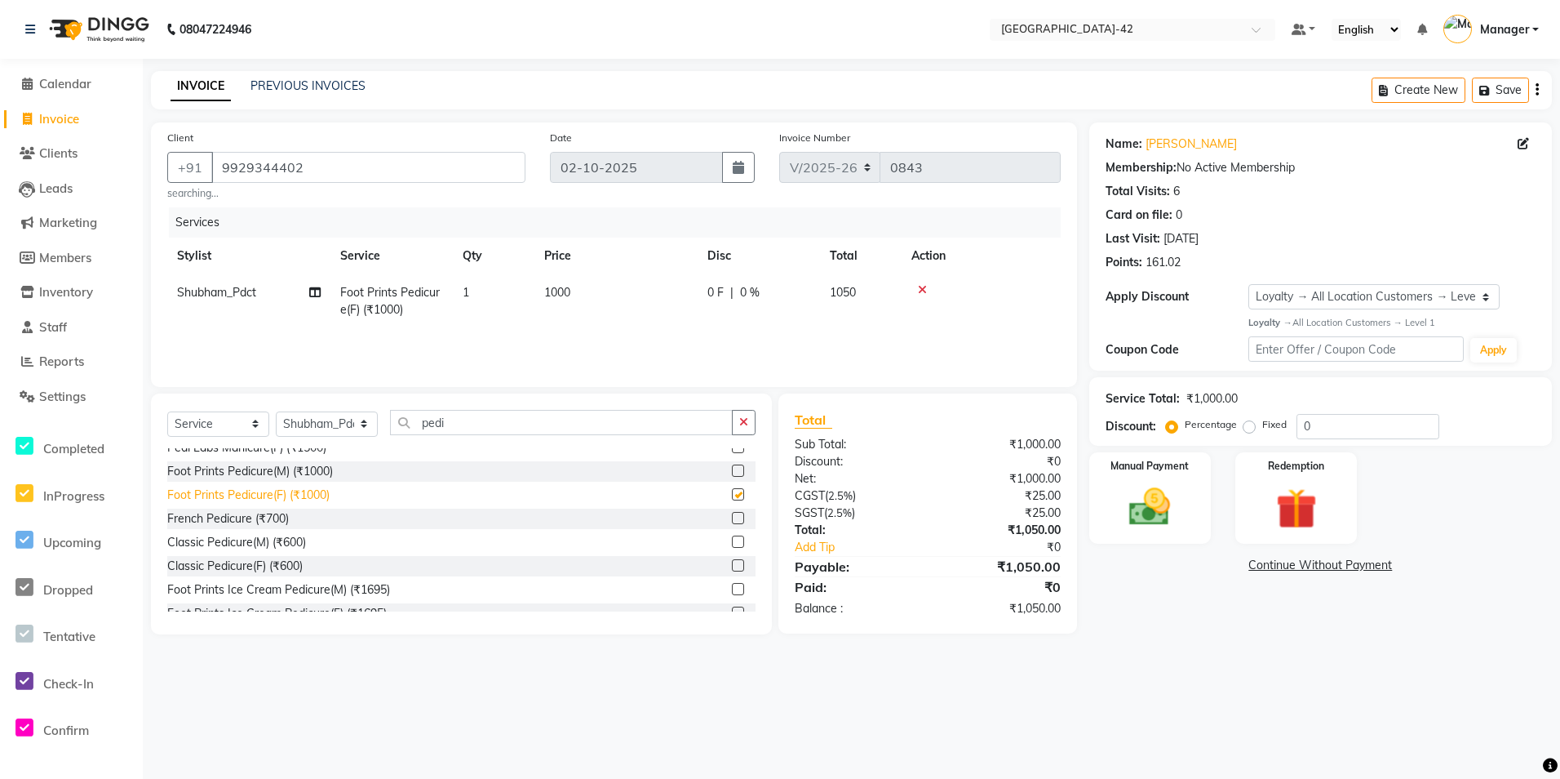
checkbox input "false"
click at [1151, 497] on img at bounding box center [1150, 506] width 69 height 49
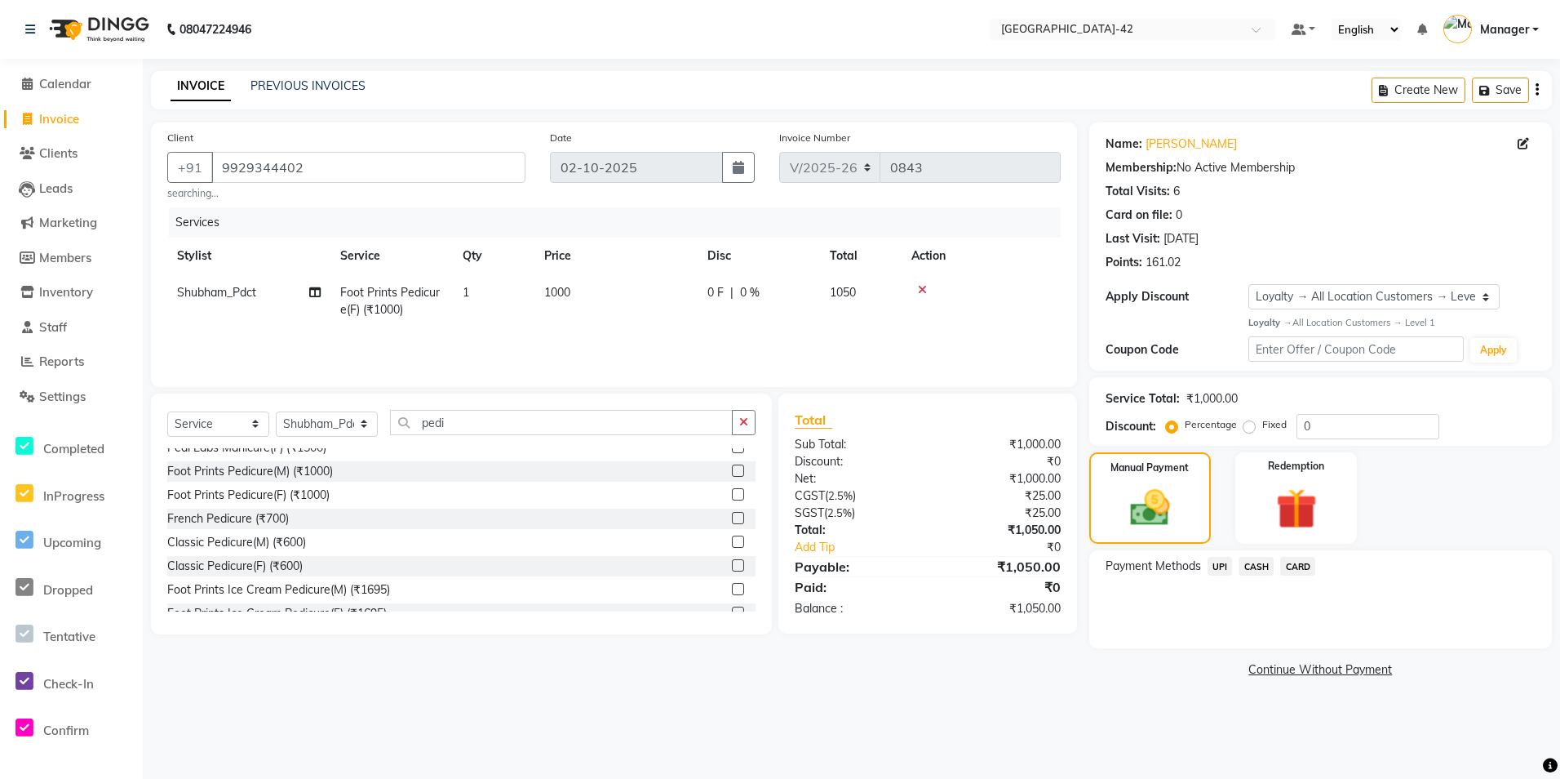
click at [1267, 569] on span "CASH" at bounding box center [1256, 566] width 35 height 19
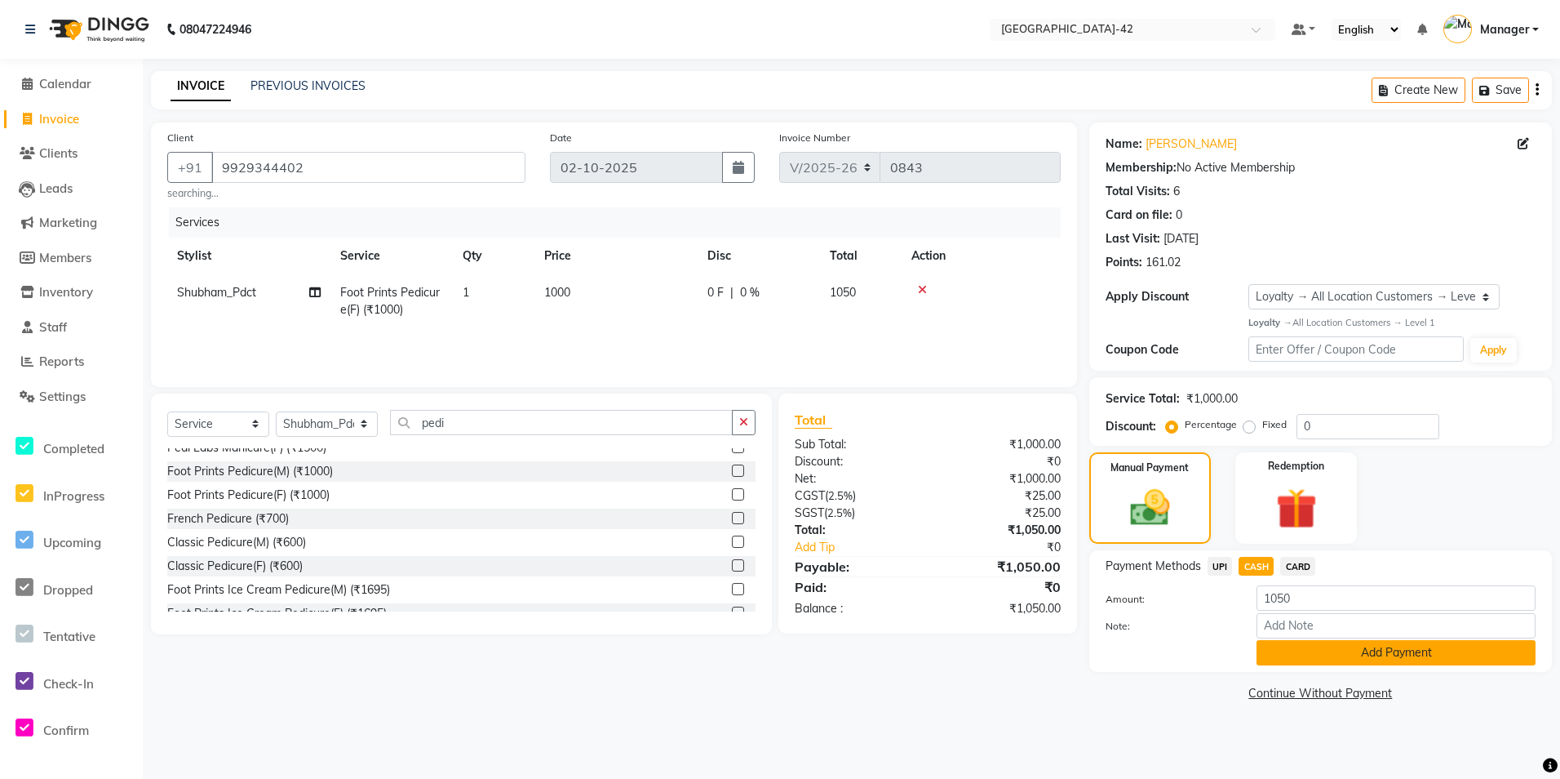
click at [1289, 659] on button "Add Payment" at bounding box center [1396, 652] width 279 height 25
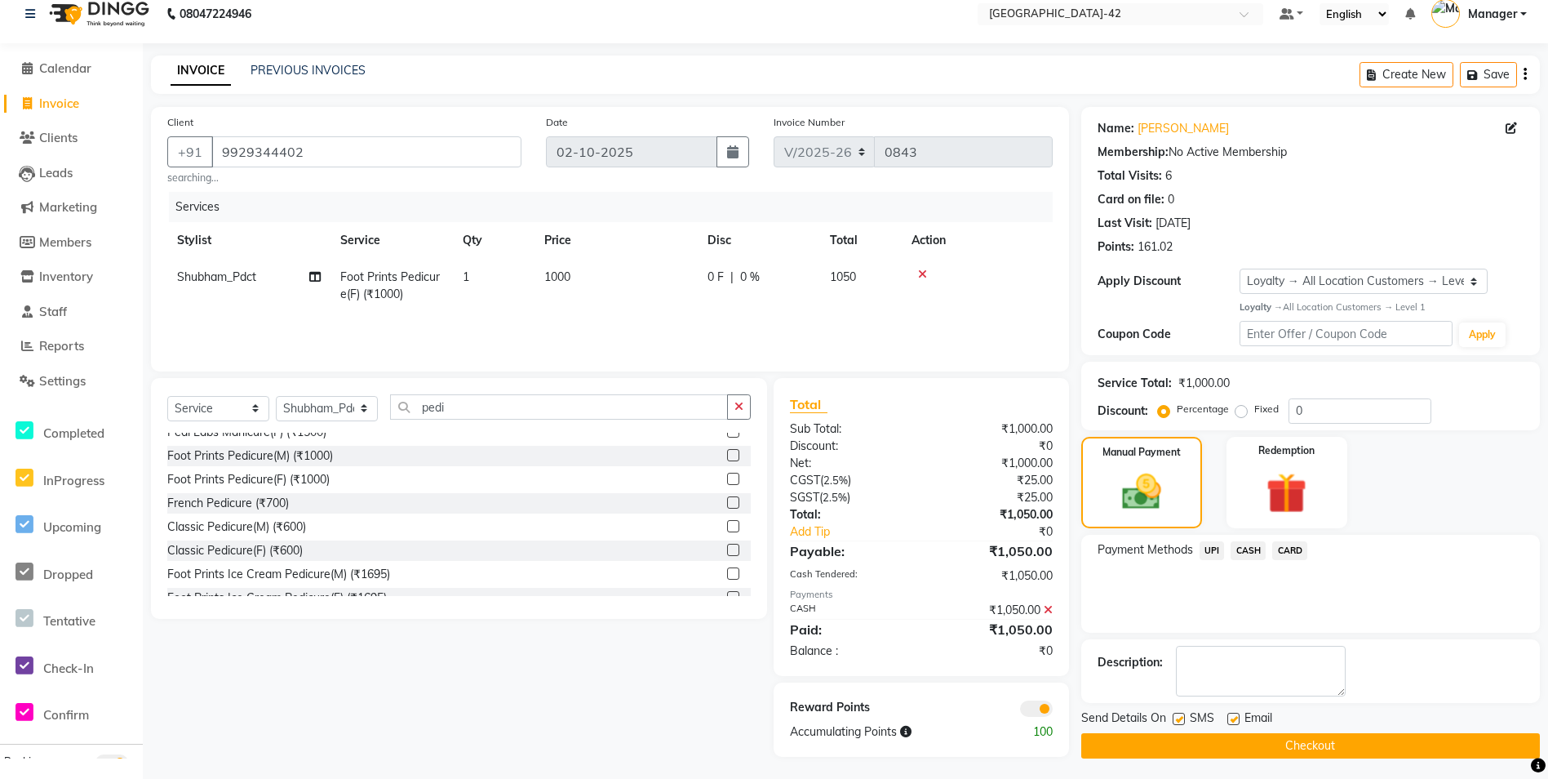
scroll to position [20, 0]
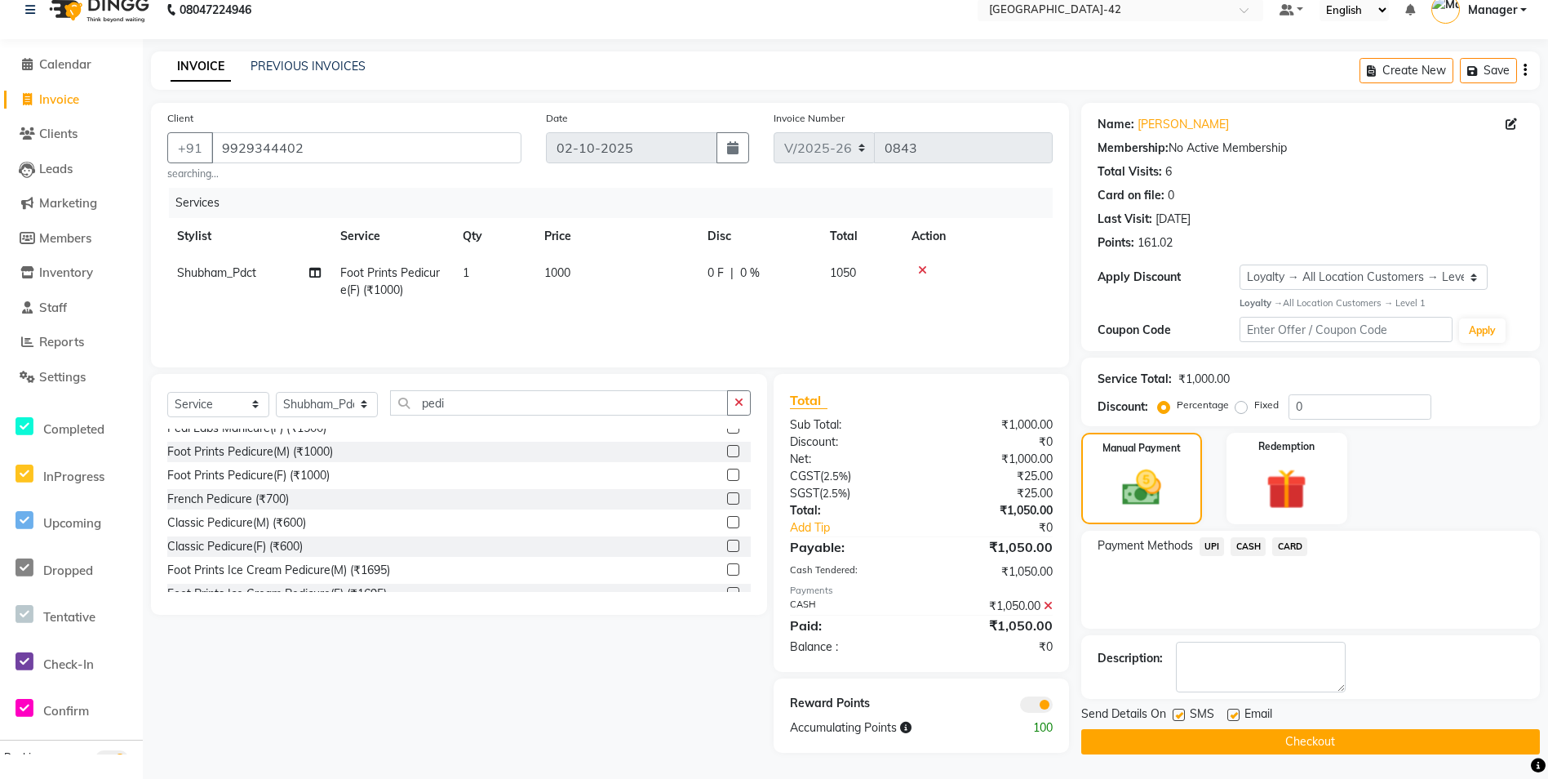
click at [1118, 729] on button "Checkout" at bounding box center [1310, 741] width 459 height 25
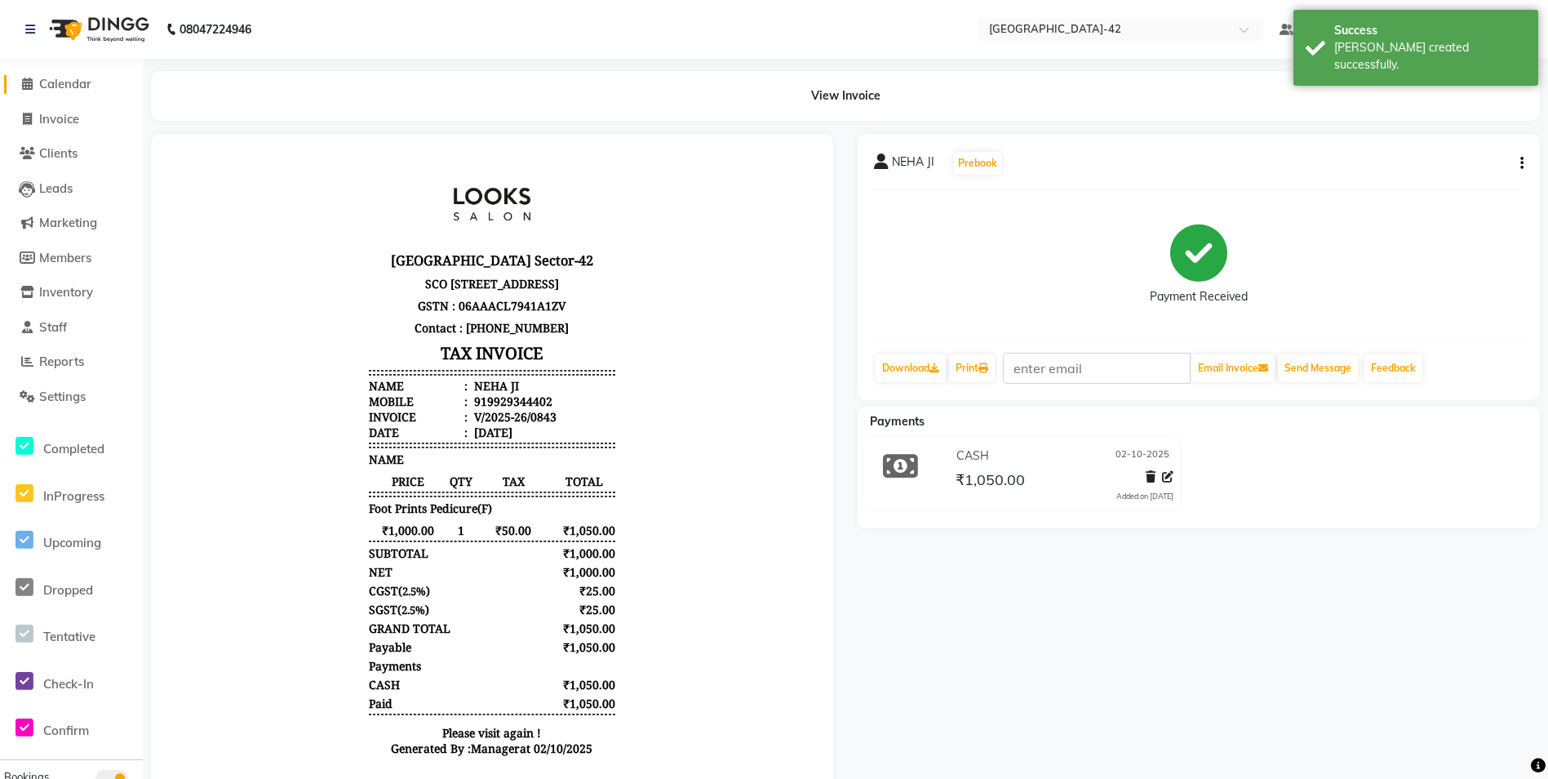
click at [50, 91] on link "Calendar" at bounding box center [71, 84] width 135 height 19
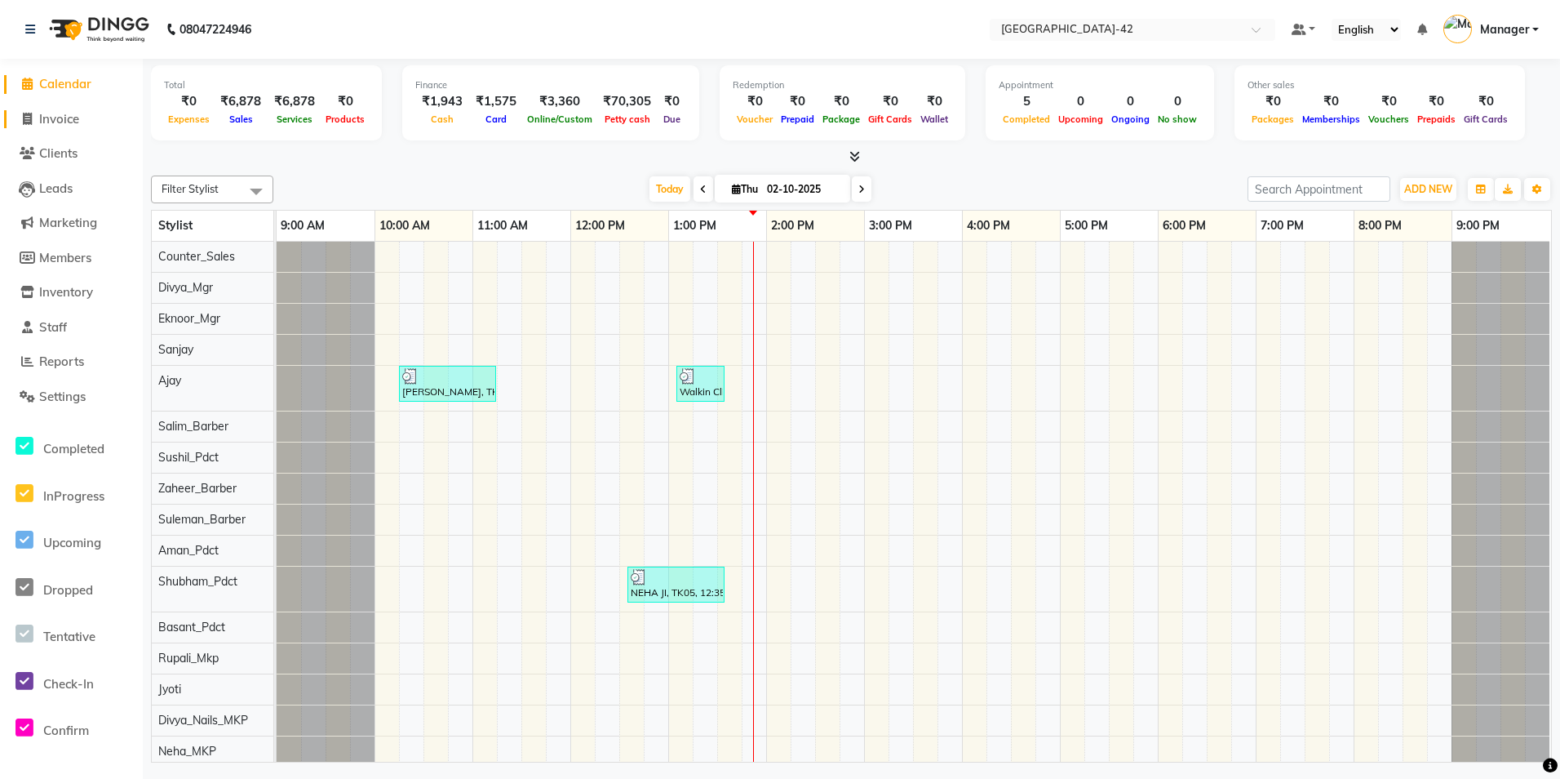
click at [62, 108] on li "Invoice" at bounding box center [71, 119] width 143 height 35
click at [63, 112] on span "Invoice" at bounding box center [59, 119] width 40 height 16
select select "8692"
select select "service"
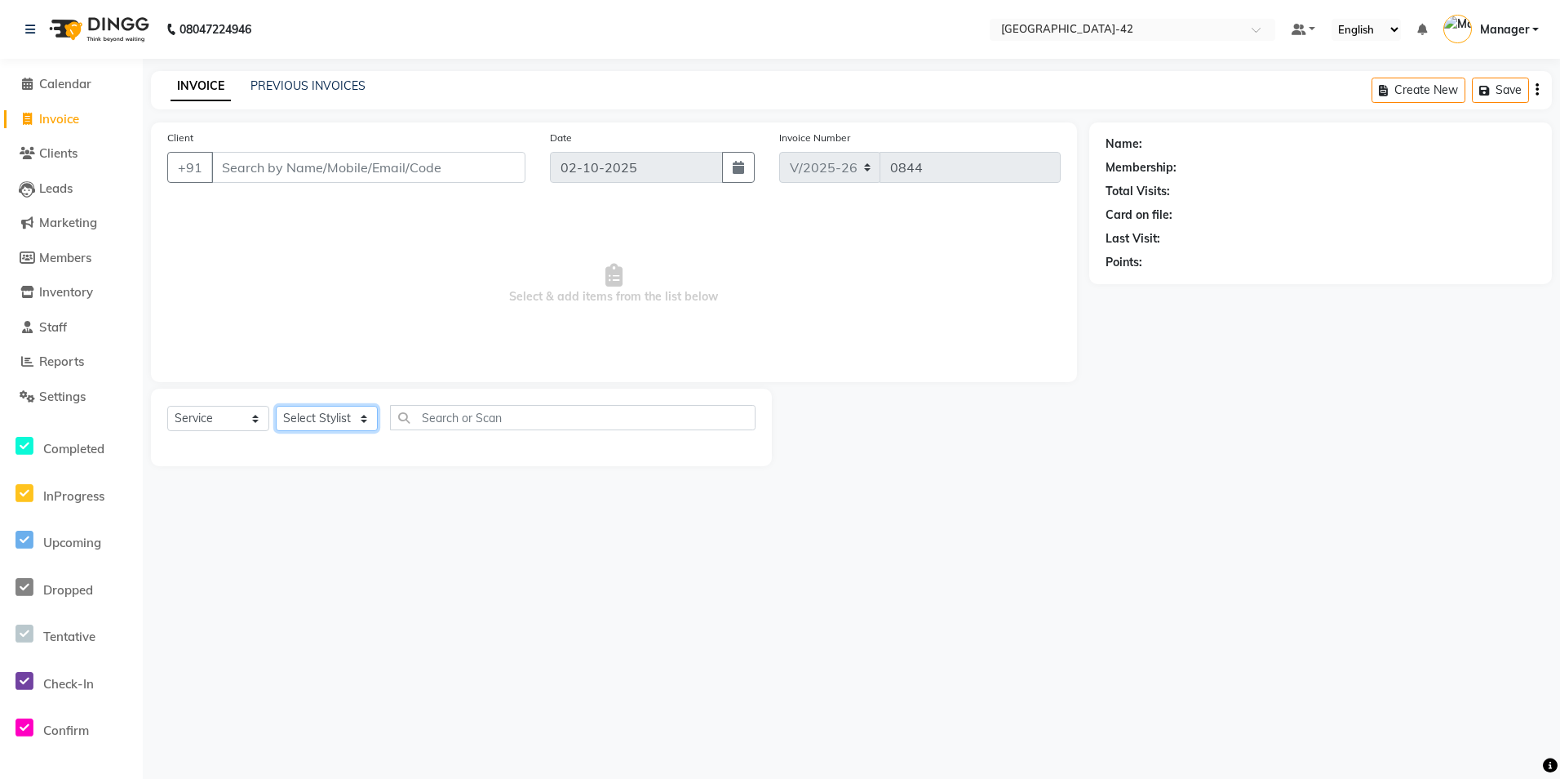
click at [330, 414] on select "Select Stylist Ajay Aman_Pdct Amjad_asst Ankit_asst Asif_BRB Basant_Pdct [PERSO…" at bounding box center [327, 418] width 102 height 25
select select "88339"
click at [276, 406] on select "Select Stylist Ajay Aman_Pdct Amjad_asst Ankit_asst Asif_BRB Basant_Pdct [PERSO…" at bounding box center [327, 418] width 102 height 25
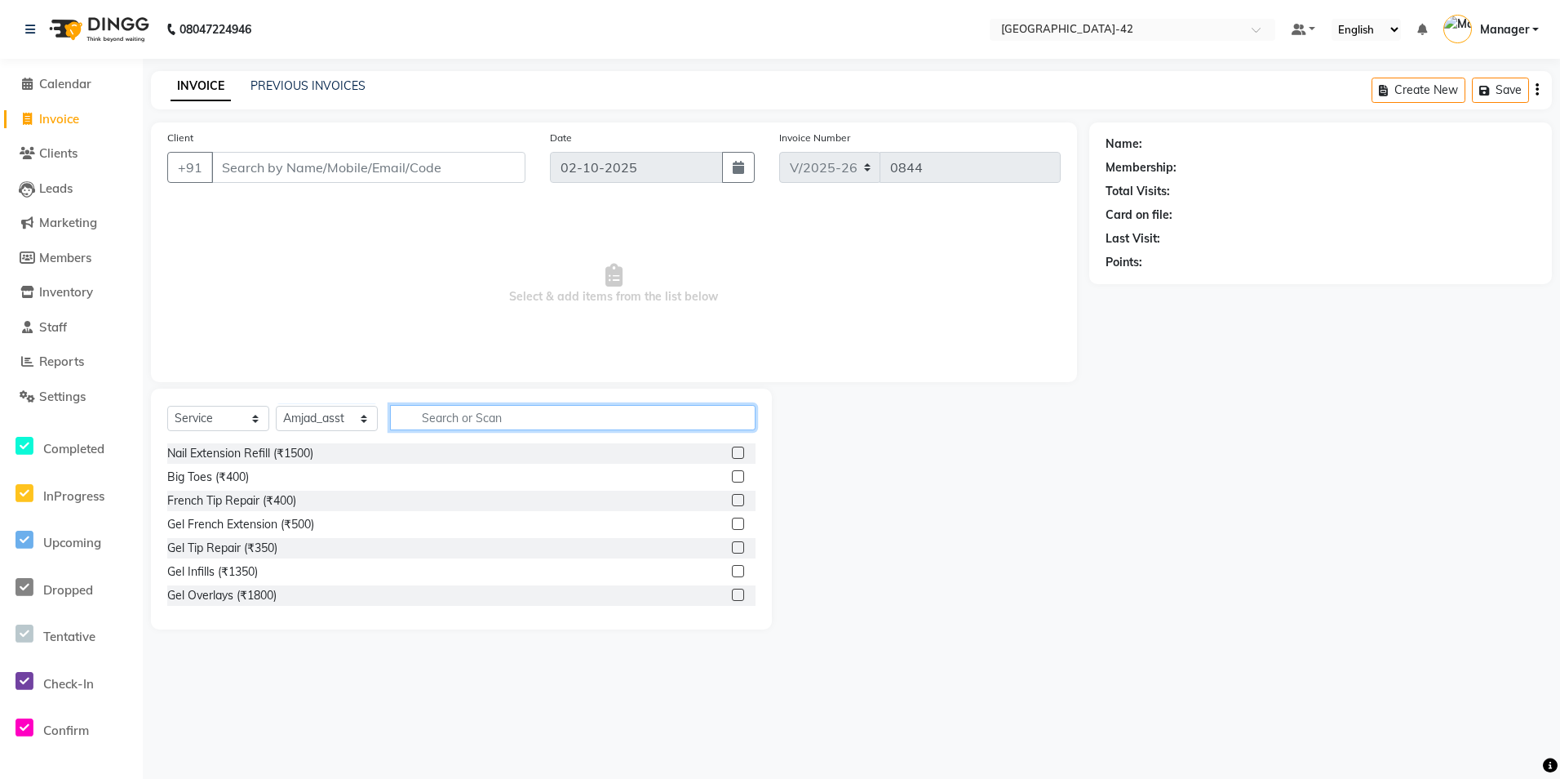
click at [469, 415] on input "text" at bounding box center [573, 417] width 366 height 25
drag, startPoint x: 486, startPoint y: 422, endPoint x: 455, endPoint y: 331, distance: 96.8
click at [486, 422] on input "text" at bounding box center [573, 417] width 366 height 25
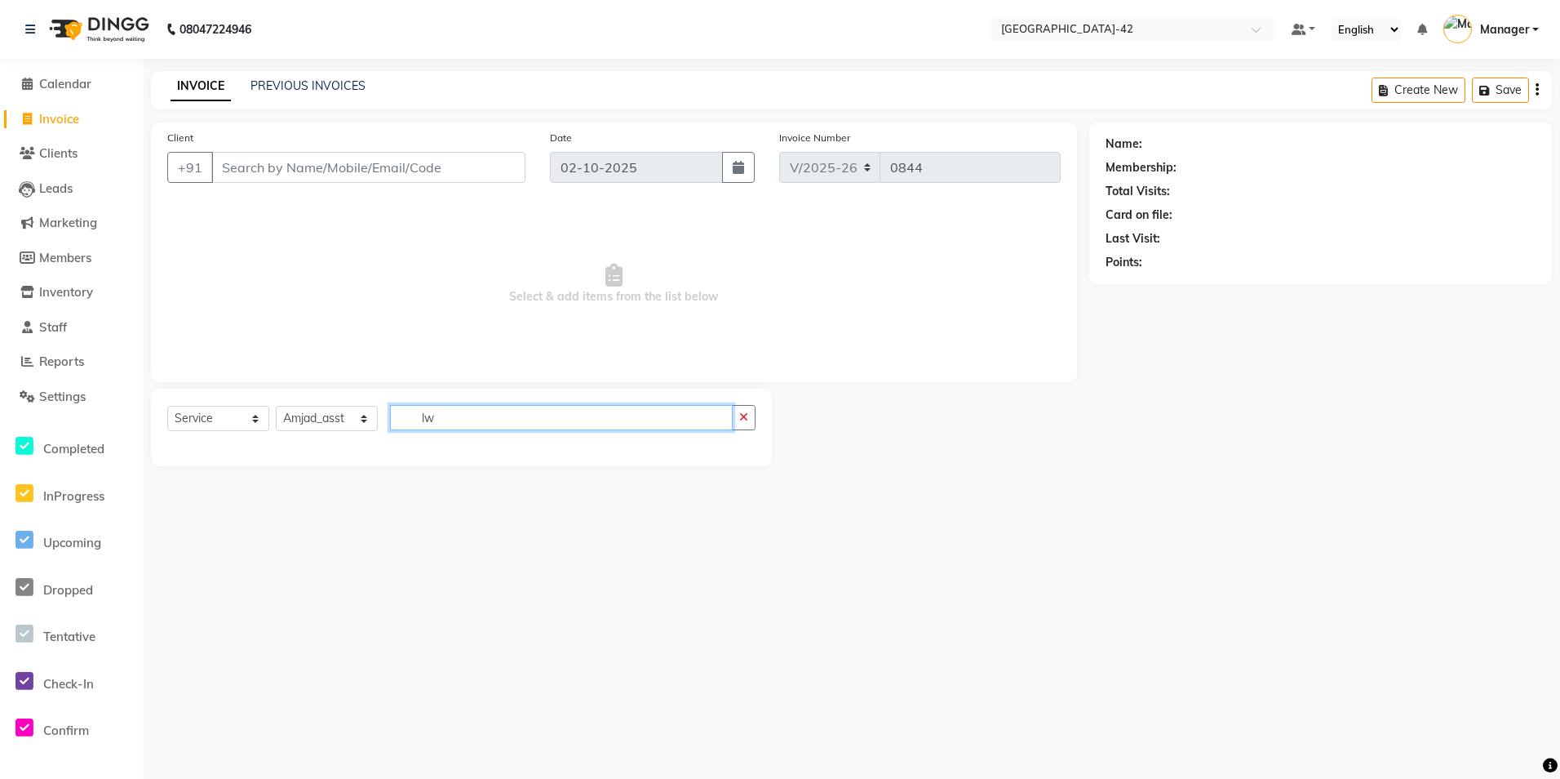
type input "l"
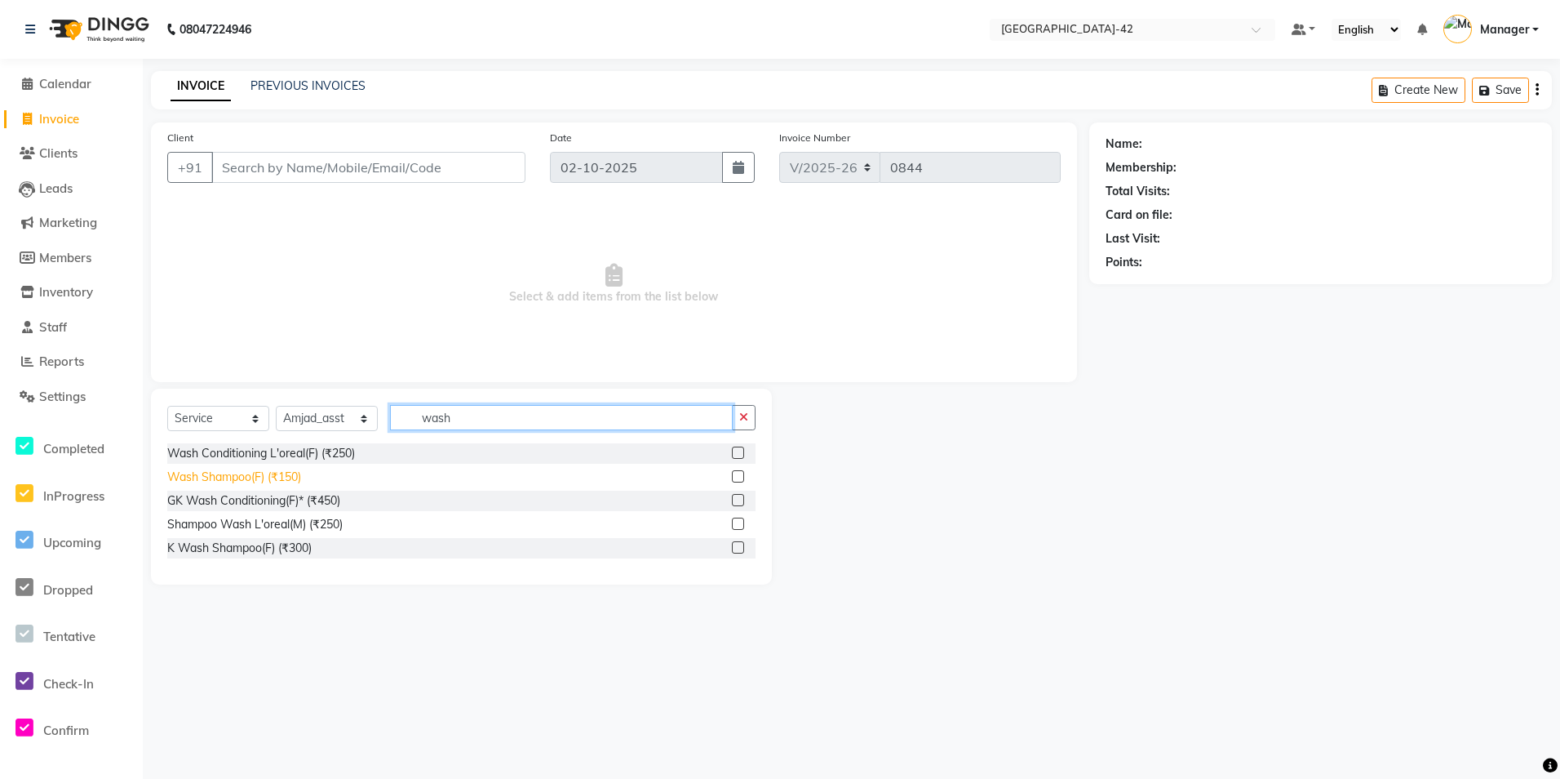
type input "wash"
click at [269, 481] on div "Wash Shampoo(F) (₹150)" at bounding box center [234, 476] width 134 height 17
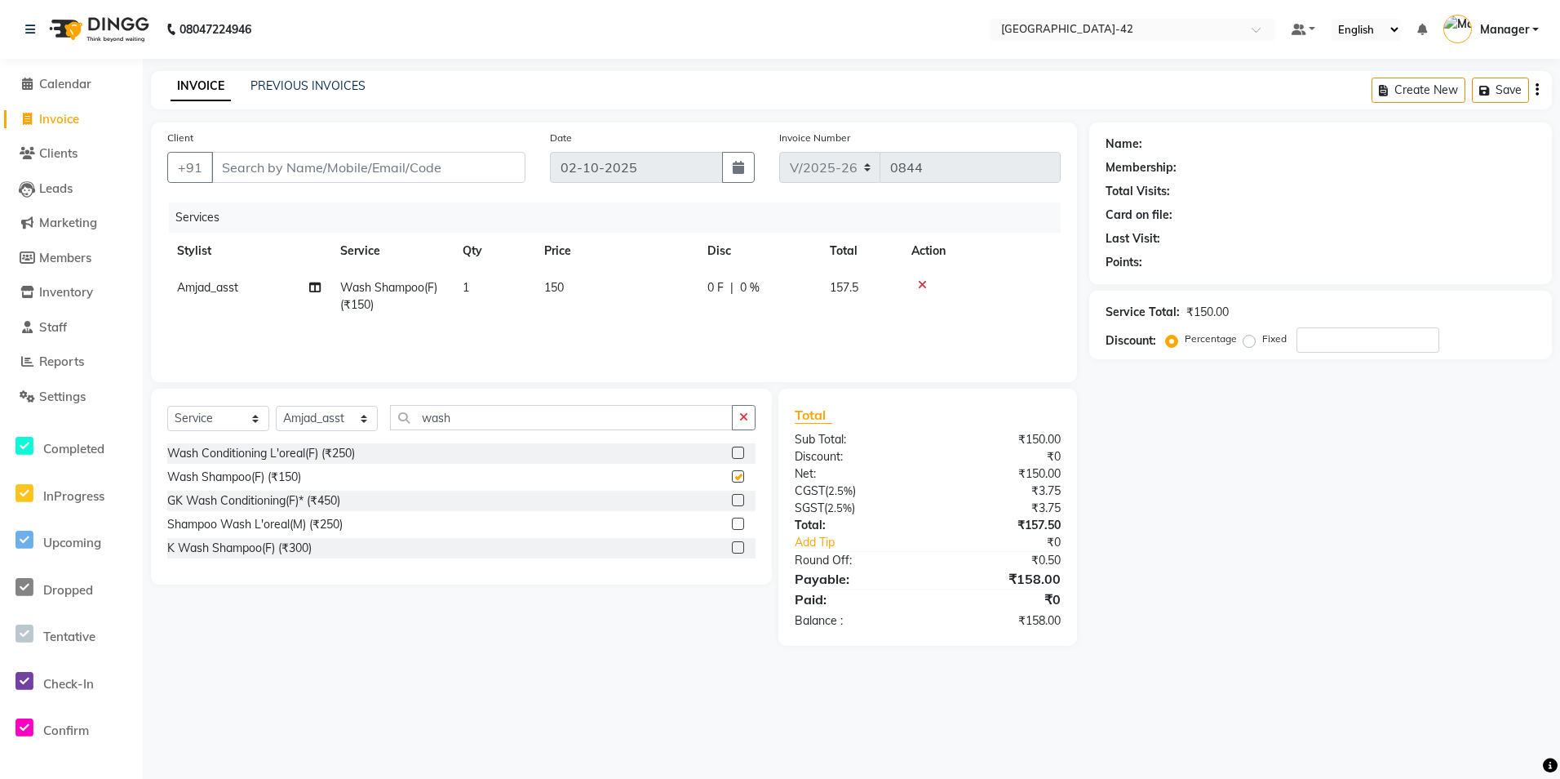
checkbox input "false"
click at [558, 292] on span "150" at bounding box center [554, 287] width 20 height 15
select select "88339"
drag, startPoint x: 607, startPoint y: 291, endPoint x: 618, endPoint y: 300, distance: 13.9
click at [595, 296] on tr "Ajay Aman_Pdct Amjad_asst Ankit_asst Asif_BRB Basant_Pdct [PERSON_NAME] Counter…" at bounding box center [614, 303] width 894 height 69
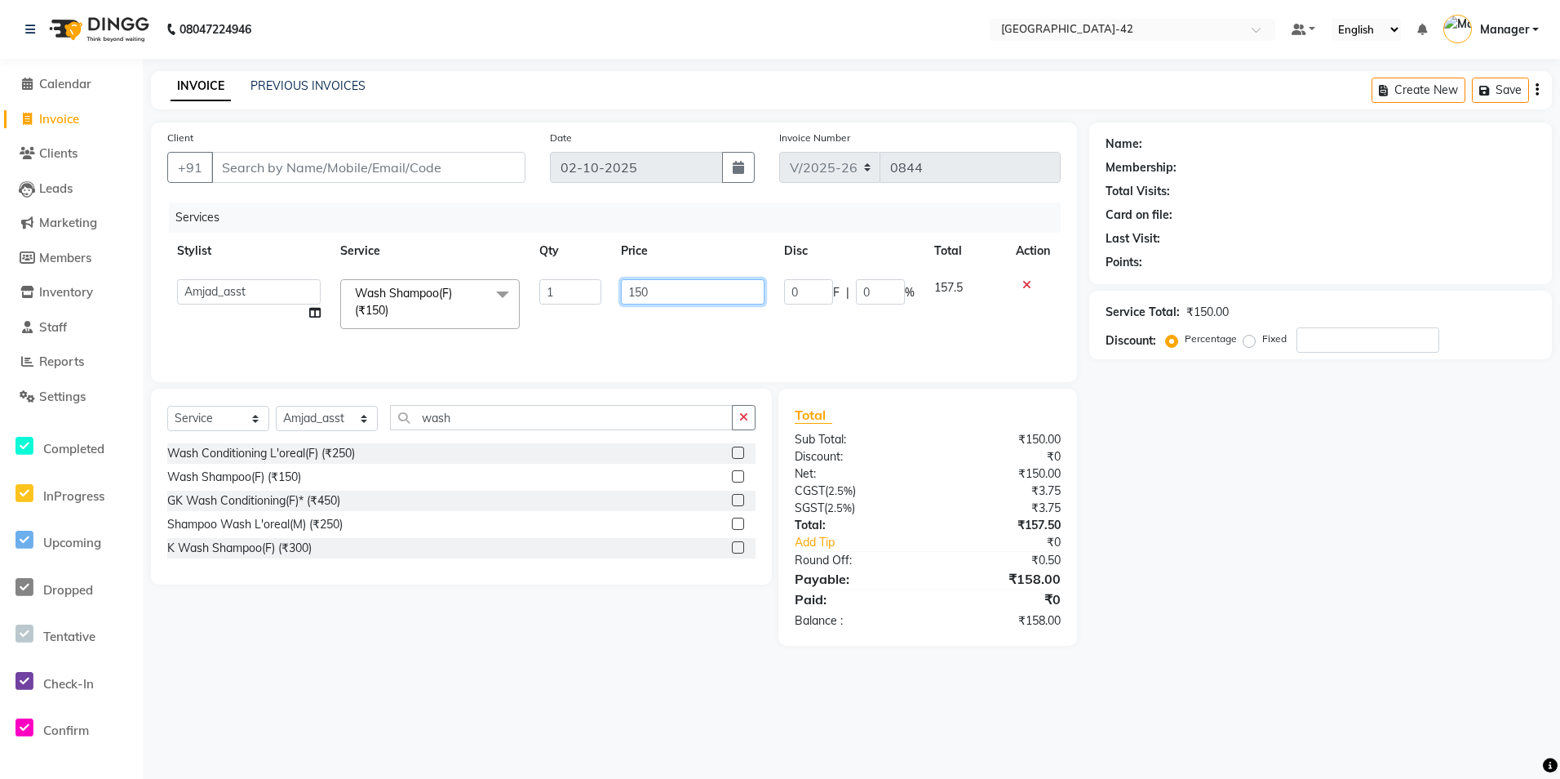
drag, startPoint x: 633, startPoint y: 294, endPoint x: 508, endPoint y: 307, distance: 125.5
click at [581, 300] on tr "Ajay Aman_Pdct Amjad_asst Ankit_asst Asif_BRB Basant_Pdct [PERSON_NAME] Counter…" at bounding box center [614, 303] width 894 height 69
type input "500"
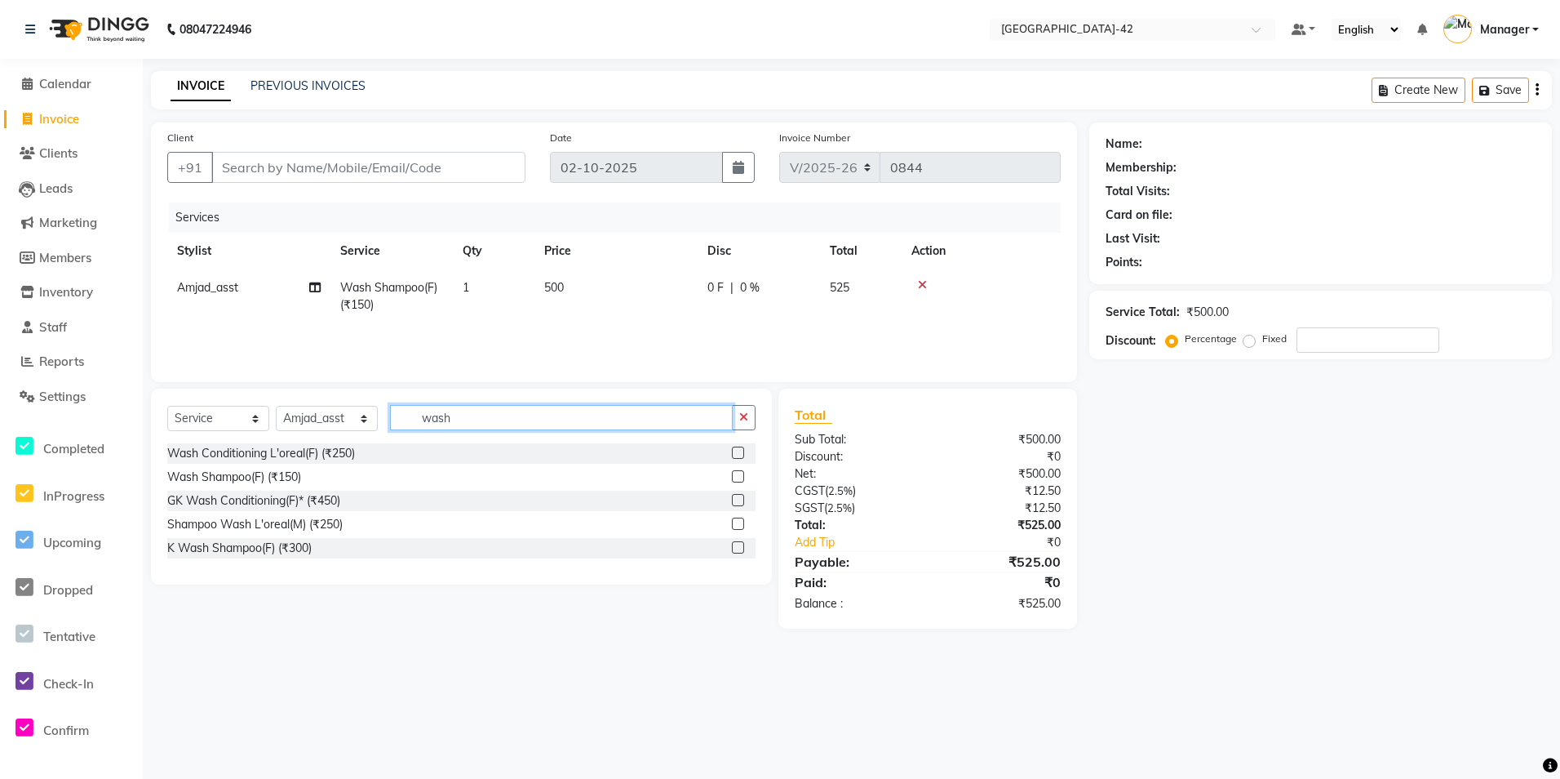
drag, startPoint x: 483, startPoint y: 416, endPoint x: 191, endPoint y: 421, distance: 292.2
click at [191, 421] on div "Select Service Product Membership Package Voucher Prepaid Gift Card Select Styl…" at bounding box center [461, 424] width 588 height 38
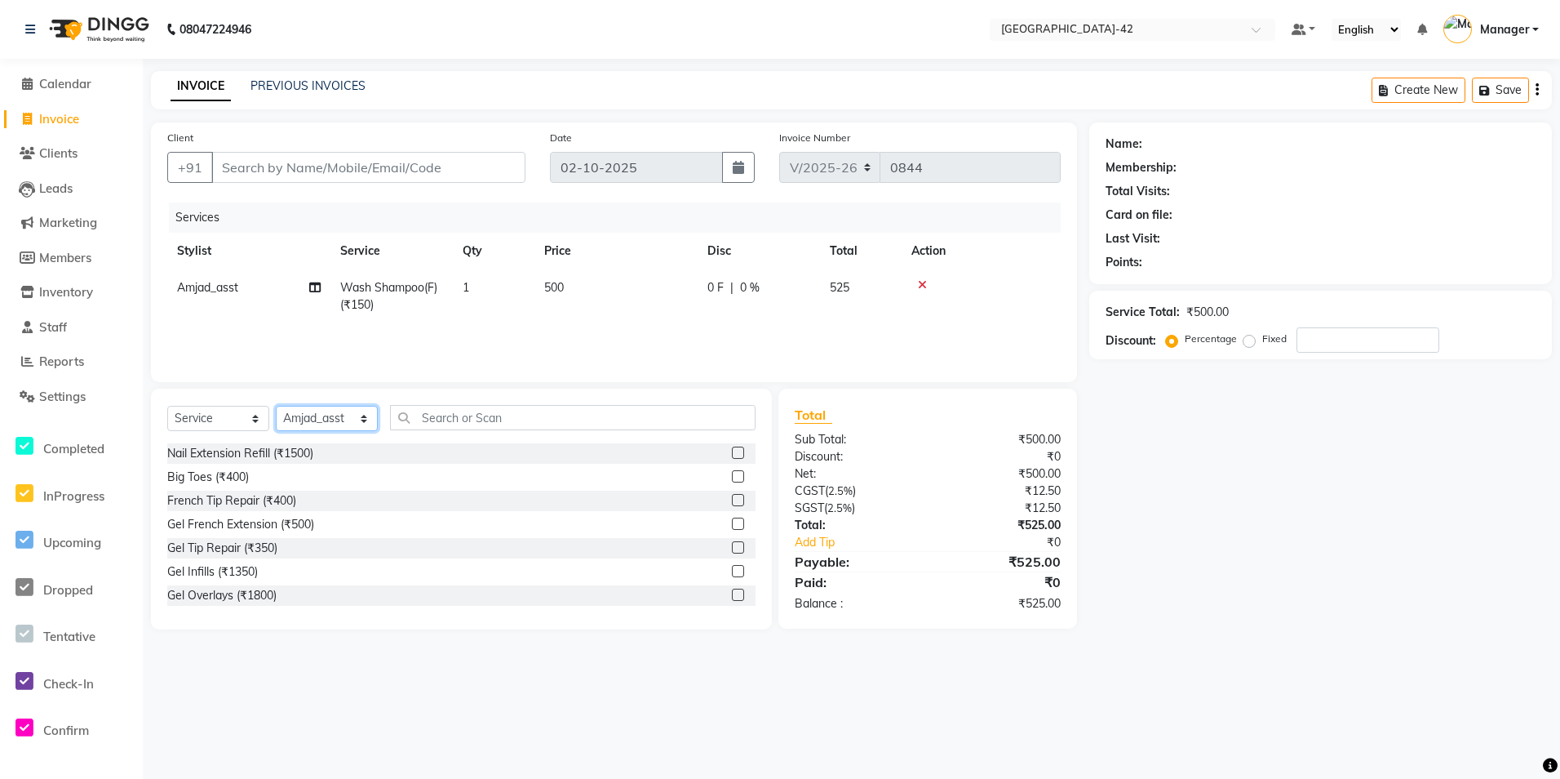
drag, startPoint x: 368, startPoint y: 424, endPoint x: 357, endPoint y: 422, distance: 11.7
click at [368, 424] on select "Select Stylist Ajay Aman_Pdct Amjad_asst Ankit_asst Asif_BRB Basant_Pdct [PERSO…" at bounding box center [327, 418] width 102 height 25
select select "87962"
click at [276, 406] on select "Select Stylist Ajay Aman_Pdct Amjad_asst Ankit_asst Asif_BRB Basant_Pdct [PERSO…" at bounding box center [327, 418] width 102 height 25
drag, startPoint x: 490, startPoint y: 419, endPoint x: 497, endPoint y: 413, distance: 8.7
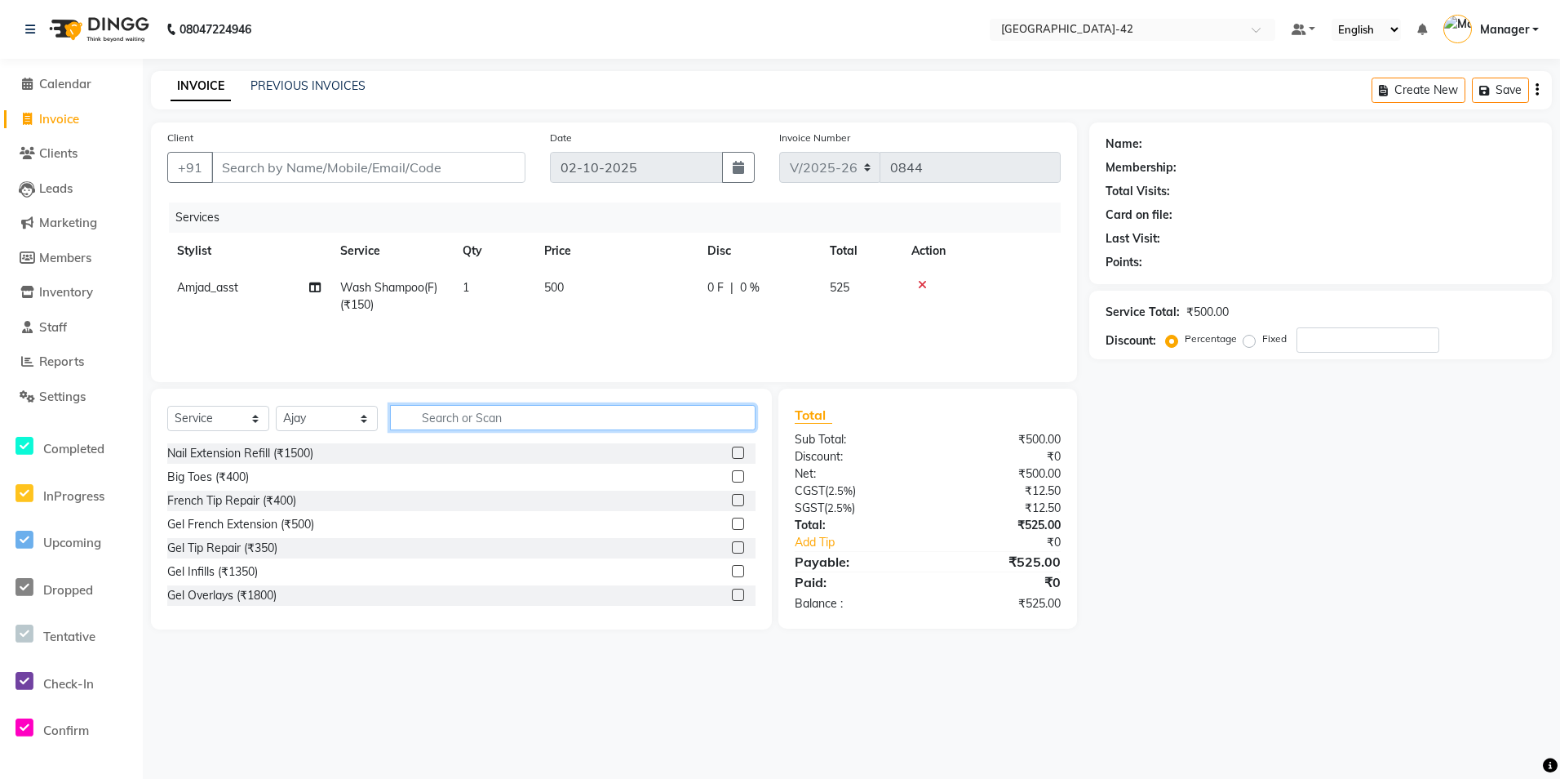
click at [492, 417] on input "text" at bounding box center [573, 417] width 366 height 25
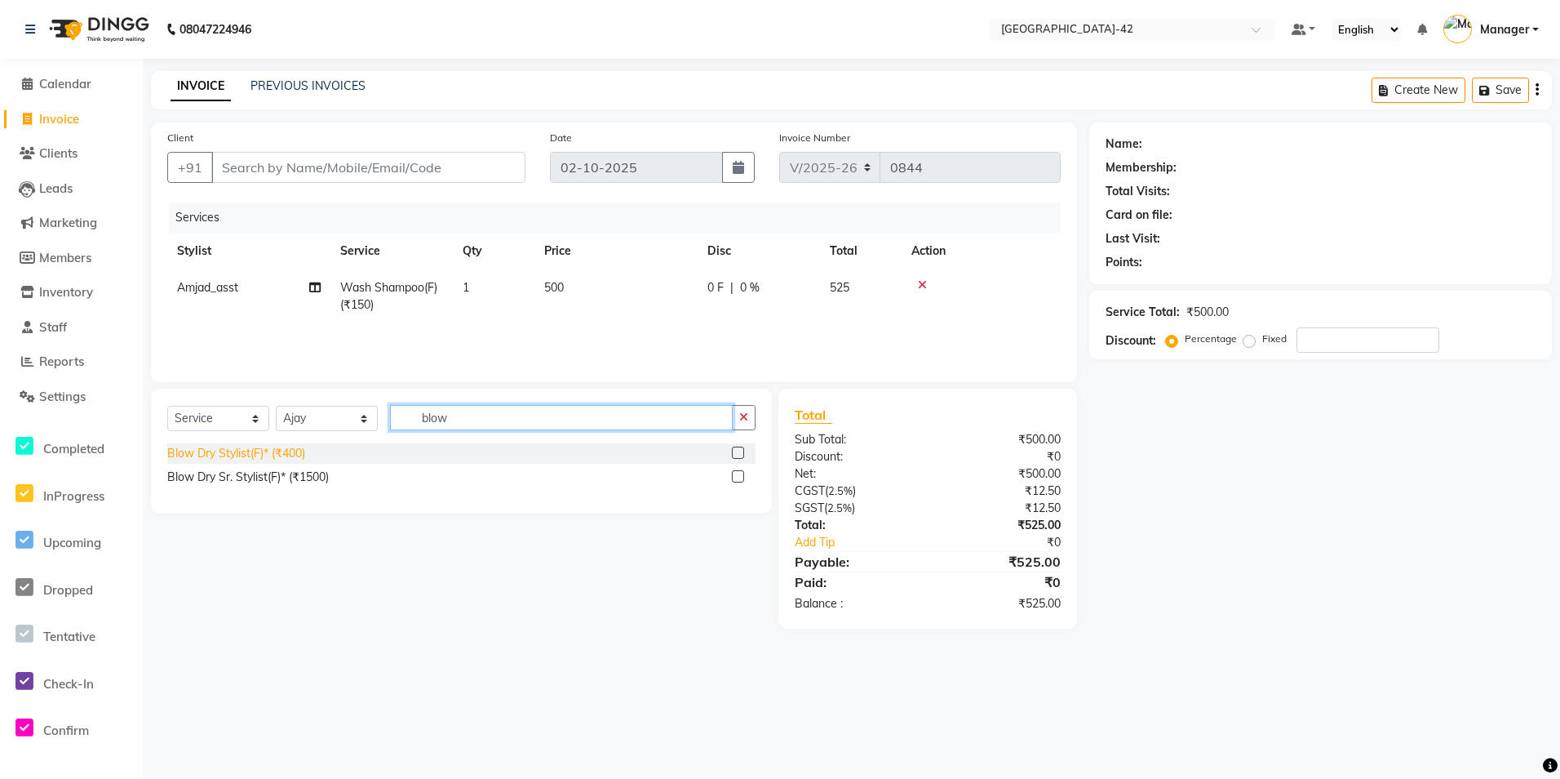
type input "blow"
click at [251, 453] on div "Blow Dry Stylist(F)* (₹400)" at bounding box center [236, 453] width 138 height 17
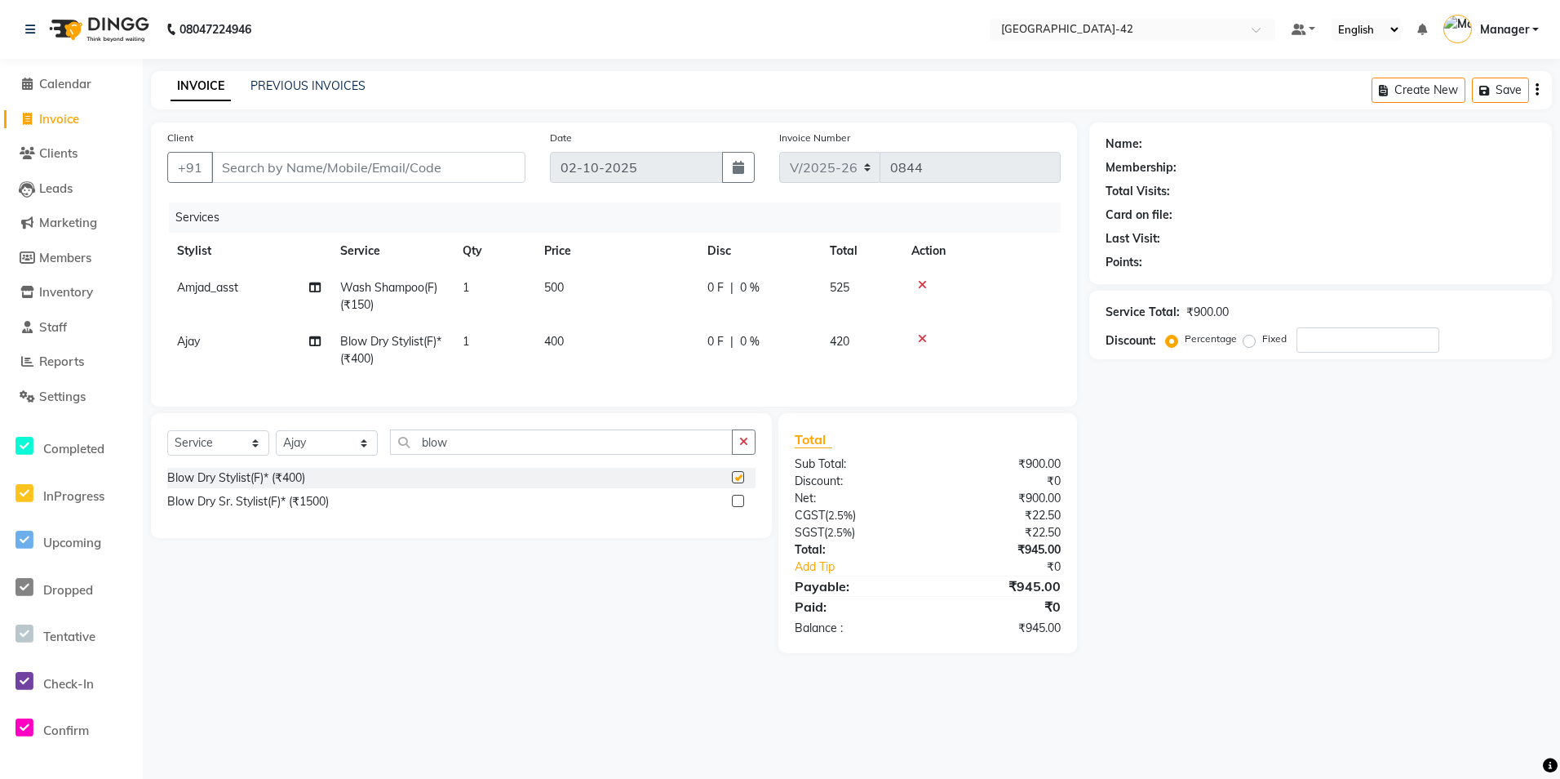
checkbox input "false"
click at [593, 339] on td "400" at bounding box center [616, 350] width 163 height 54
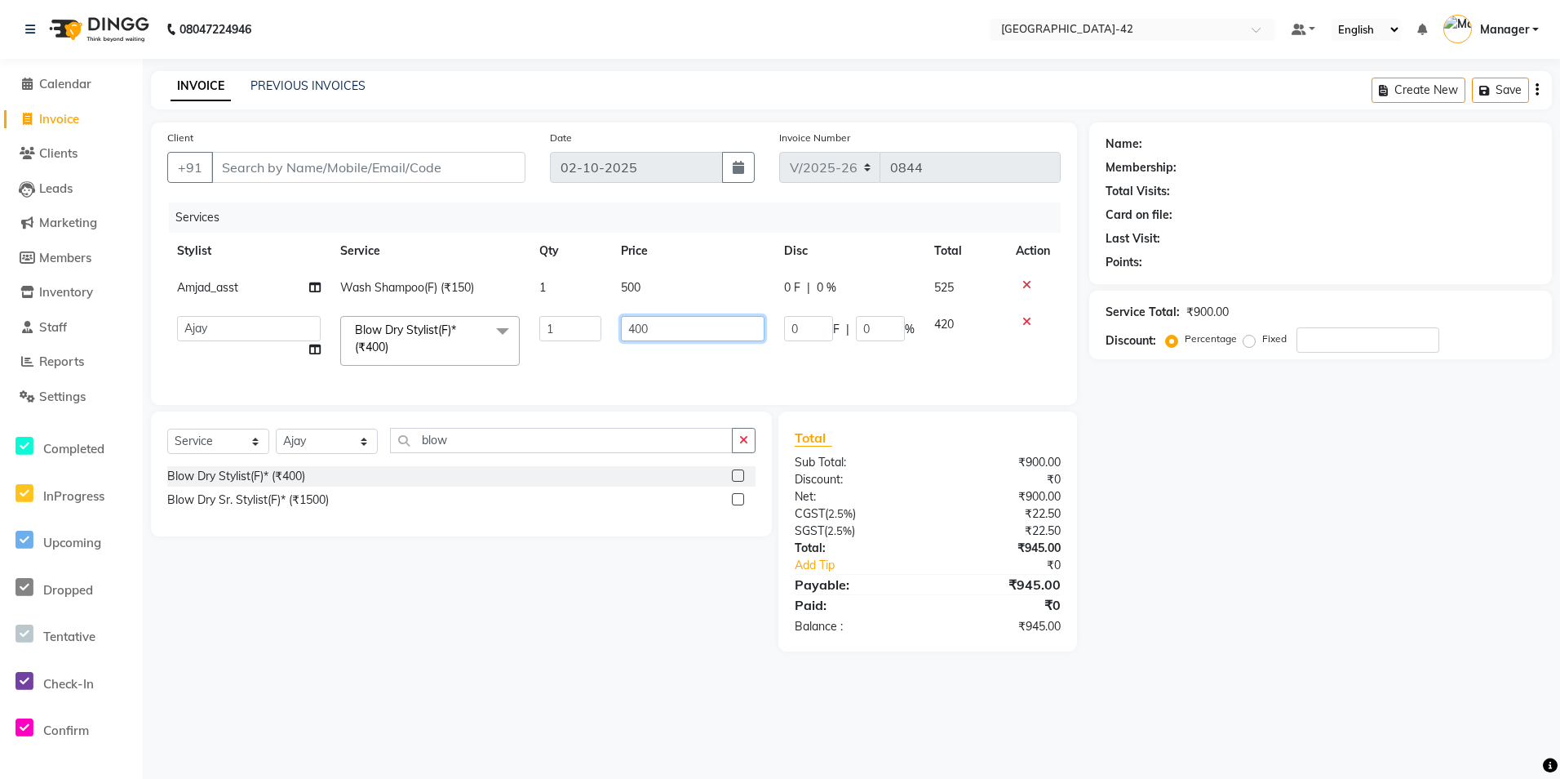
drag, startPoint x: 662, startPoint y: 322, endPoint x: 566, endPoint y: 307, distance: 96.6
click at [584, 311] on tr "Ajay Aman_Pdct Amjad_asst Ankit_asst Asif_BRB Basant_Pdct [PERSON_NAME] Counter…" at bounding box center [614, 340] width 894 height 69
type input "850"
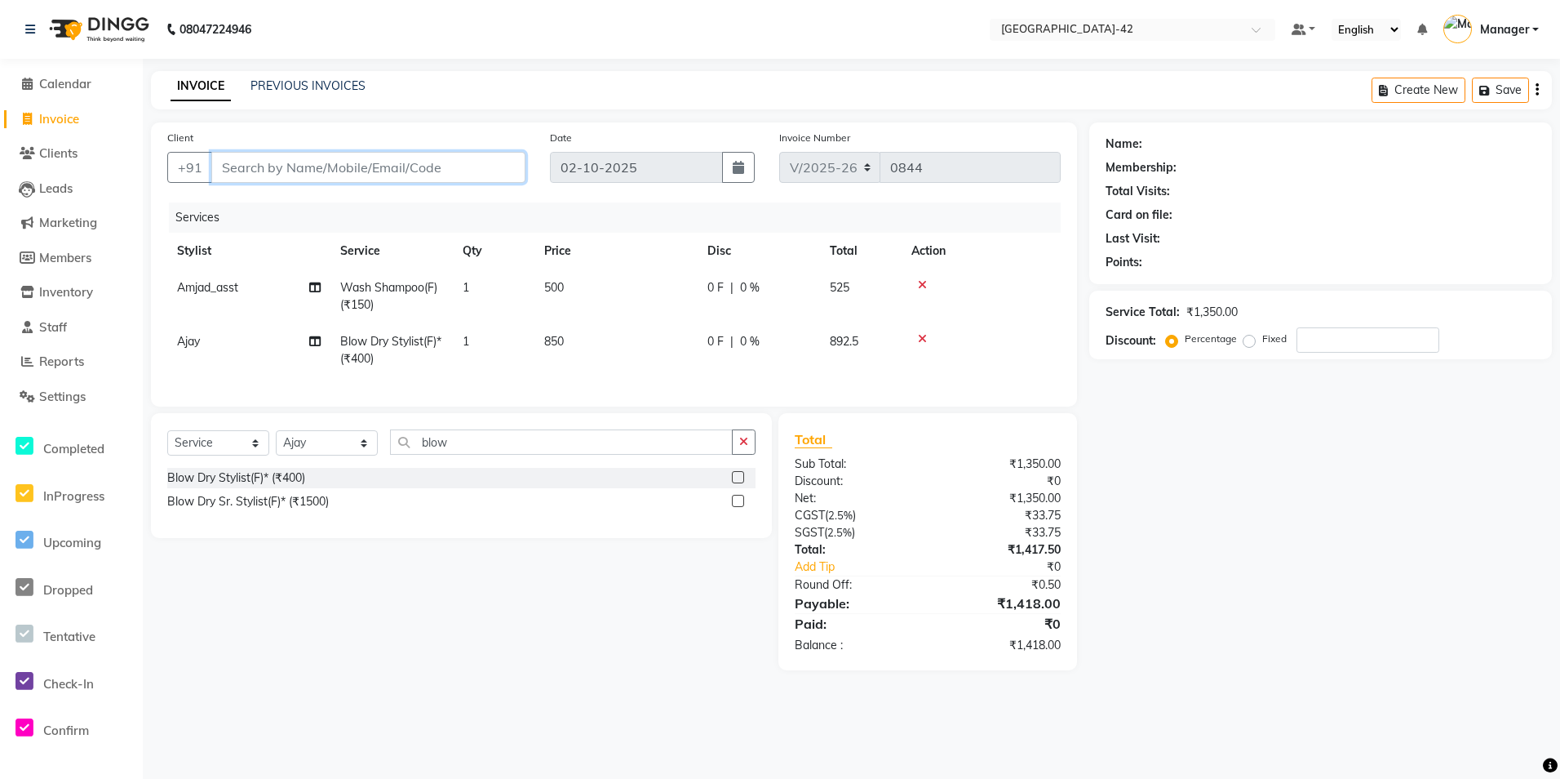
click at [314, 171] on input "Client" at bounding box center [368, 167] width 314 height 31
type input "9"
type input "0"
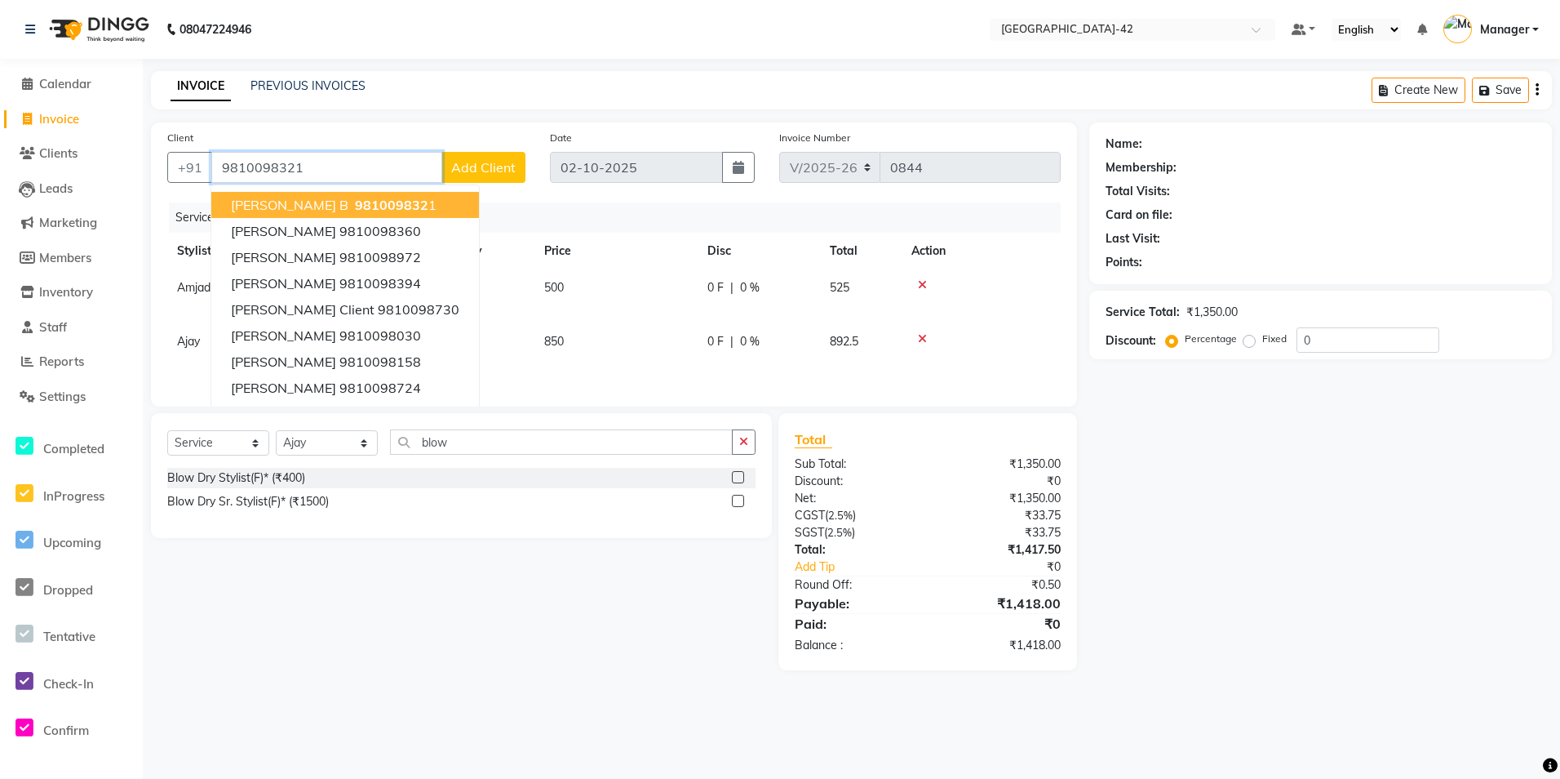
type input "9810098321"
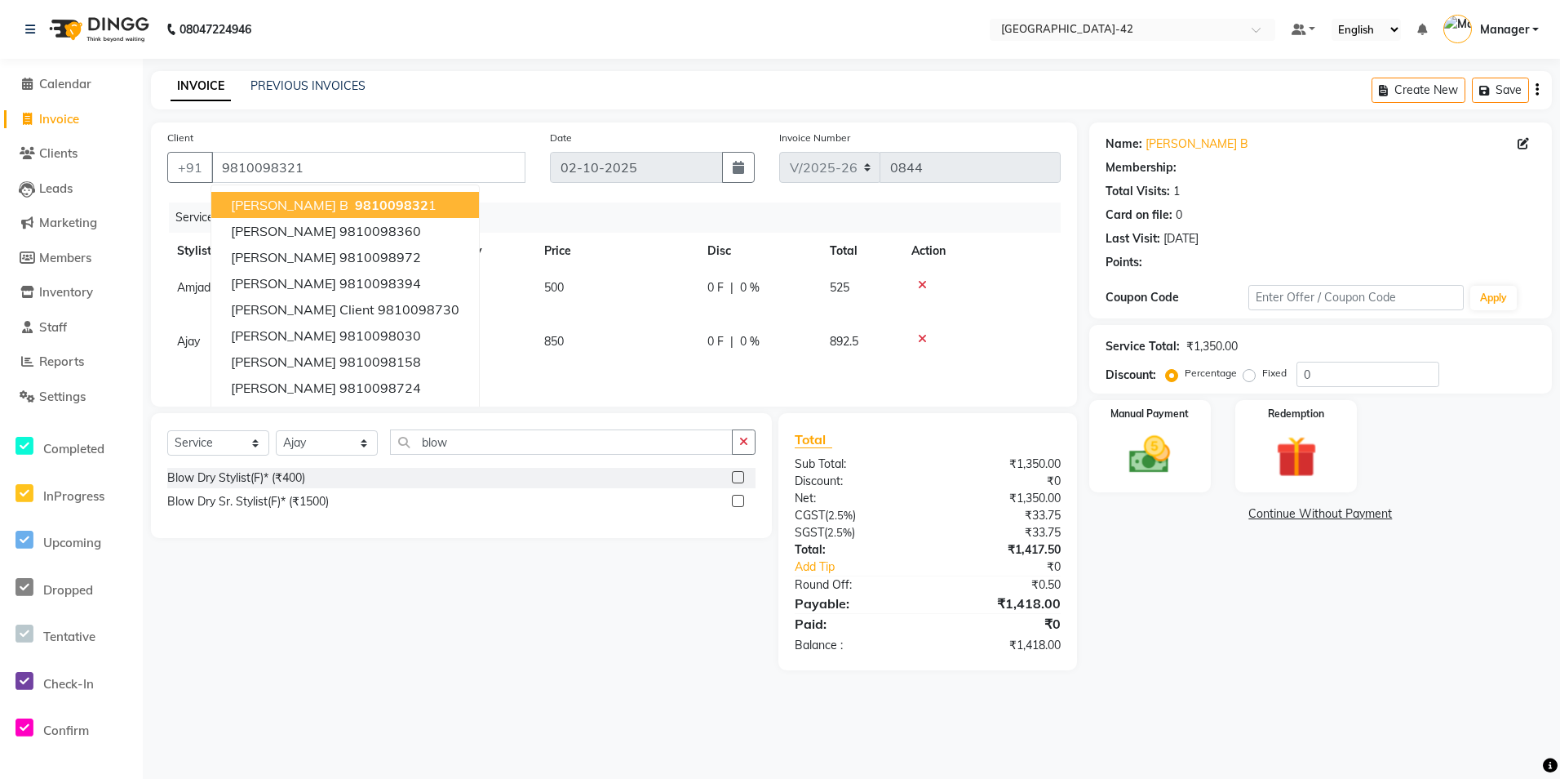
select select "1: Object"
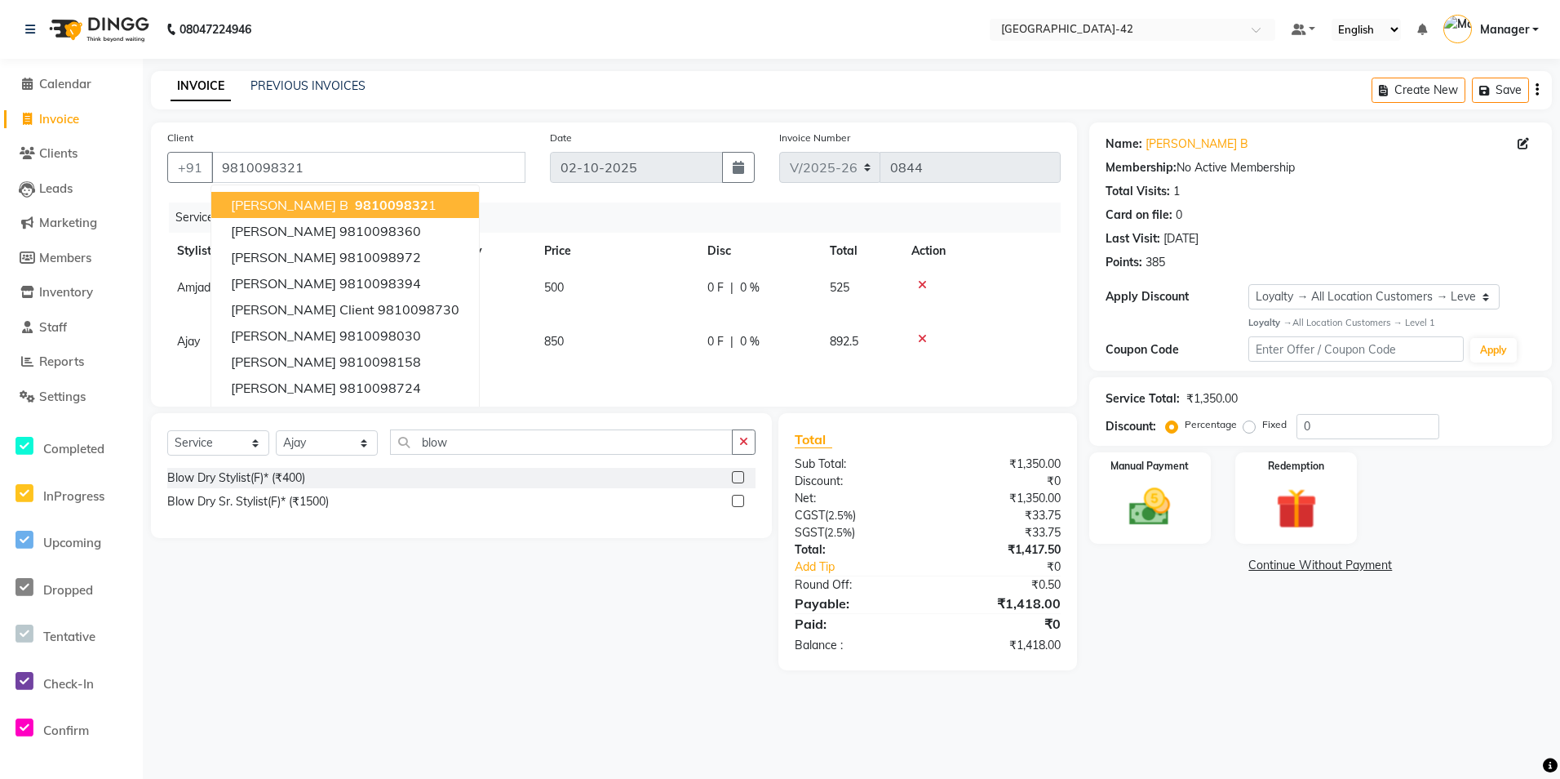
click at [1282, 632] on div "Name: [PERSON_NAME] B Membership: No Active Membership Total Visits: 1 Card on …" at bounding box center [1326, 396] width 475 height 548
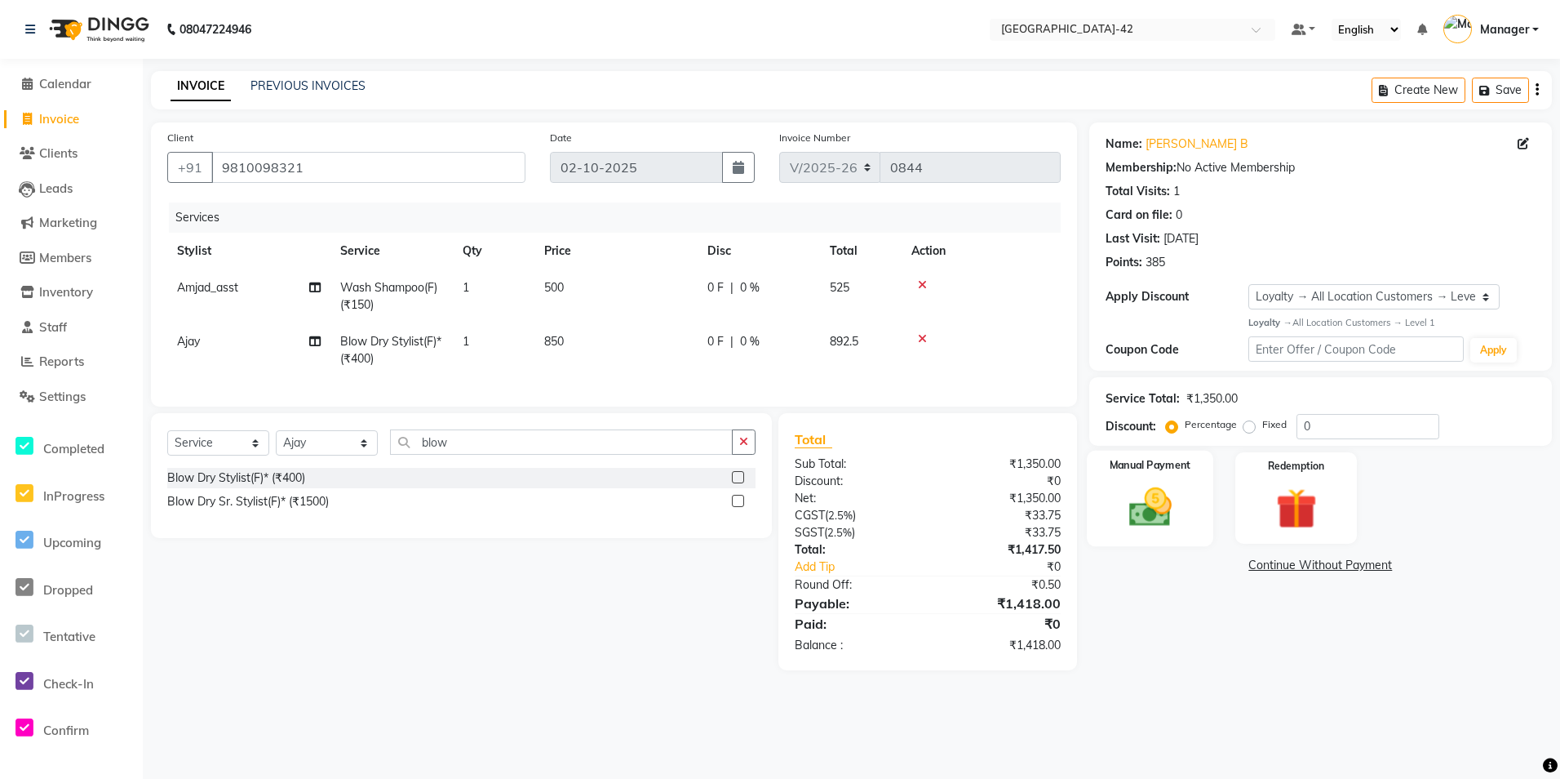
click at [1145, 535] on div "Manual Payment" at bounding box center [1150, 497] width 126 height 95
click at [1298, 575] on span "CARD" at bounding box center [1297, 566] width 35 height 19
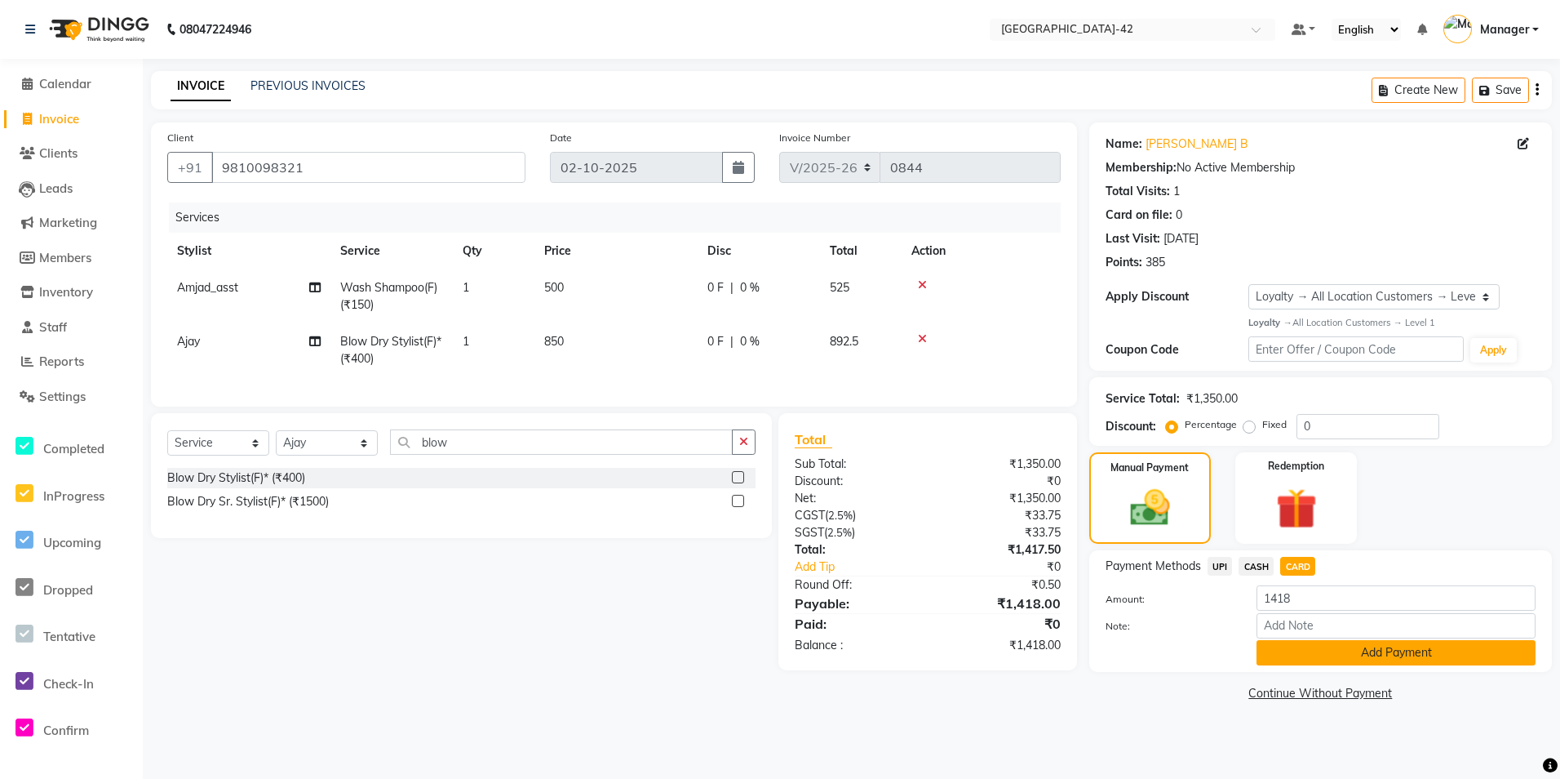
click at [1284, 650] on button "Add Payment" at bounding box center [1396, 652] width 279 height 25
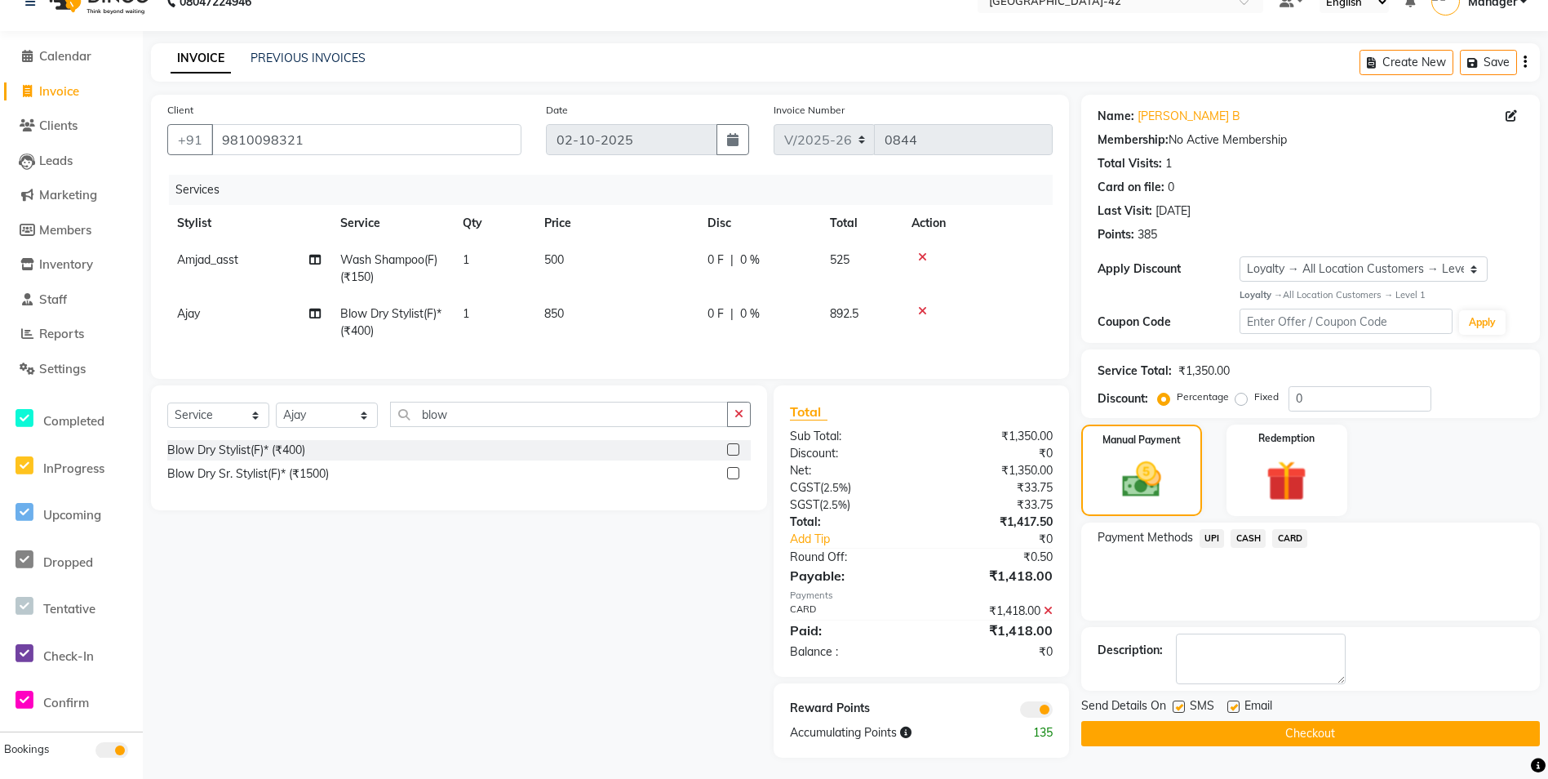
scroll to position [43, 0]
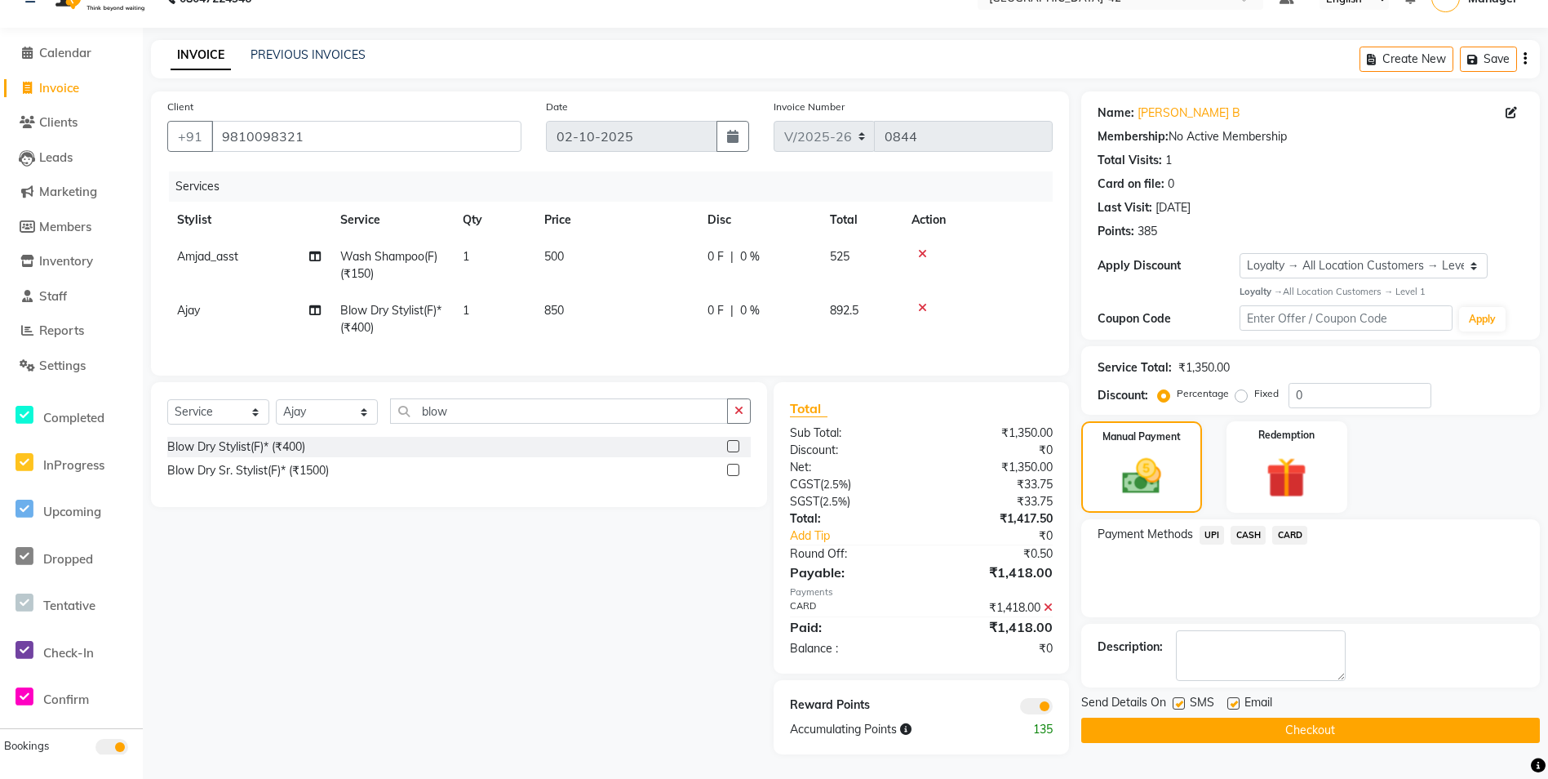
click at [1230, 717] on button "Checkout" at bounding box center [1310, 729] width 459 height 25
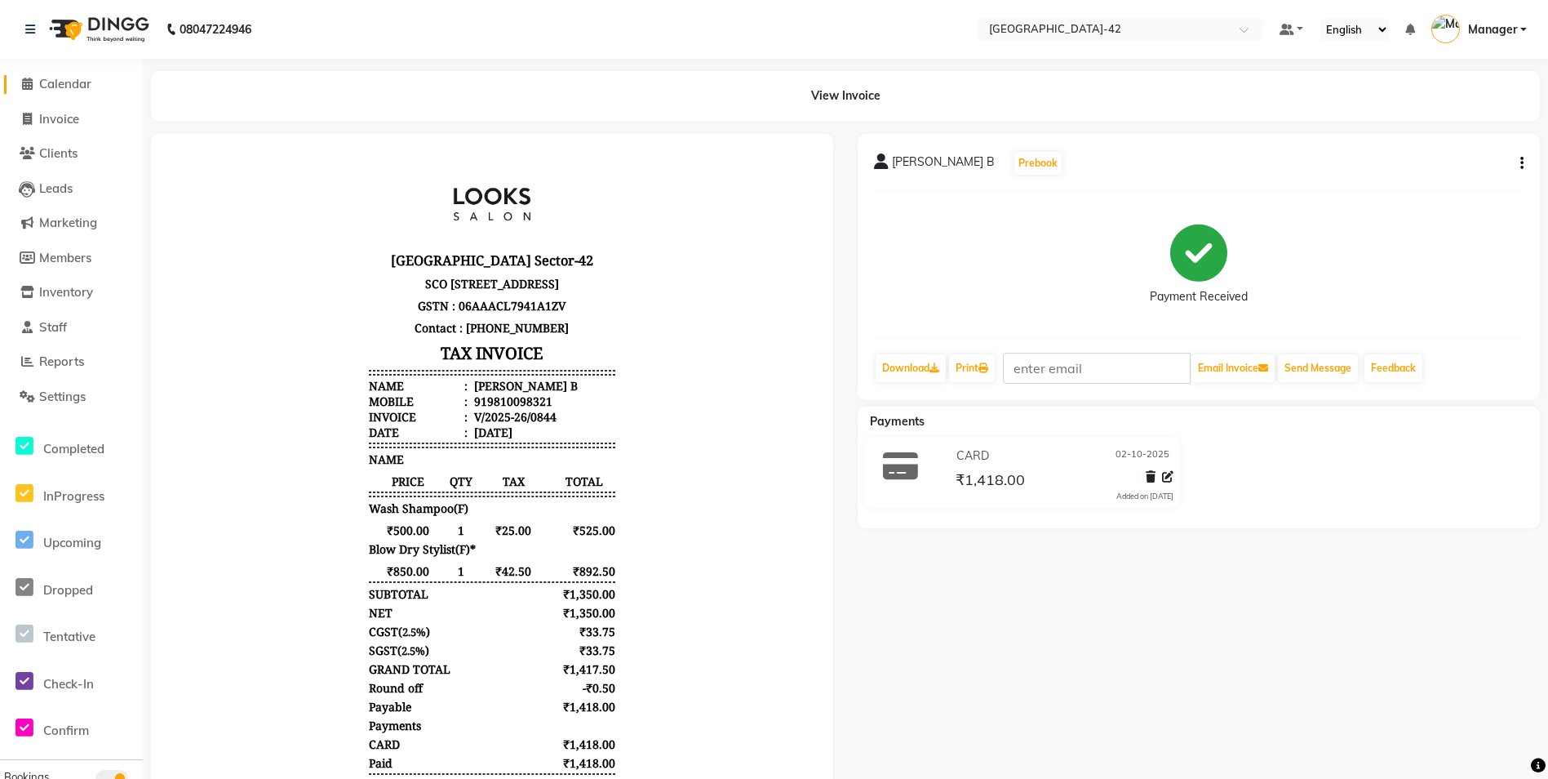
drag, startPoint x: 58, startPoint y: 74, endPoint x: 55, endPoint y: 86, distance: 11.7
click at [57, 81] on li "Calendar" at bounding box center [71, 84] width 143 height 35
click at [54, 91] on link "Calendar" at bounding box center [71, 84] width 135 height 19
